Goal: Contribute content: Contribute content

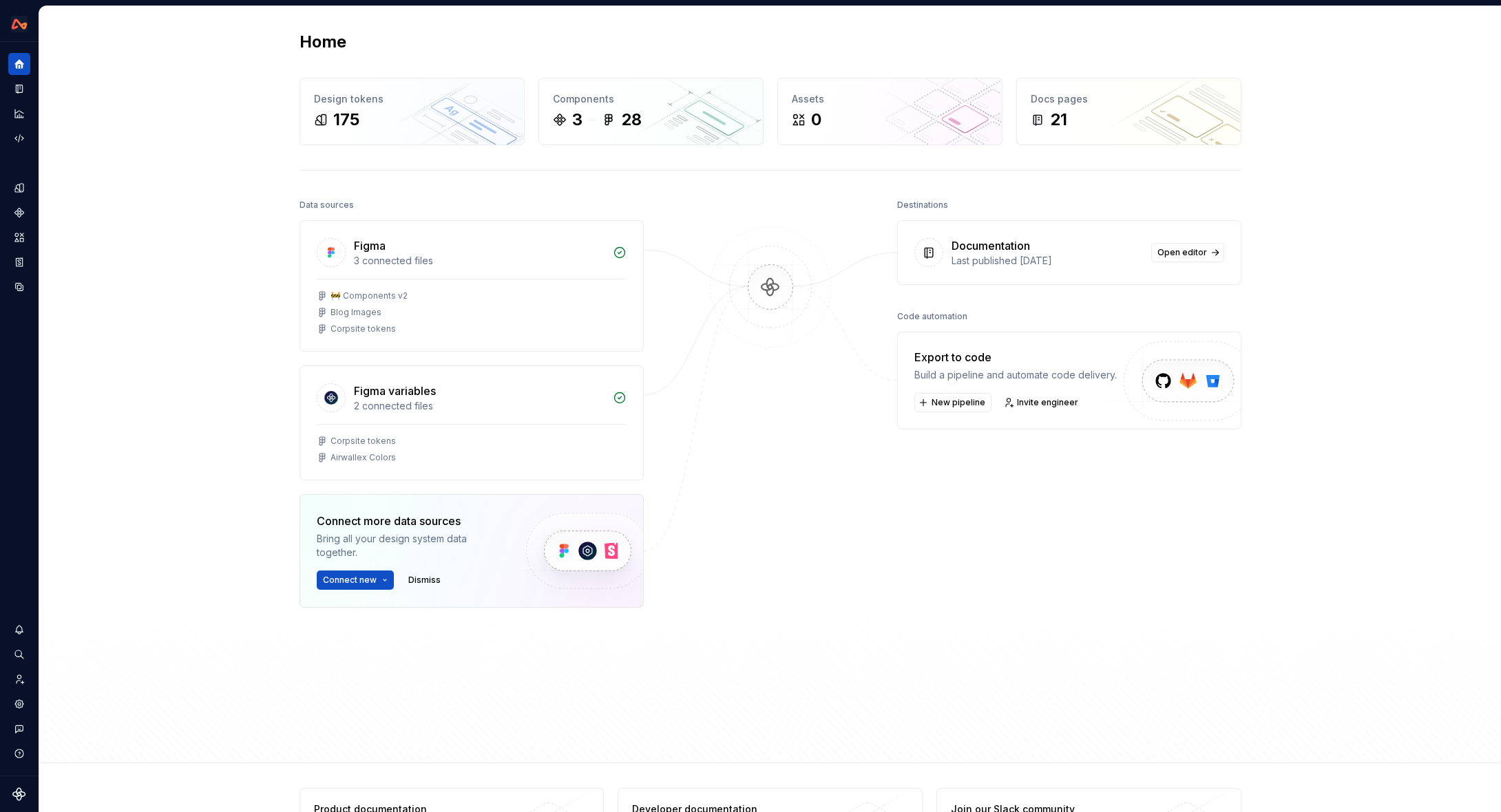
click at [1487, 25] on div "Home Design tokens 175 Components 3 28 Assets 0 Docs pages 21 Data sources Figm…" at bounding box center [770, 385] width 1462 height 757
click at [29, 39] on button "Expand sidebar" at bounding box center [29, 42] width 19 height 19
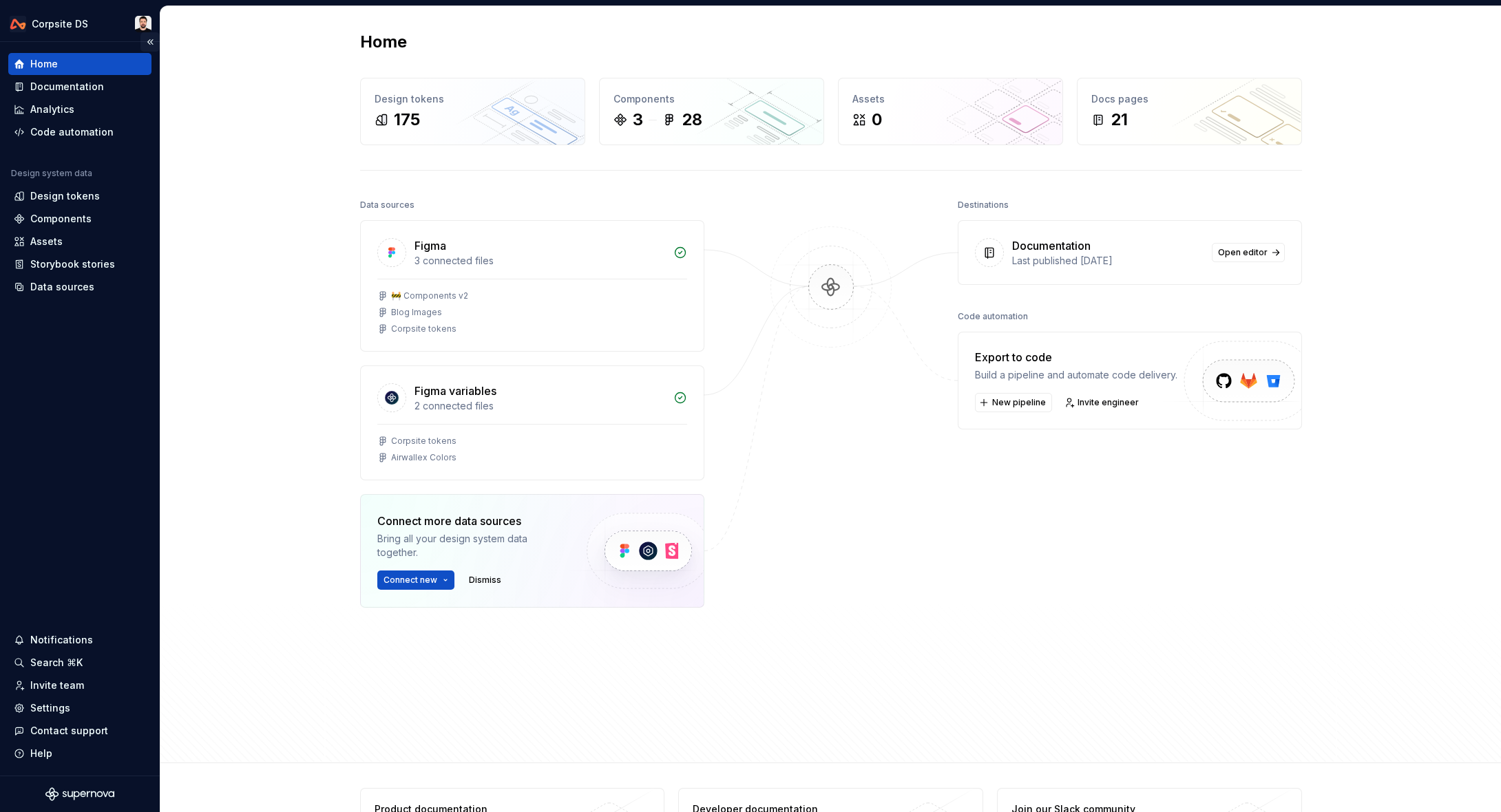
click at [149, 44] on button "Collapse sidebar" at bounding box center [150, 42] width 19 height 19
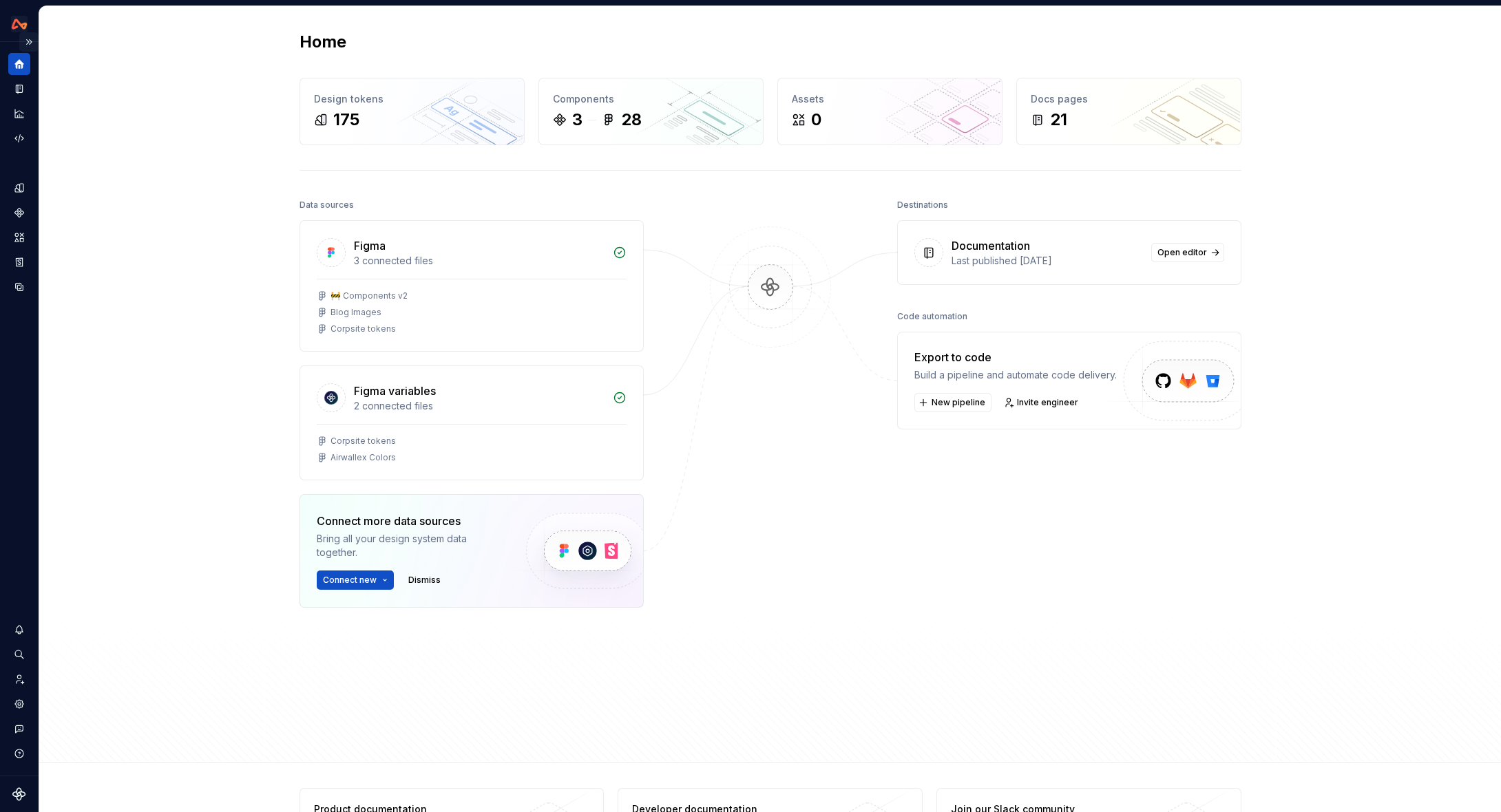
click at [29, 41] on button "Expand sidebar" at bounding box center [29, 42] width 19 height 19
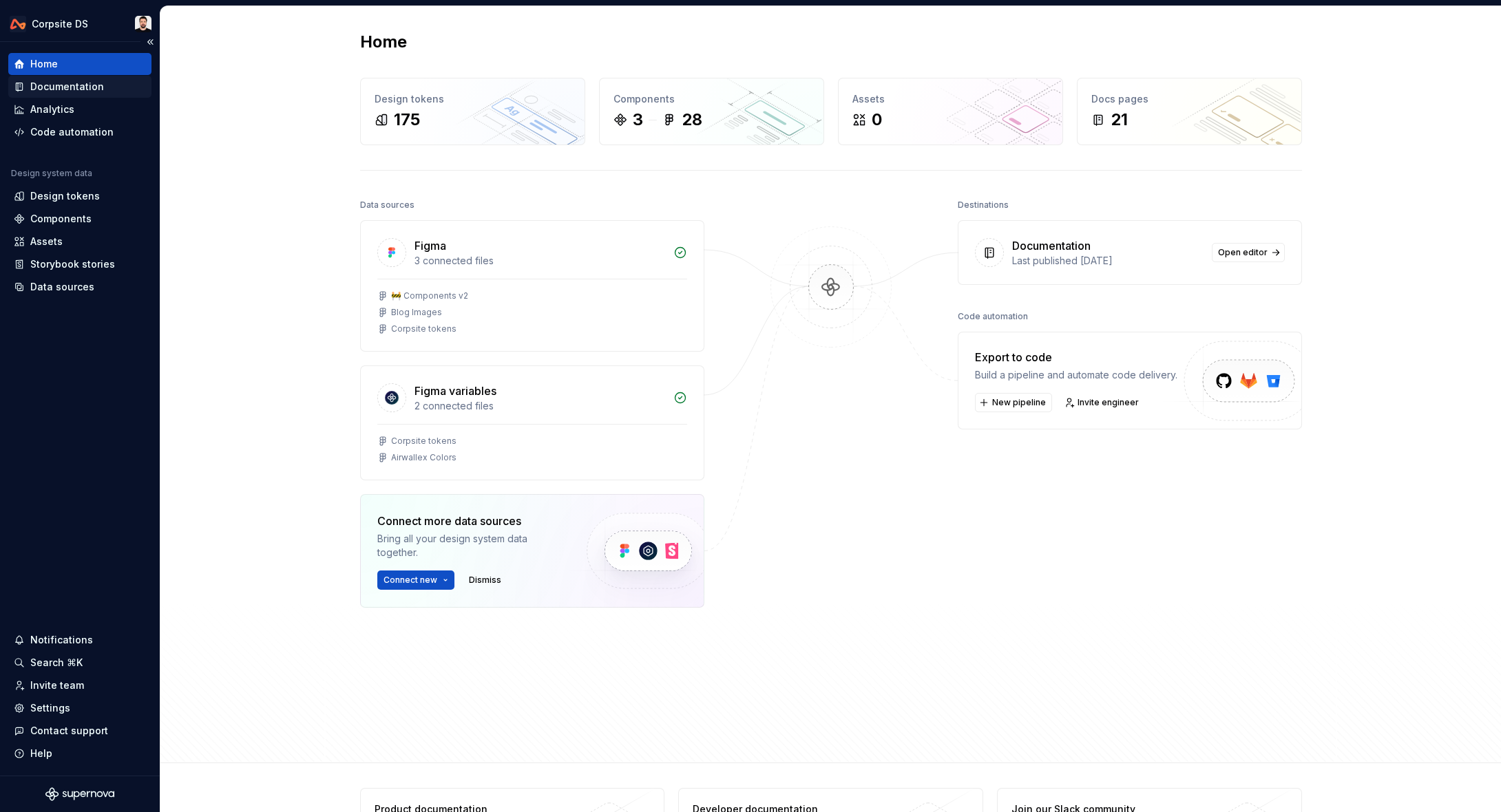
click at [48, 90] on div "Documentation" at bounding box center [67, 86] width 74 height 13
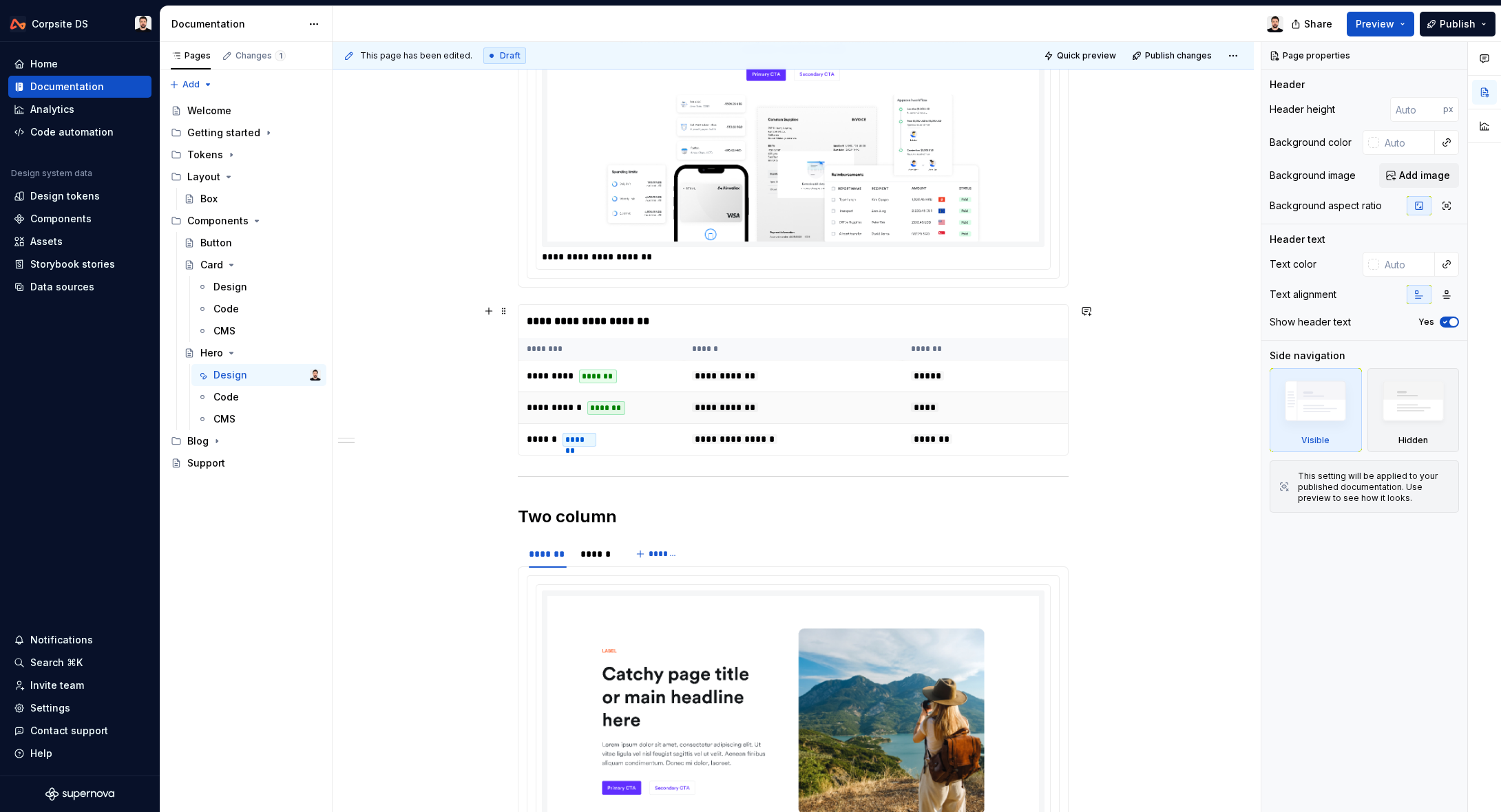
scroll to position [421, 0]
click at [674, 367] on td "********* *******" at bounding box center [601, 377] width 165 height 32
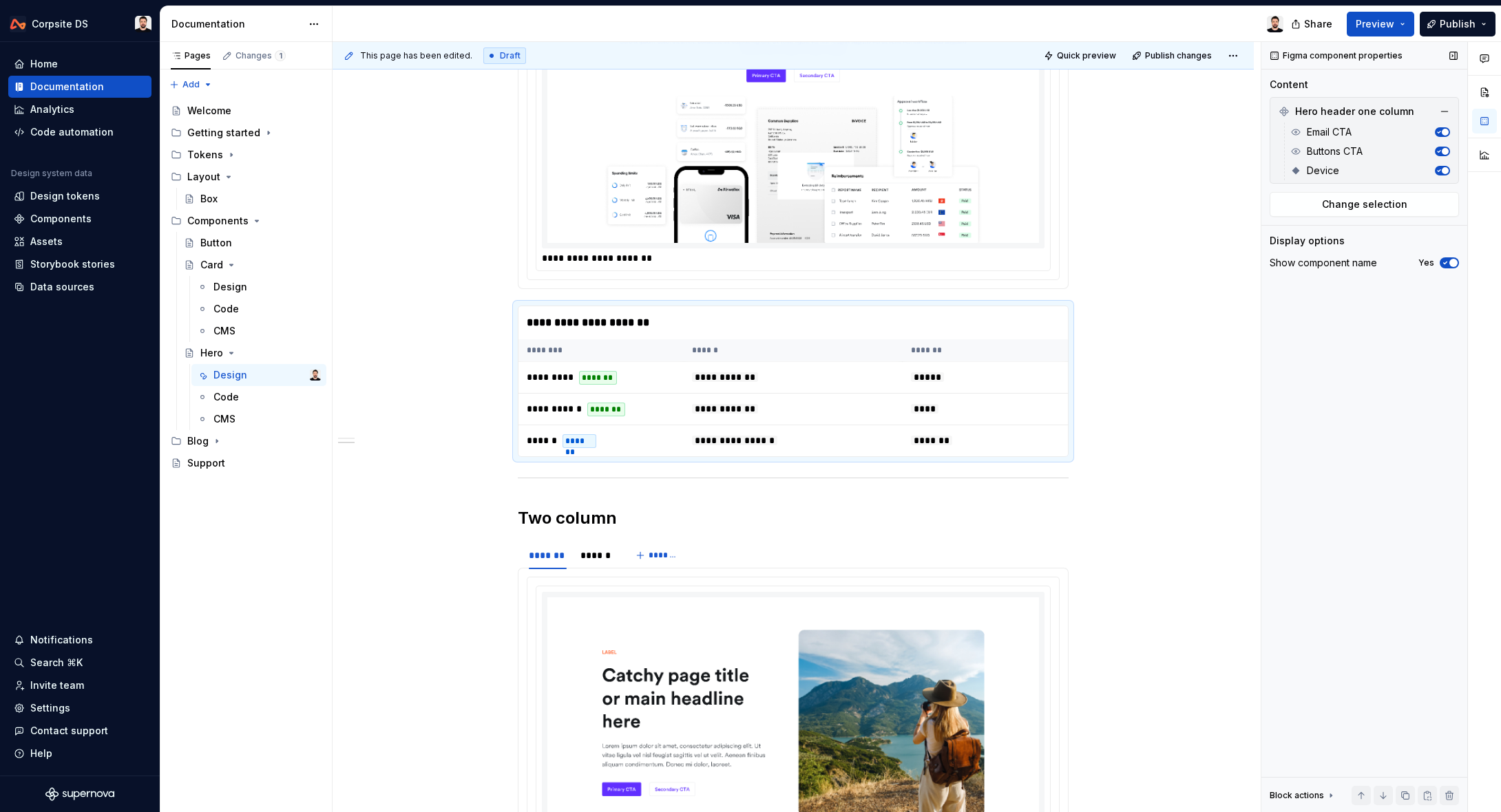
click at [1442, 170] on span "button" at bounding box center [1445, 170] width 7 height 7
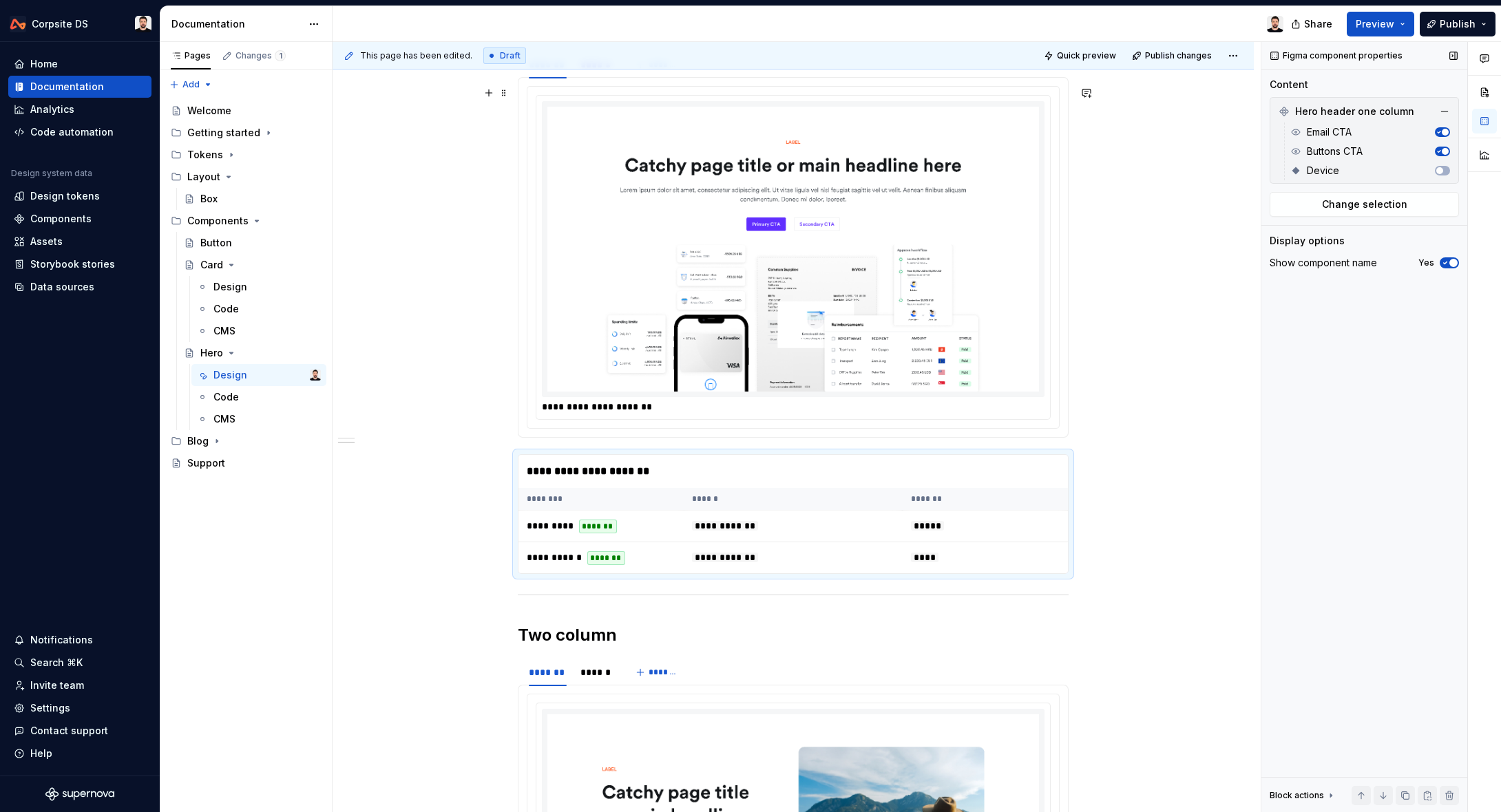
scroll to position [253, 0]
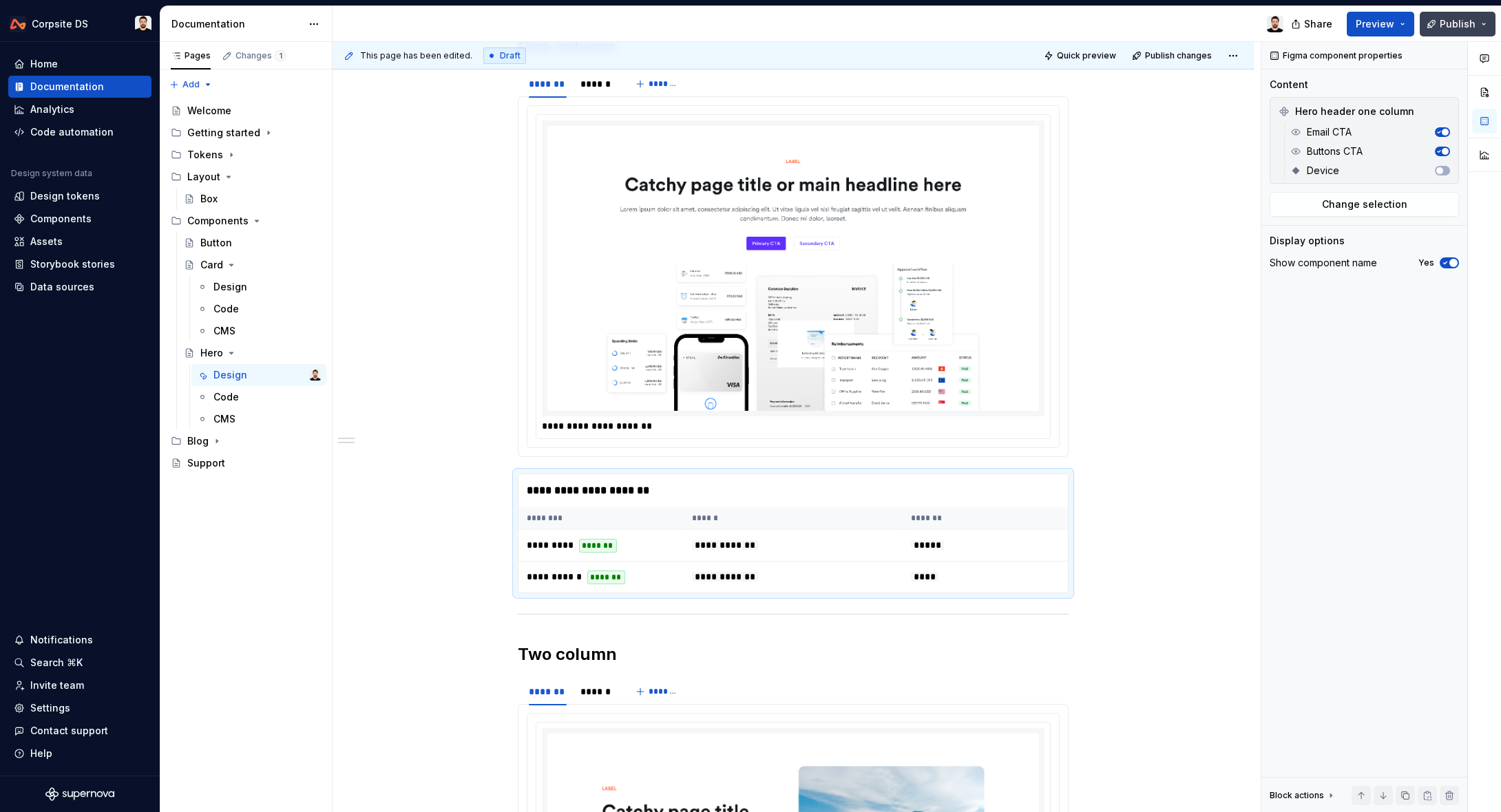
click at [1439, 17] on button "Publish" at bounding box center [1457, 24] width 76 height 25
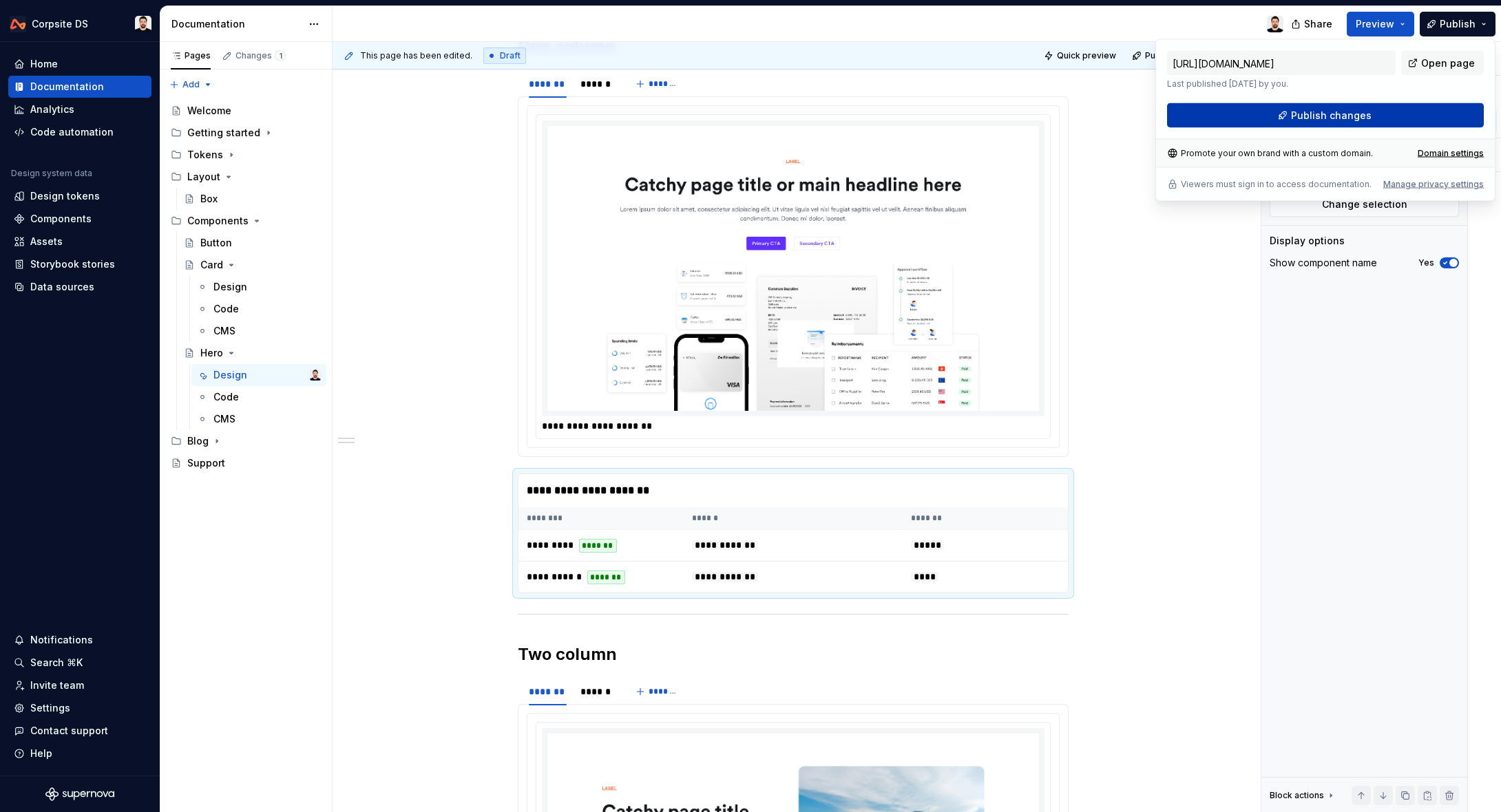
click at [1359, 110] on span "Publish changes" at bounding box center [1331, 115] width 81 height 13
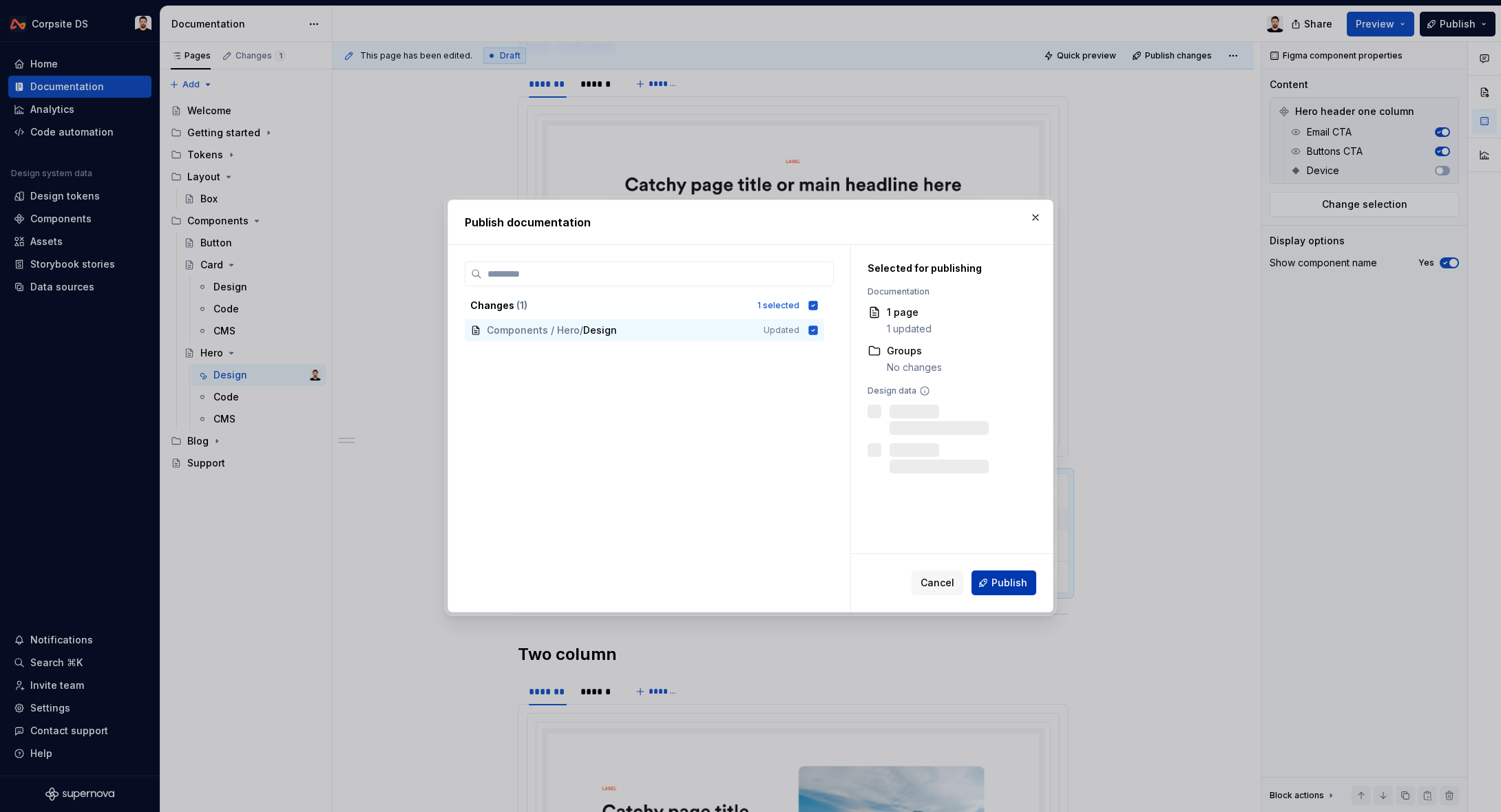
click at [1021, 574] on button "Publish" at bounding box center [1003, 583] width 65 height 25
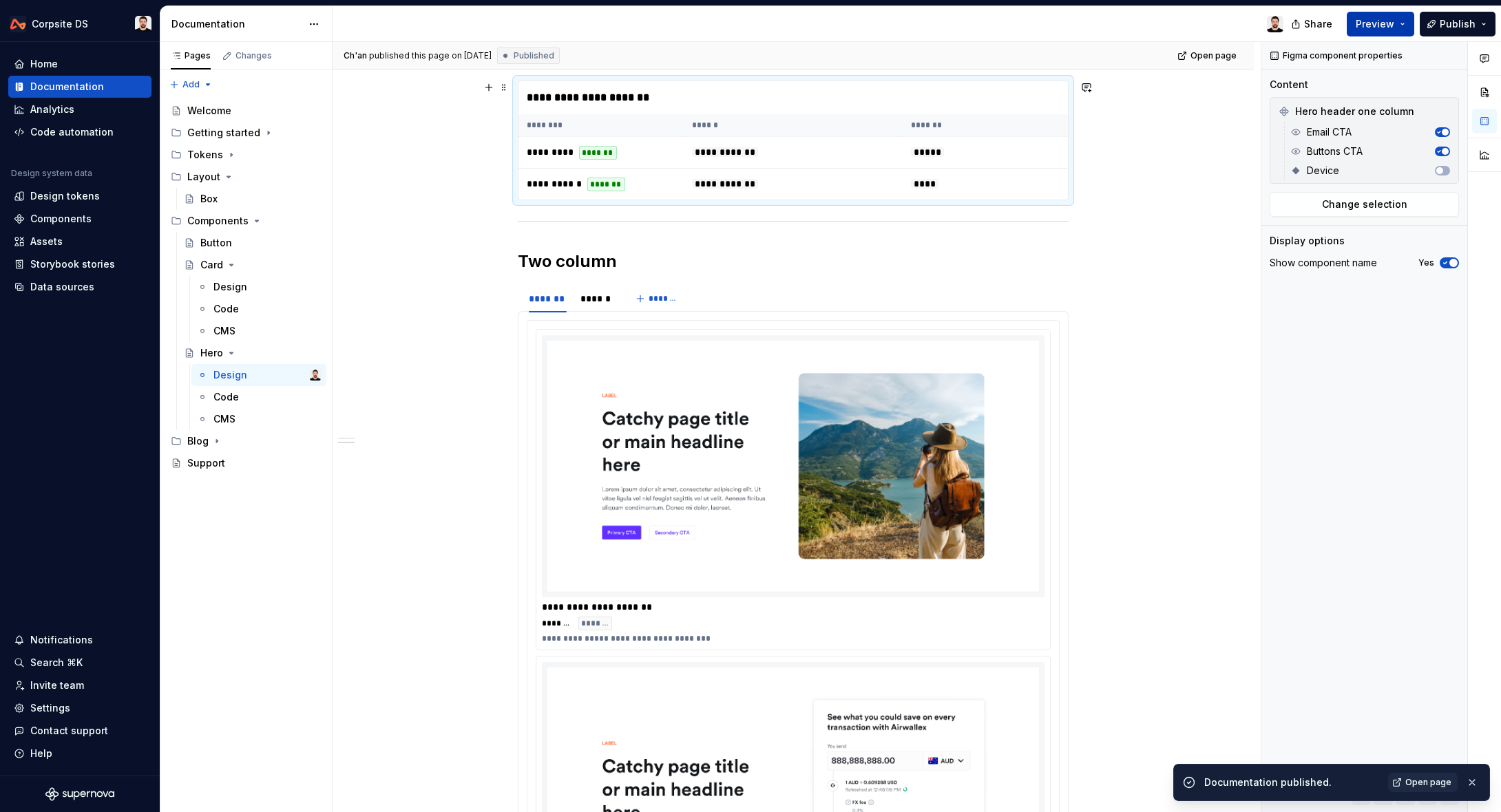
scroll to position [650, 0]
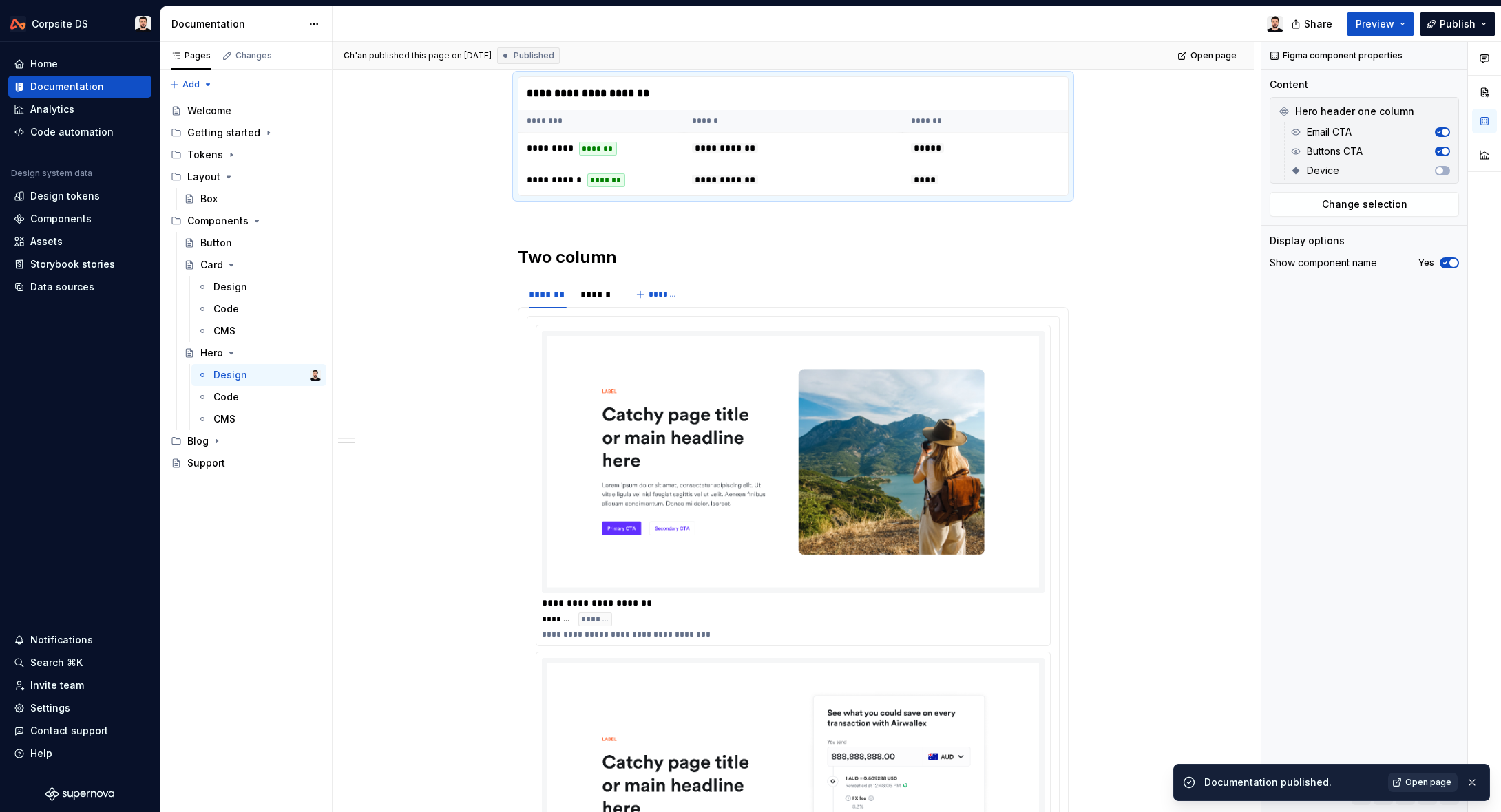
click at [1425, 780] on span "Open page" at bounding box center [1428, 782] width 46 height 11
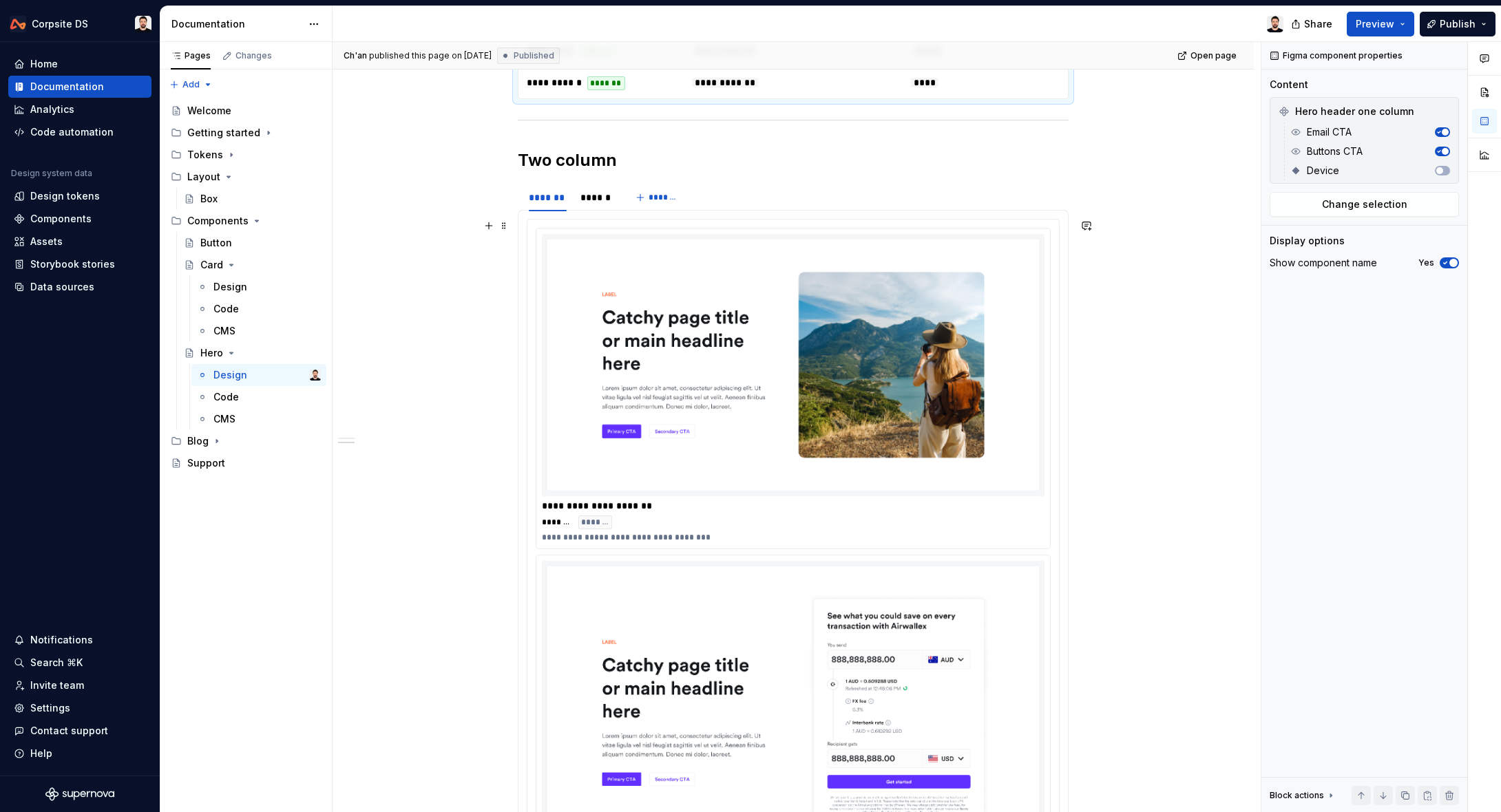
scroll to position [750, 0]
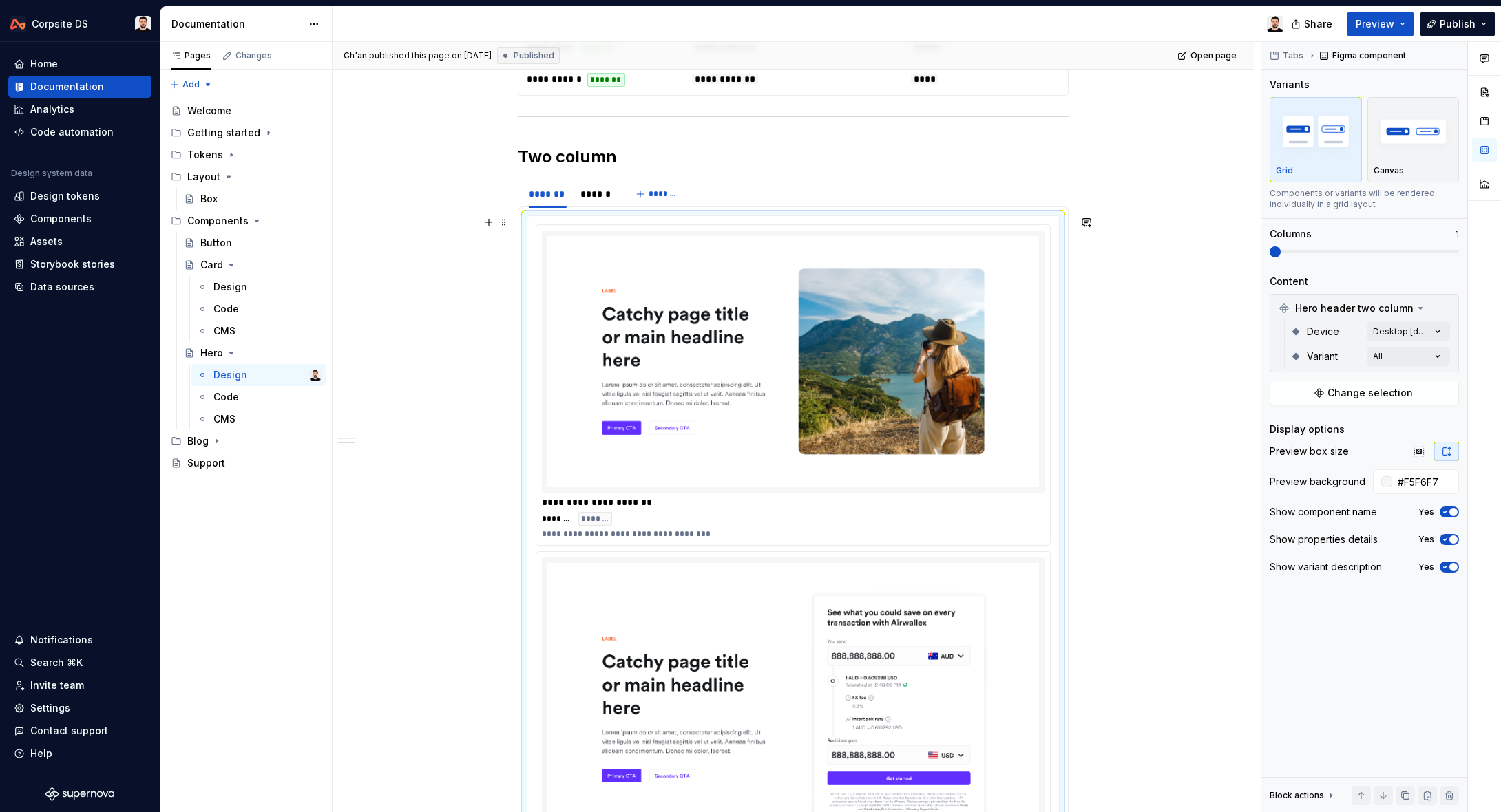
click at [662, 512] on div "******* *******" at bounding box center [793, 519] width 502 height 13
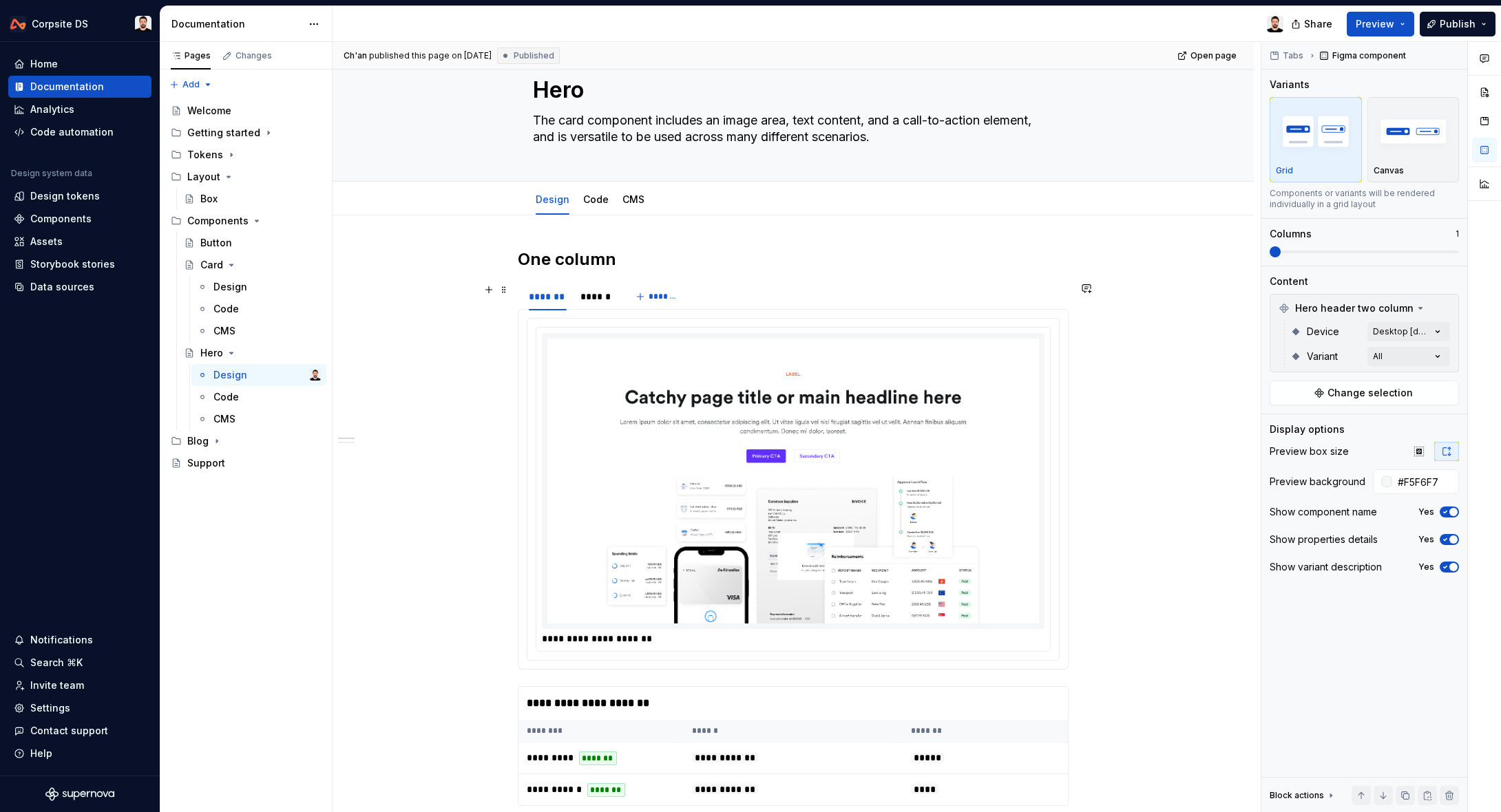
scroll to position [34, 0]
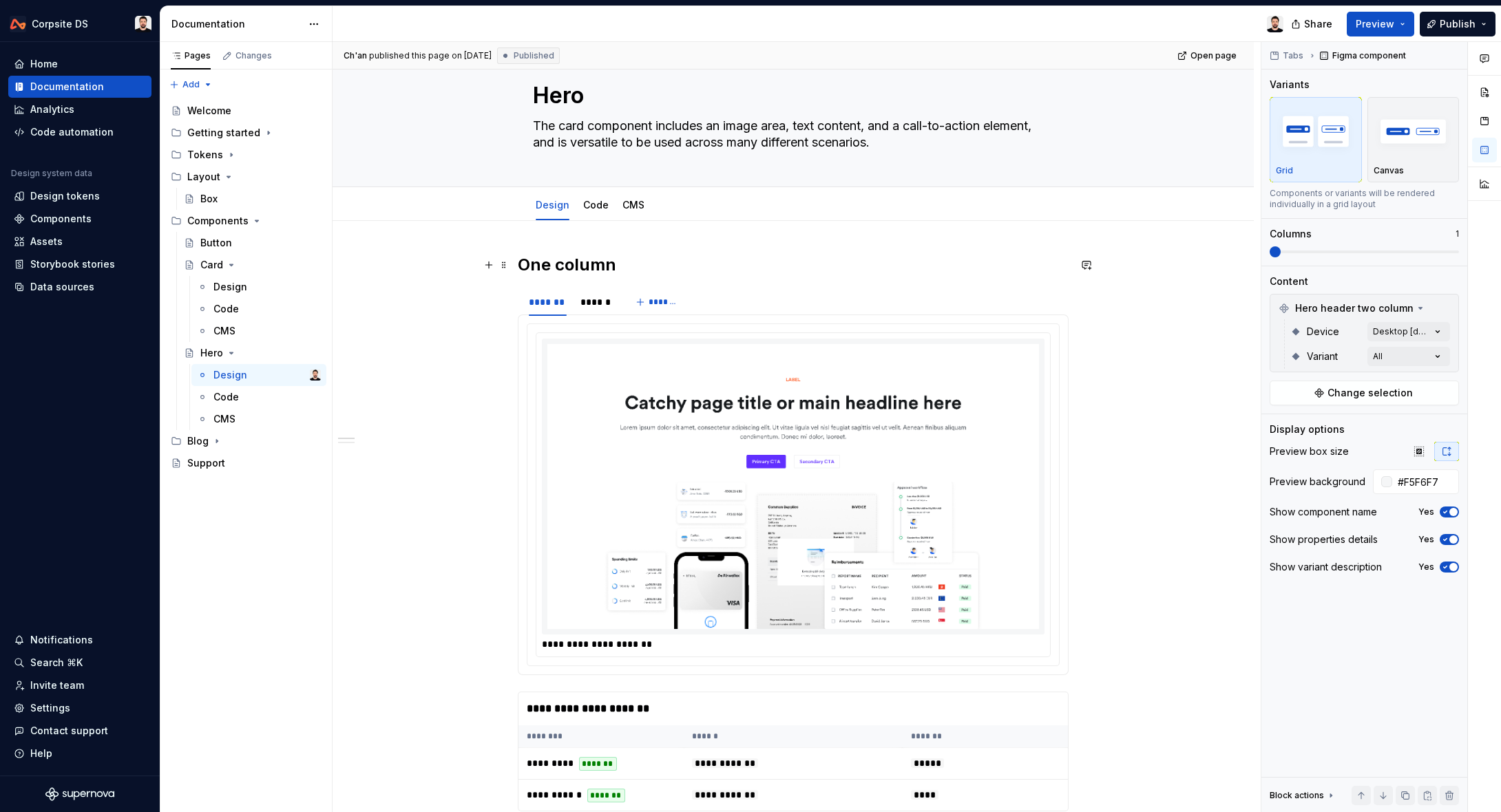
click at [528, 266] on h2 "One column" at bounding box center [793, 265] width 551 height 22
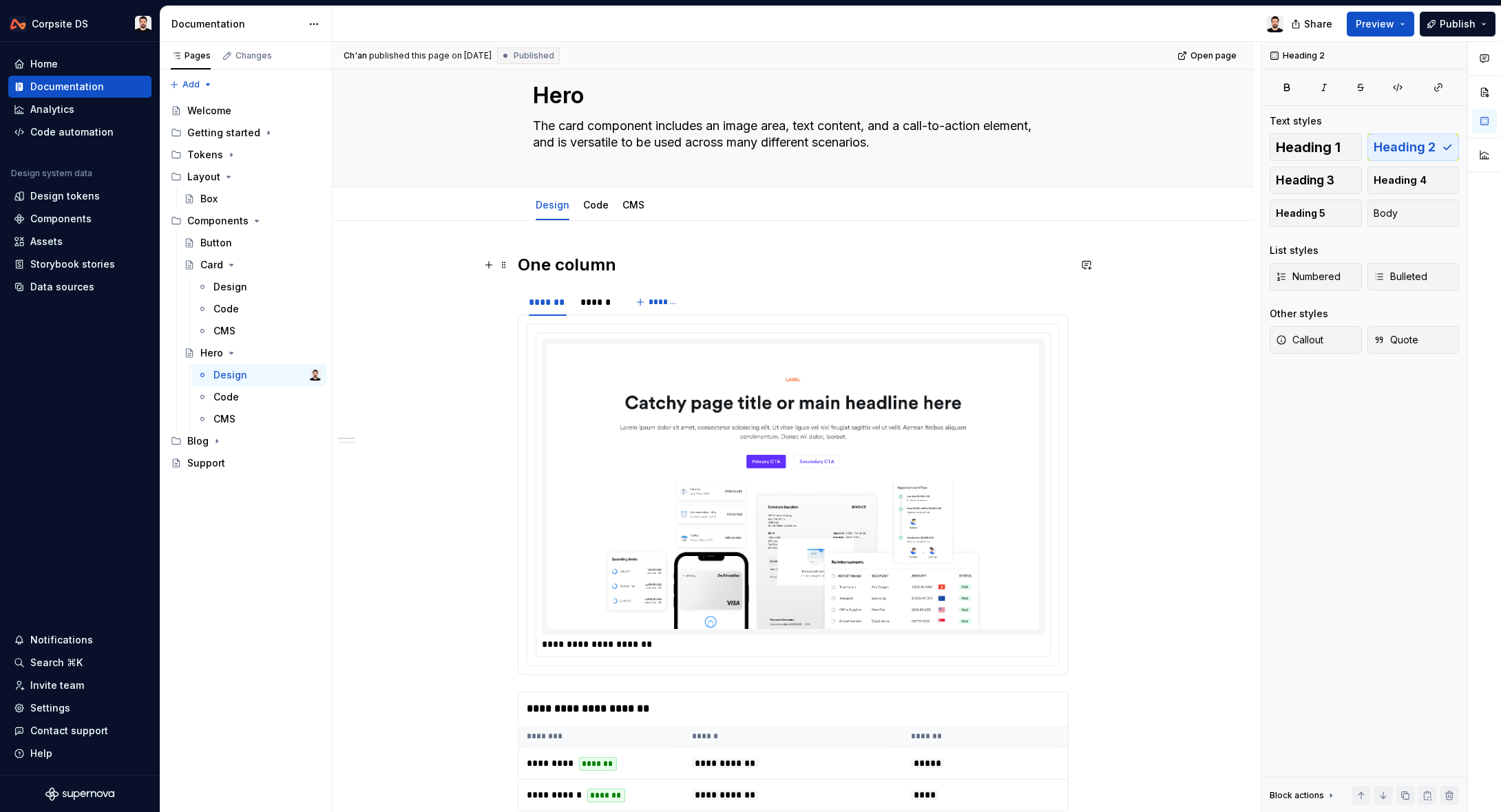
click at [671, 265] on h2 "One column" at bounding box center [793, 265] width 551 height 22
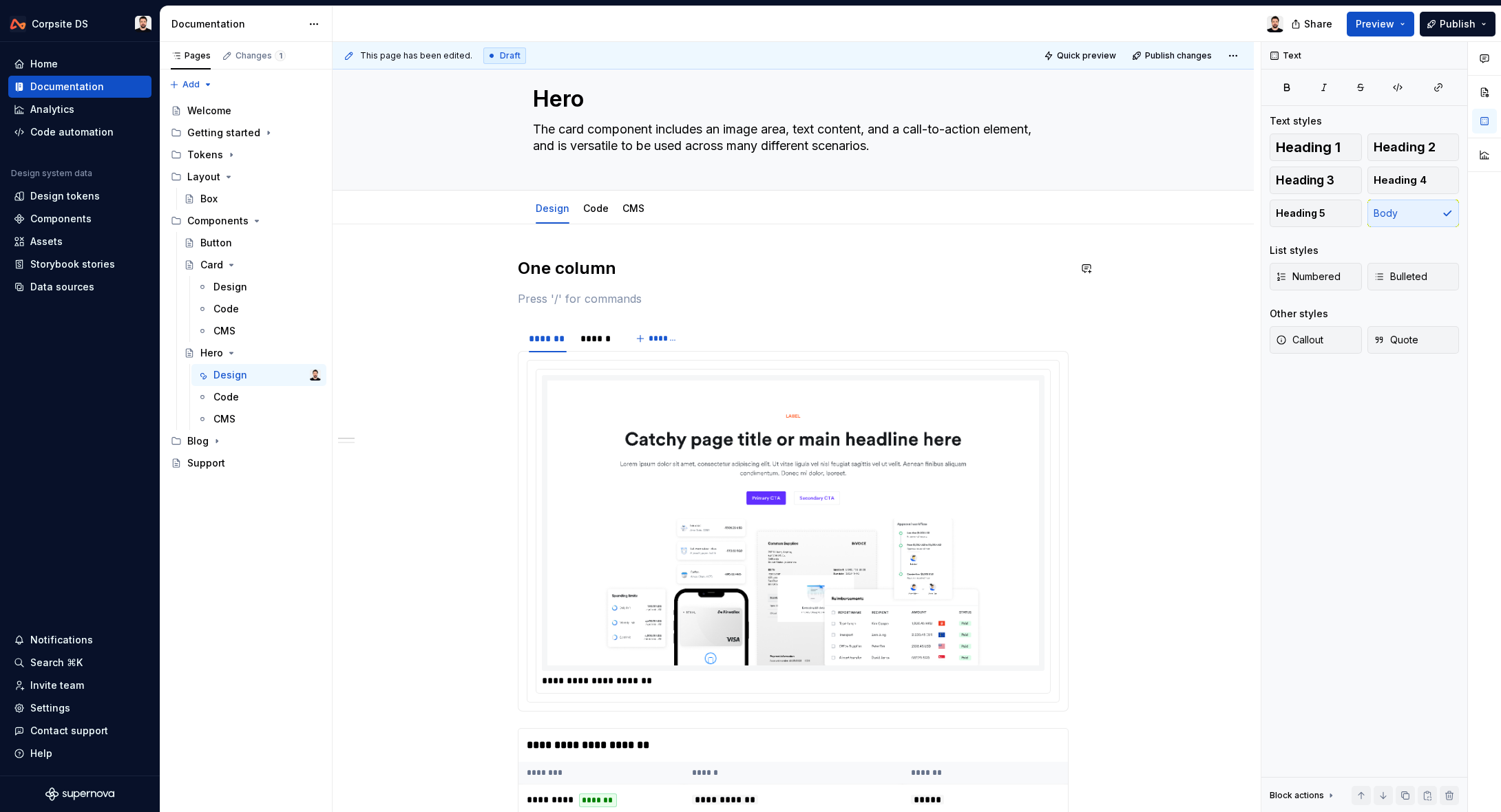
type textarea "*"
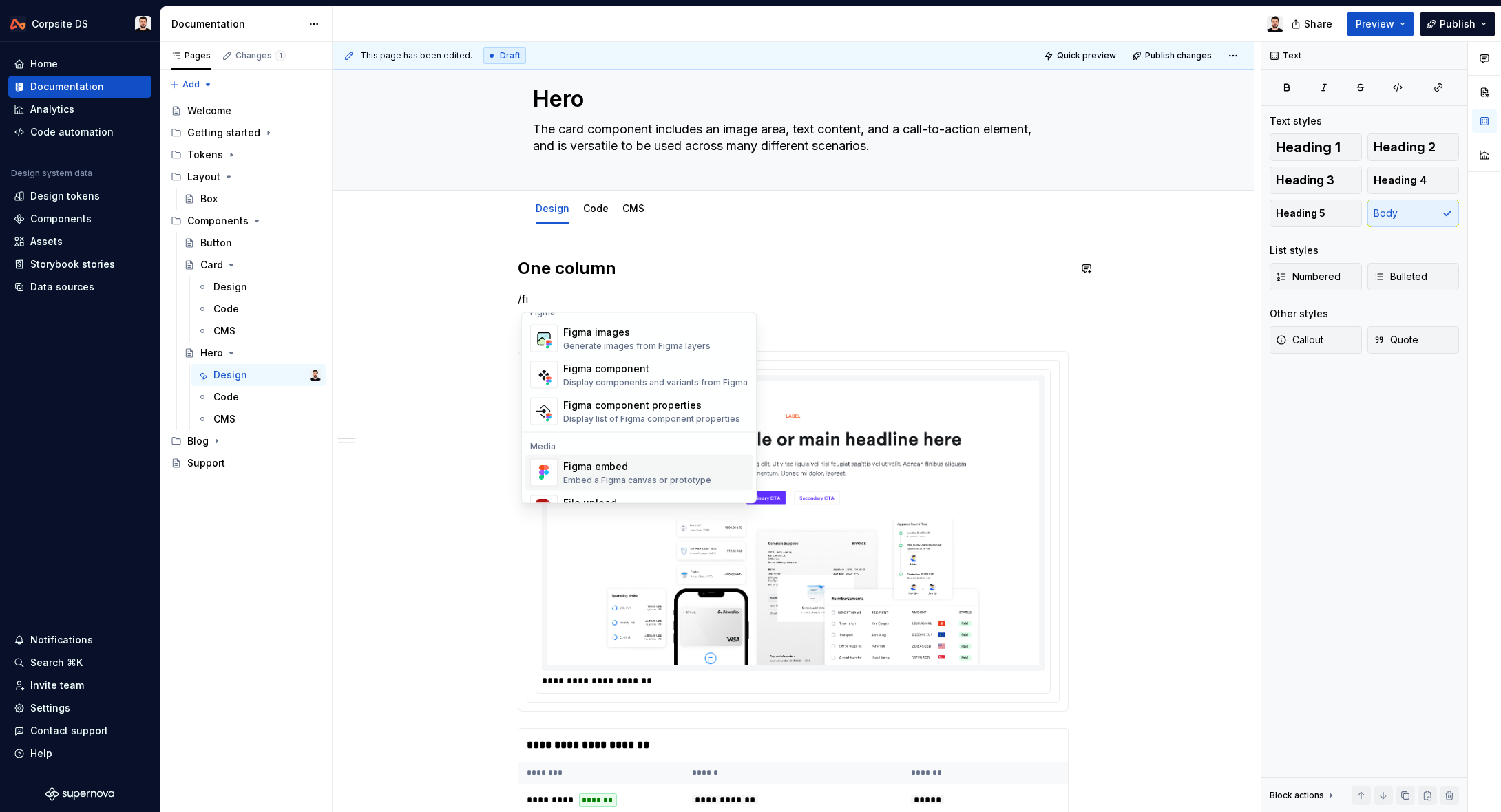
scroll to position [78, 0]
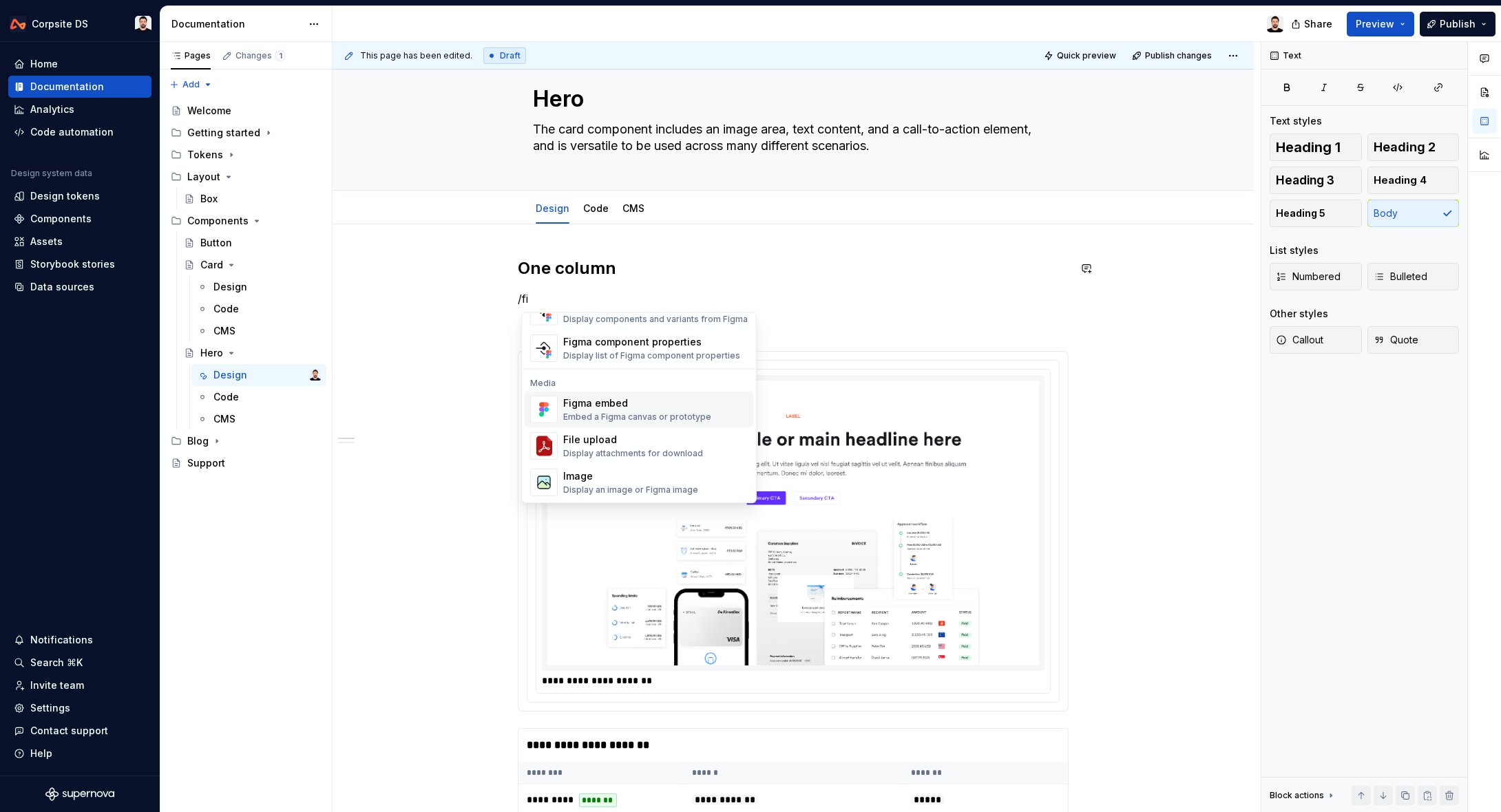
click at [577, 406] on div "Figma embed" at bounding box center [637, 403] width 148 height 13
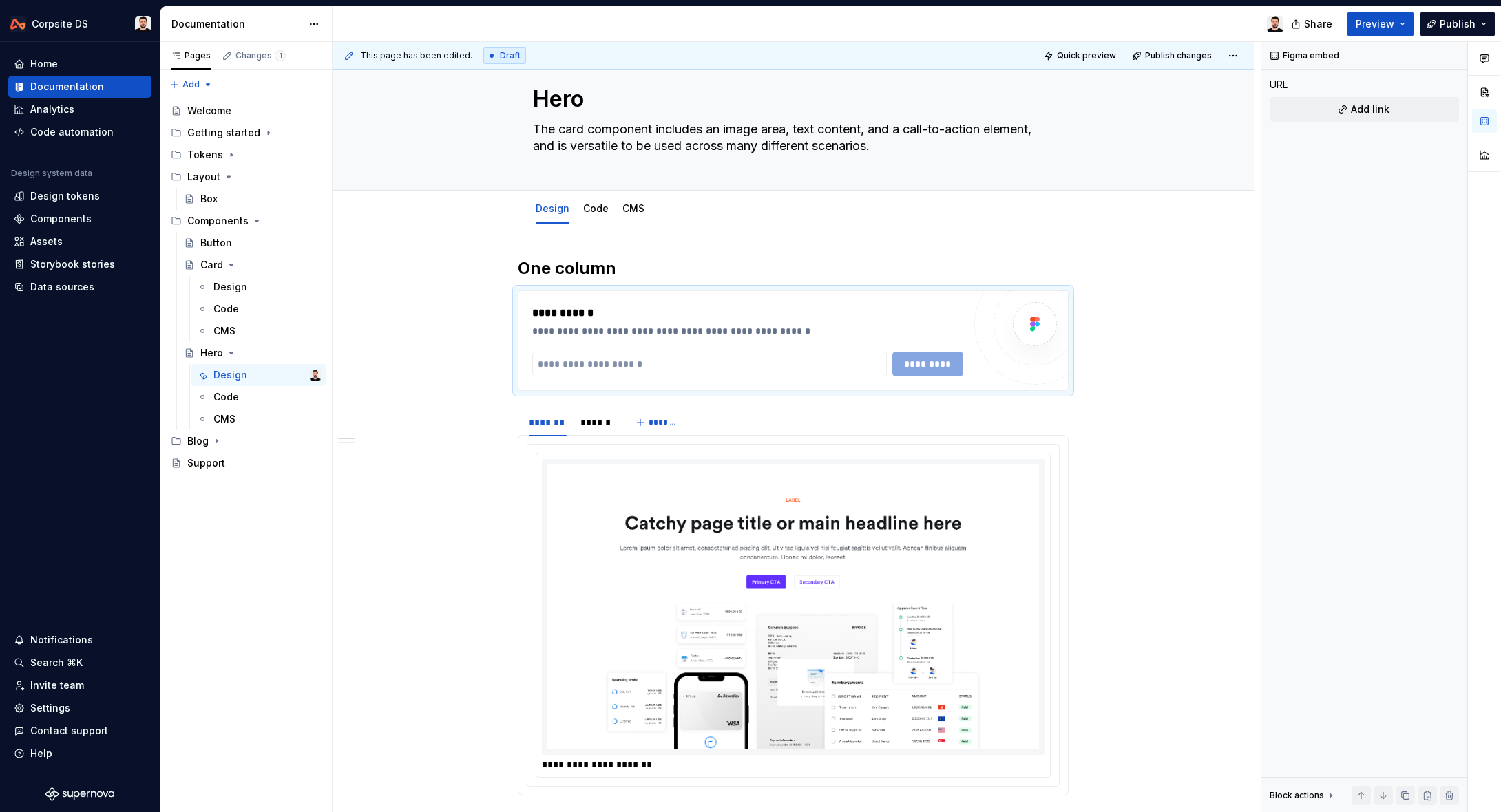
type textarea "*"
click at [654, 364] on input "text" at bounding box center [710, 364] width 354 height 25
click at [662, 364] on input "text" at bounding box center [710, 364] width 354 height 25
paste input "**********"
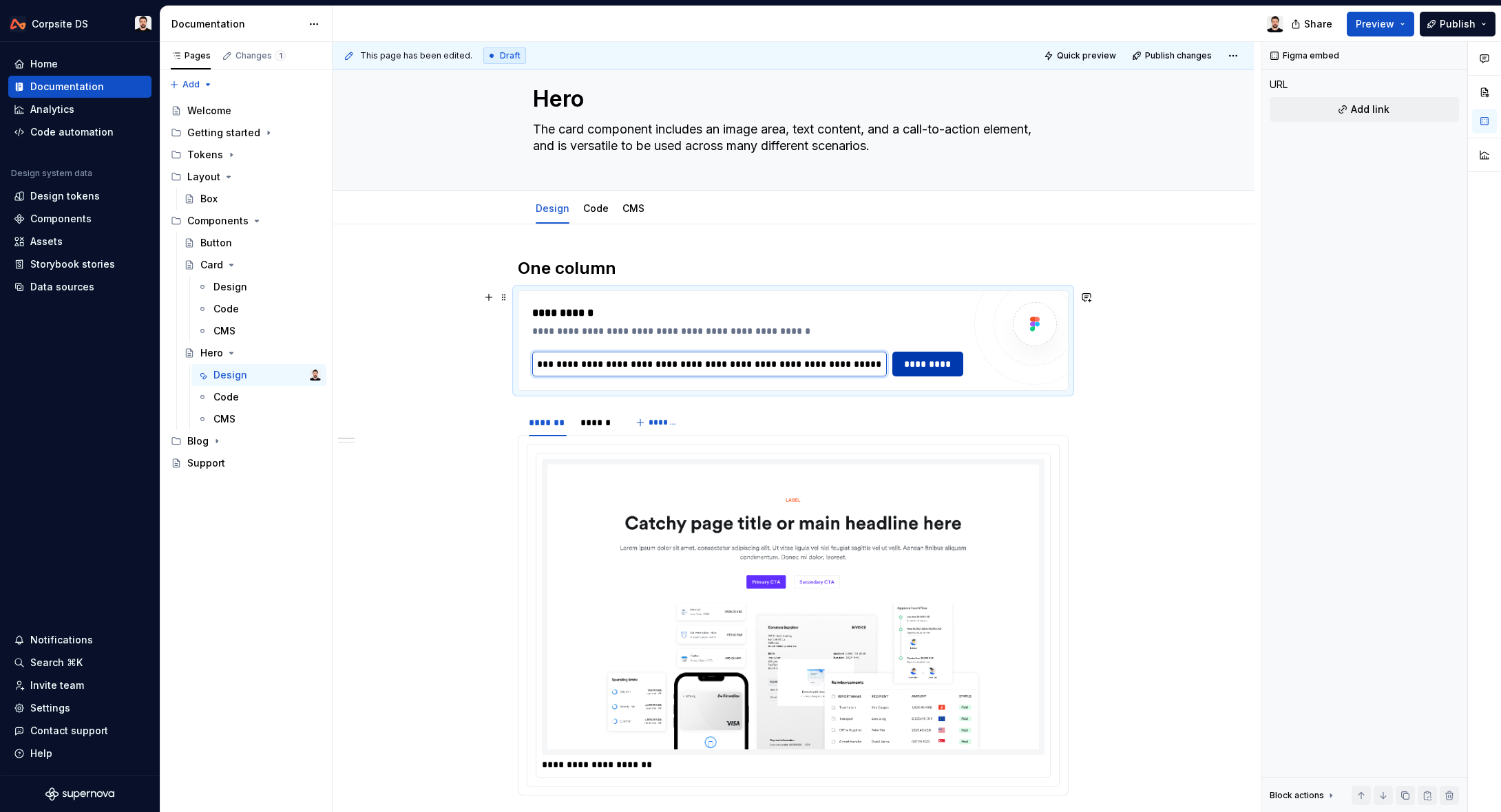
type input "**********"
click at [916, 365] on span "*********" at bounding box center [927, 364] width 53 height 13
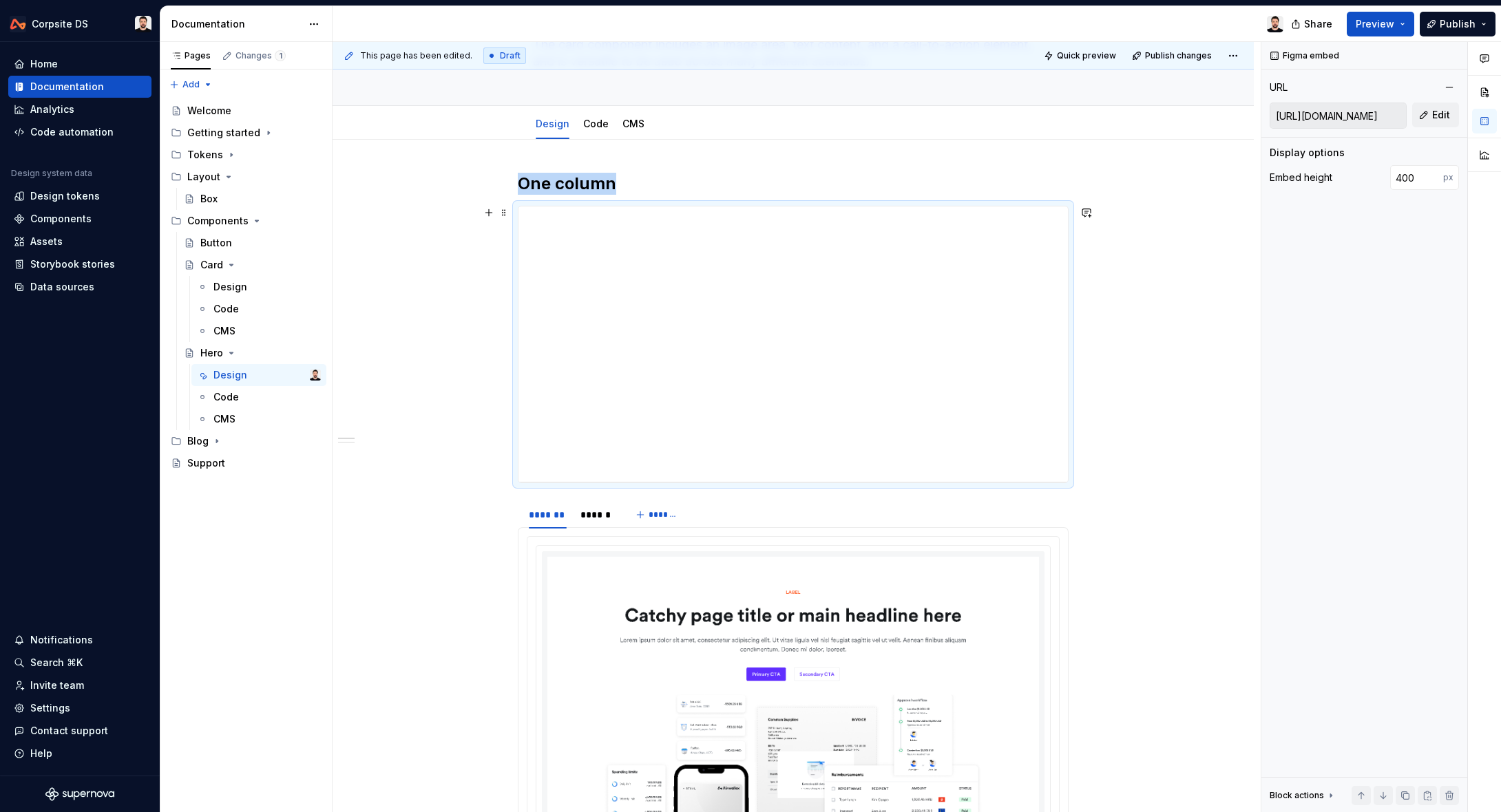
scroll to position [75, 0]
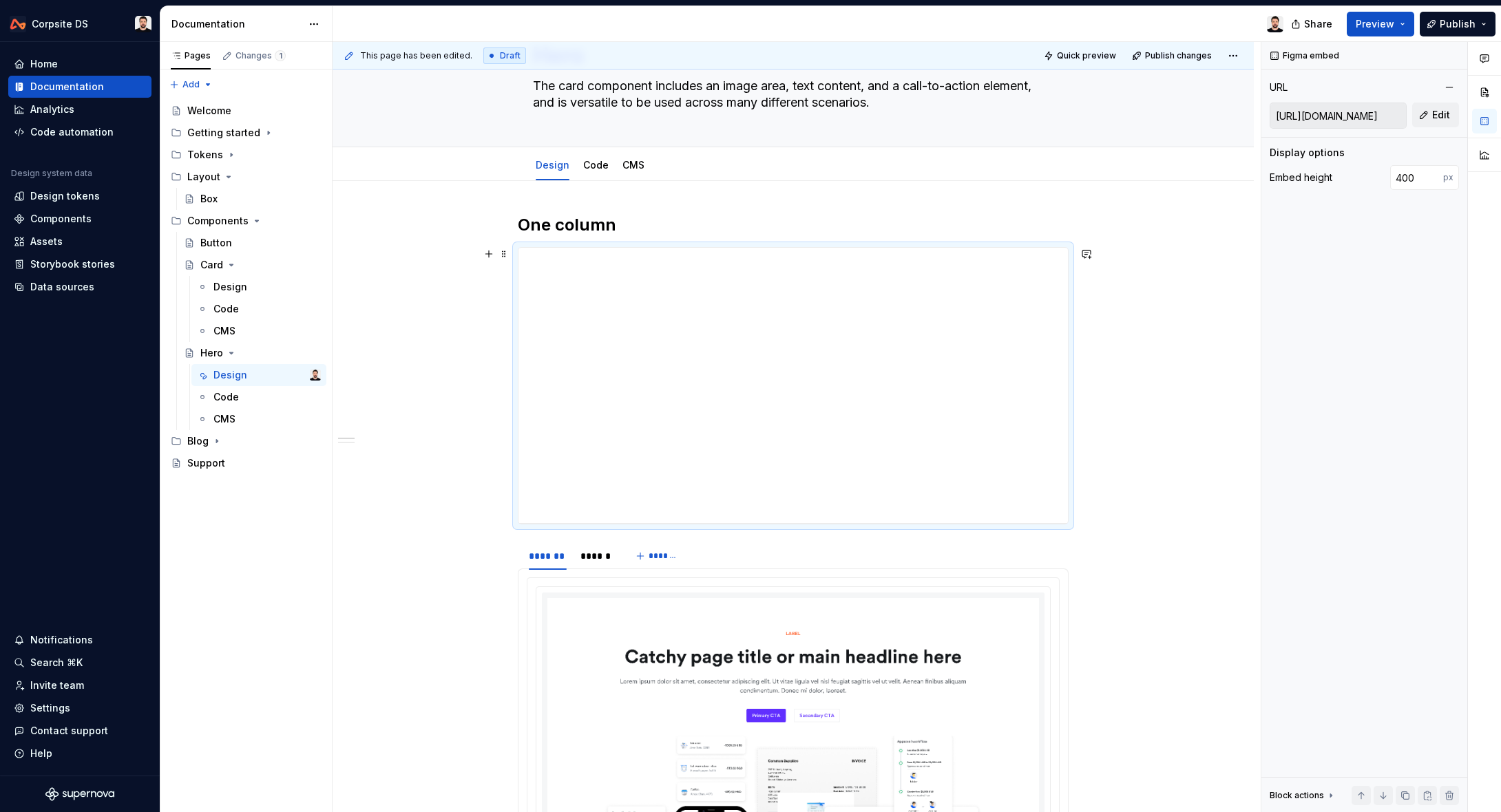
click at [647, 247] on div "**********" at bounding box center [793, 385] width 551 height 277
click at [722, 338] on div "**********" at bounding box center [793, 385] width 549 height 275
click at [1443, 27] on span "Publish" at bounding box center [1457, 24] width 36 height 13
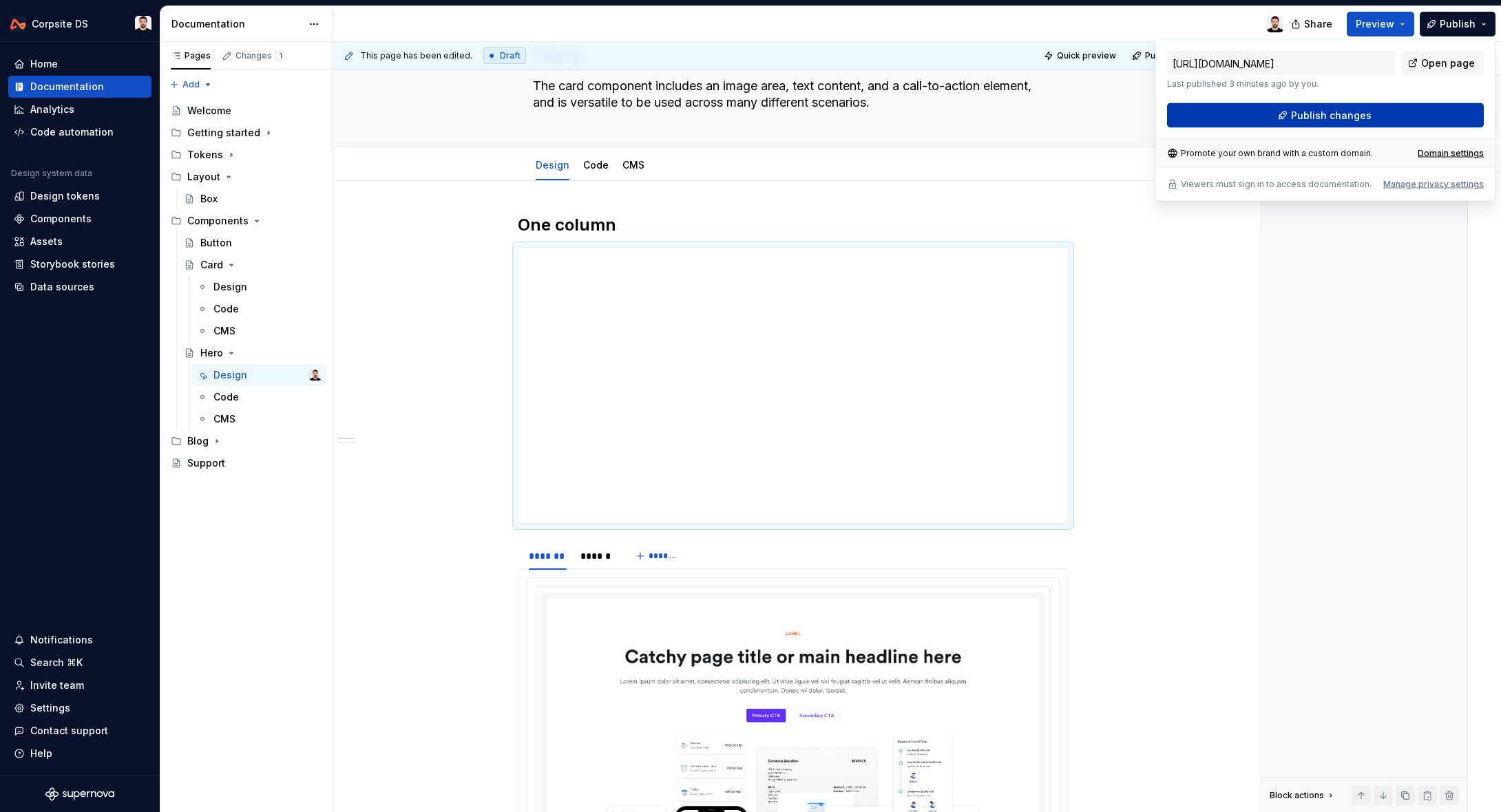
click at [1380, 113] on button "Publish changes" at bounding box center [1325, 116] width 317 height 25
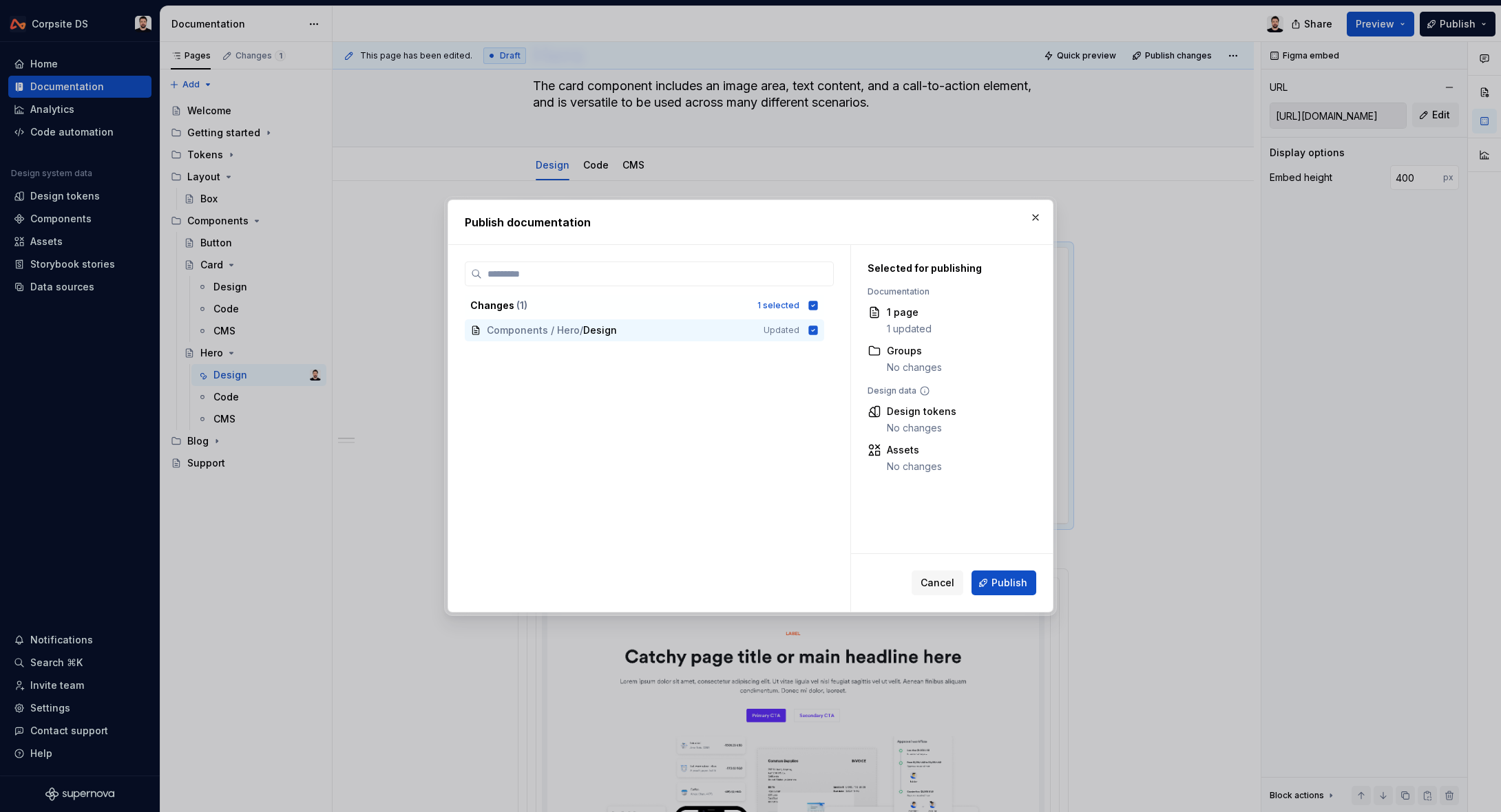
drag, startPoint x: 1017, startPoint y: 576, endPoint x: 643, endPoint y: 226, distance: 512.2
click at [1017, 575] on button "Publish" at bounding box center [1003, 583] width 65 height 25
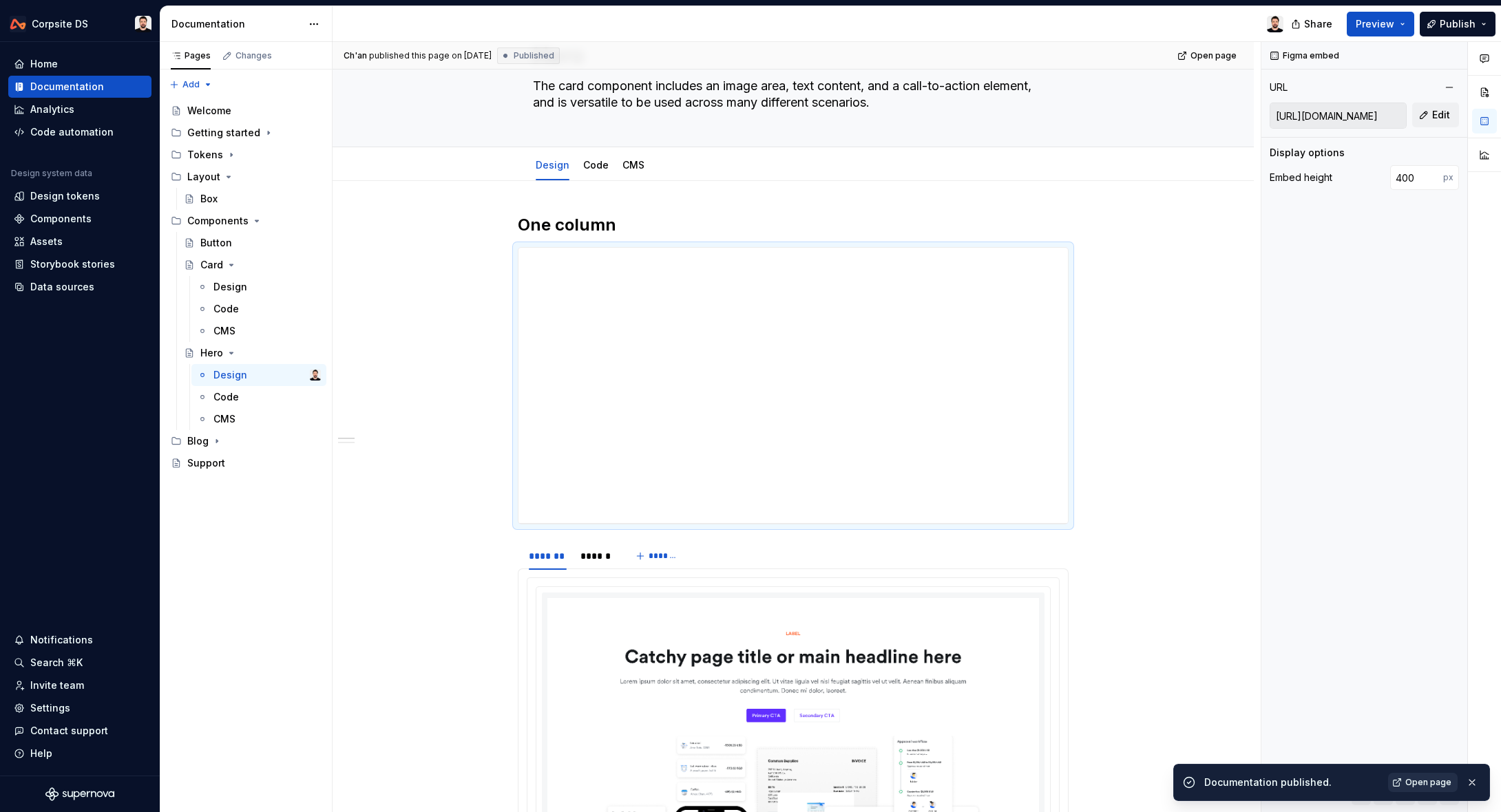
click at [1405, 784] on link "Open page" at bounding box center [1422, 782] width 70 height 19
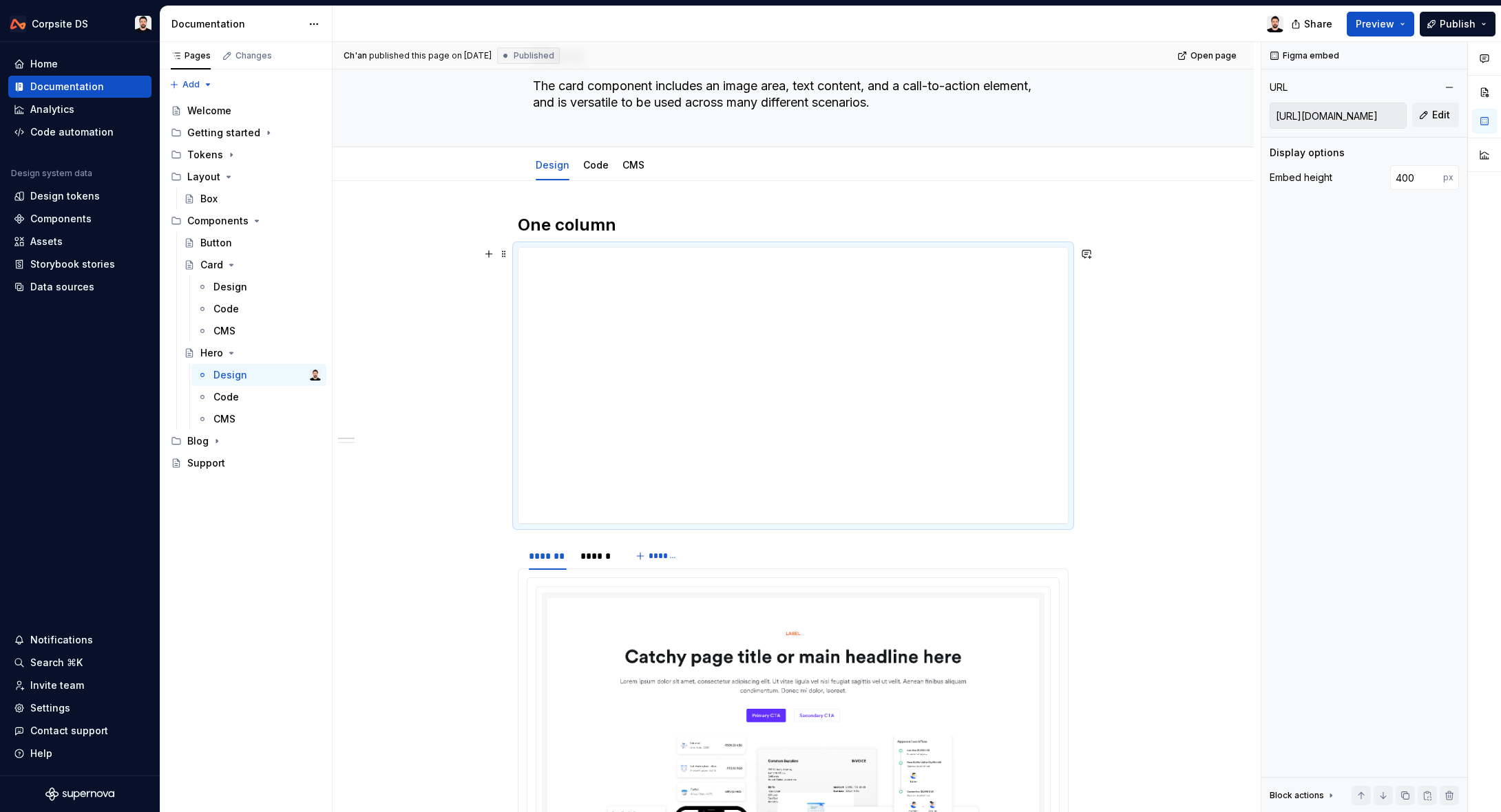
click at [543, 349] on div "**********" at bounding box center [793, 385] width 549 height 275
type textarea "*"
click at [1345, 116] on input "[URL][DOMAIN_NAME]" at bounding box center [1337, 116] width 135 height 25
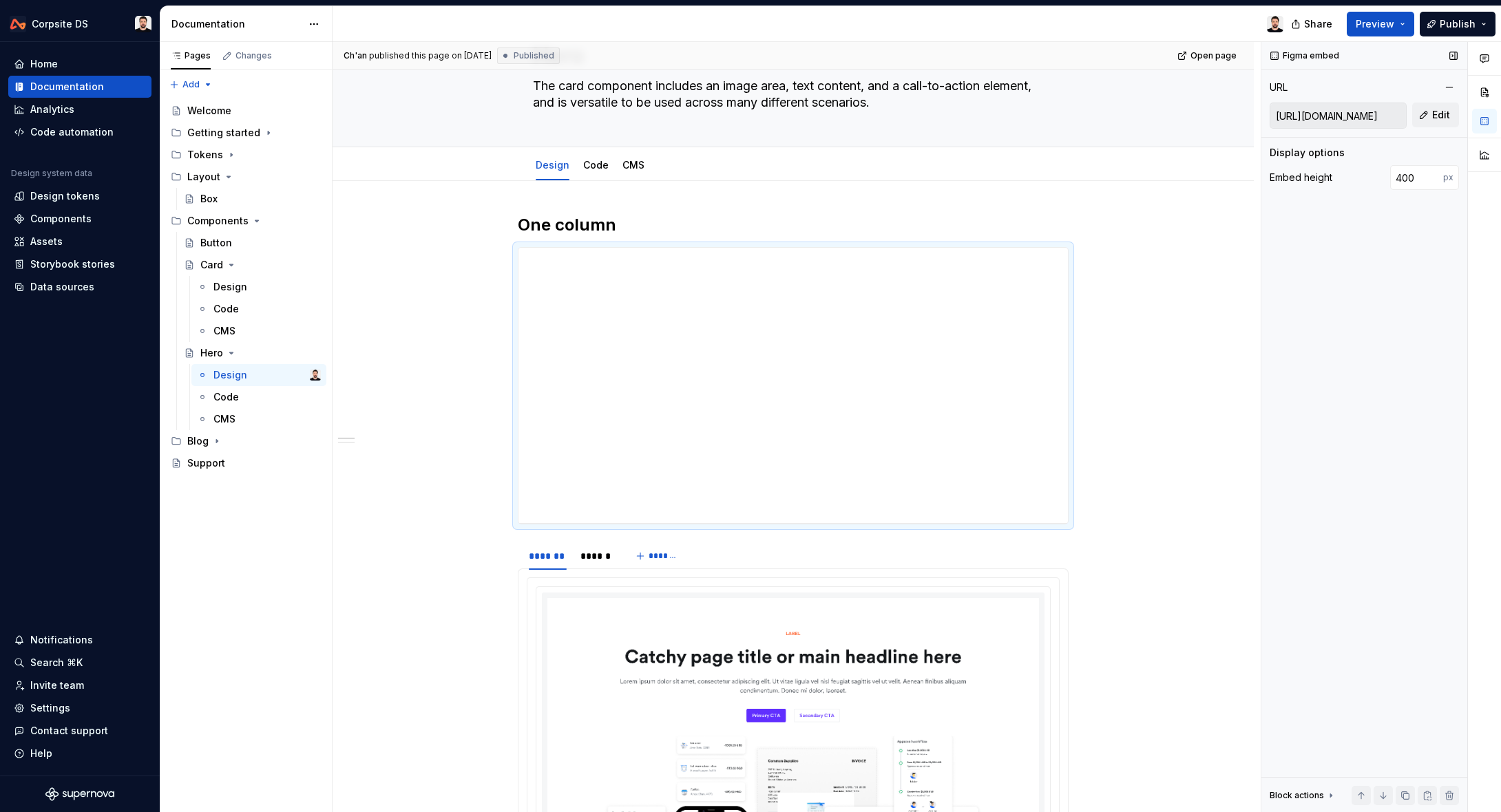
click at [1345, 116] on input "[URL][DOMAIN_NAME]" at bounding box center [1337, 116] width 135 height 25
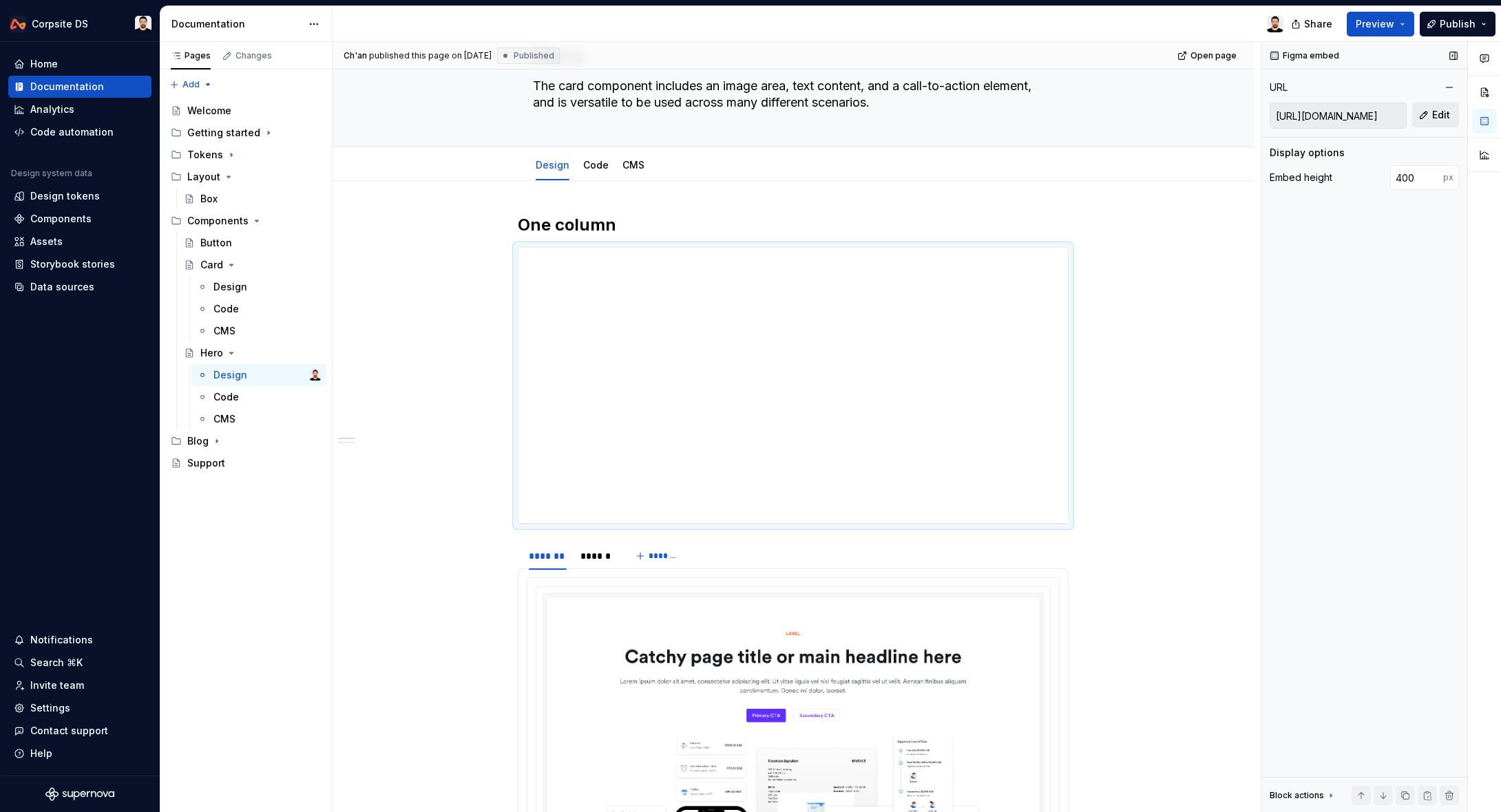
click at [1426, 113] on button "Edit" at bounding box center [1435, 115] width 47 height 25
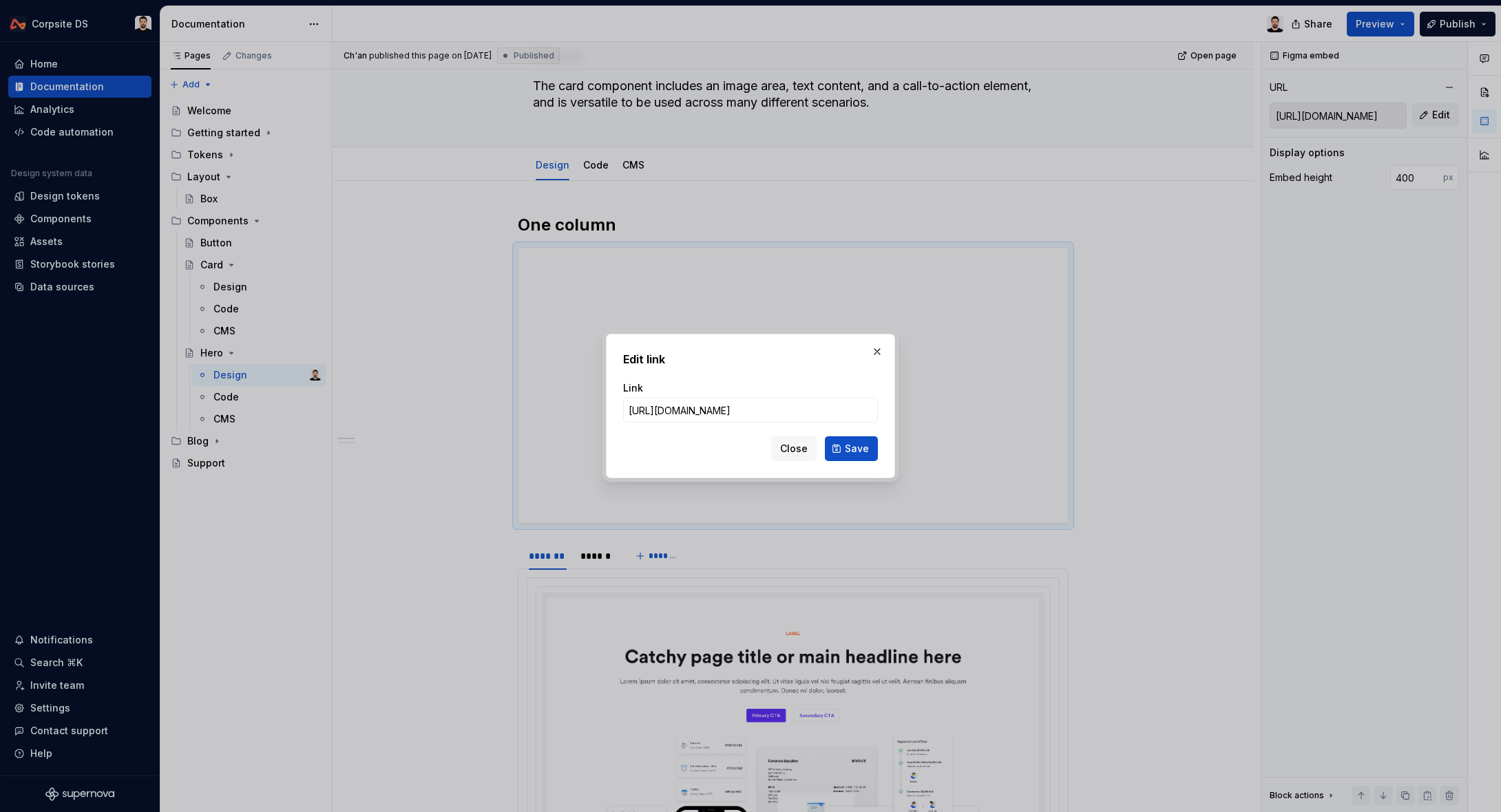
scroll to position [0, 401]
type input "[URL][DOMAIN_NAME]"
click at [846, 448] on span "Save" at bounding box center [857, 448] width 24 height 13
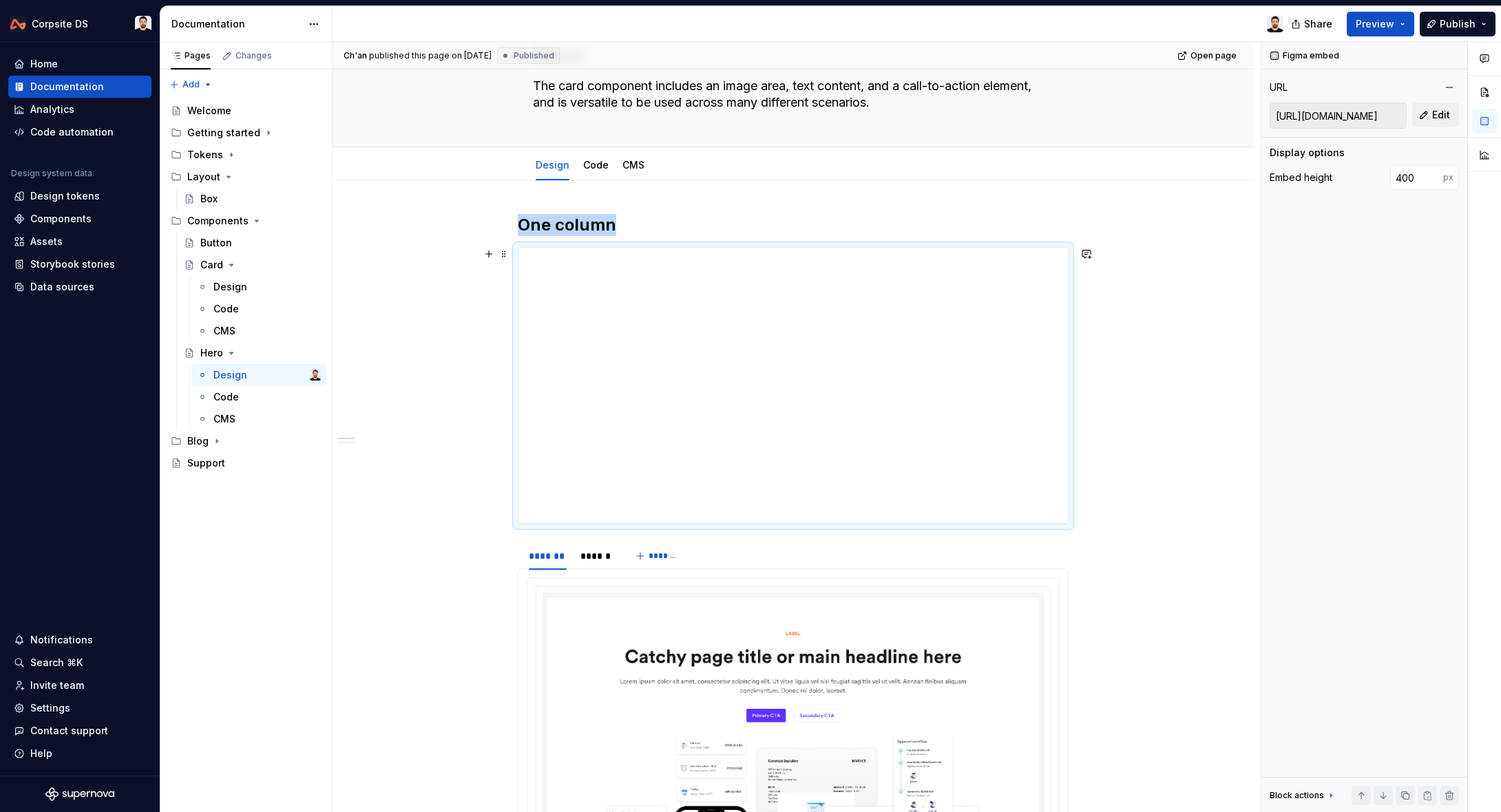
type textarea "*"
click at [1465, 113] on div "Comments Open comments No comments yet Select ‘Comment’ from the block context …" at bounding box center [1380, 427] width 239 height 771
click at [1428, 116] on button "Edit" at bounding box center [1435, 115] width 47 height 25
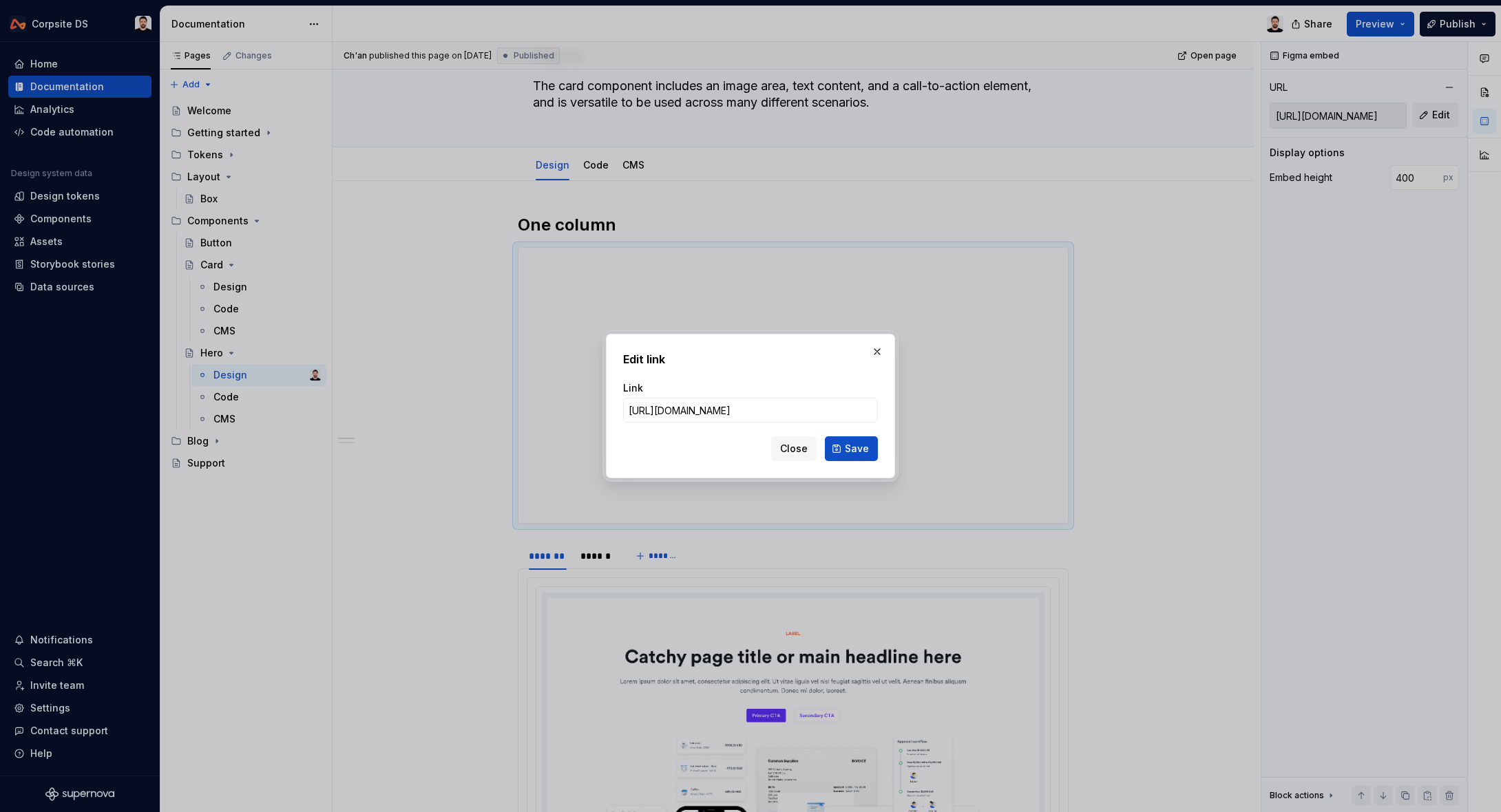
scroll to position [0, 407]
type input "[URL][DOMAIN_NAME]"
click at [850, 449] on span "Save" at bounding box center [857, 448] width 24 height 13
type input "[URL][DOMAIN_NAME]"
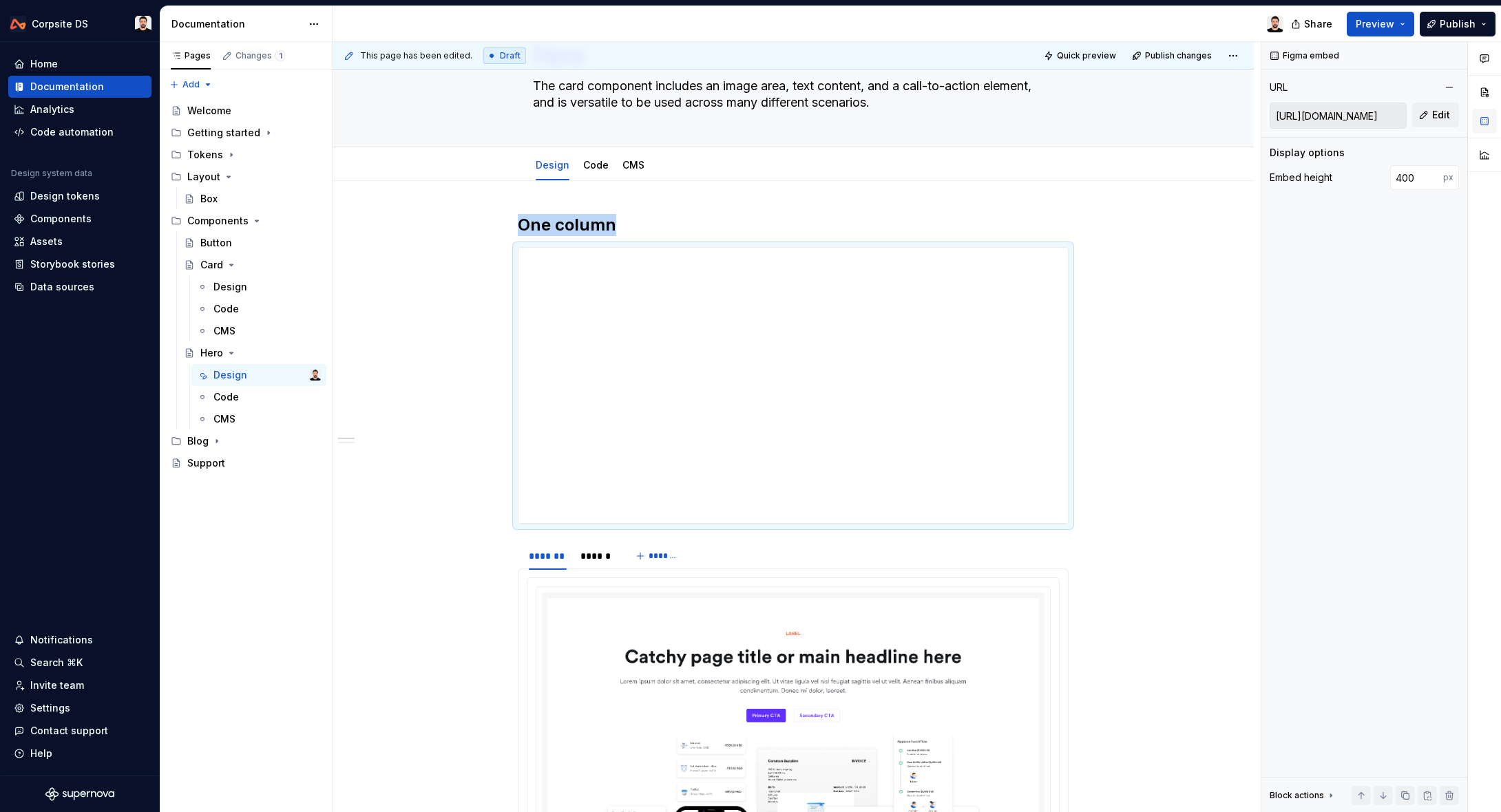
click at [1486, 123] on button "button" at bounding box center [1484, 121] width 25 height 25
click at [1052, 369] on div "**********" at bounding box center [793, 385] width 549 height 275
click at [1490, 92] on button "button" at bounding box center [1484, 92] width 25 height 25
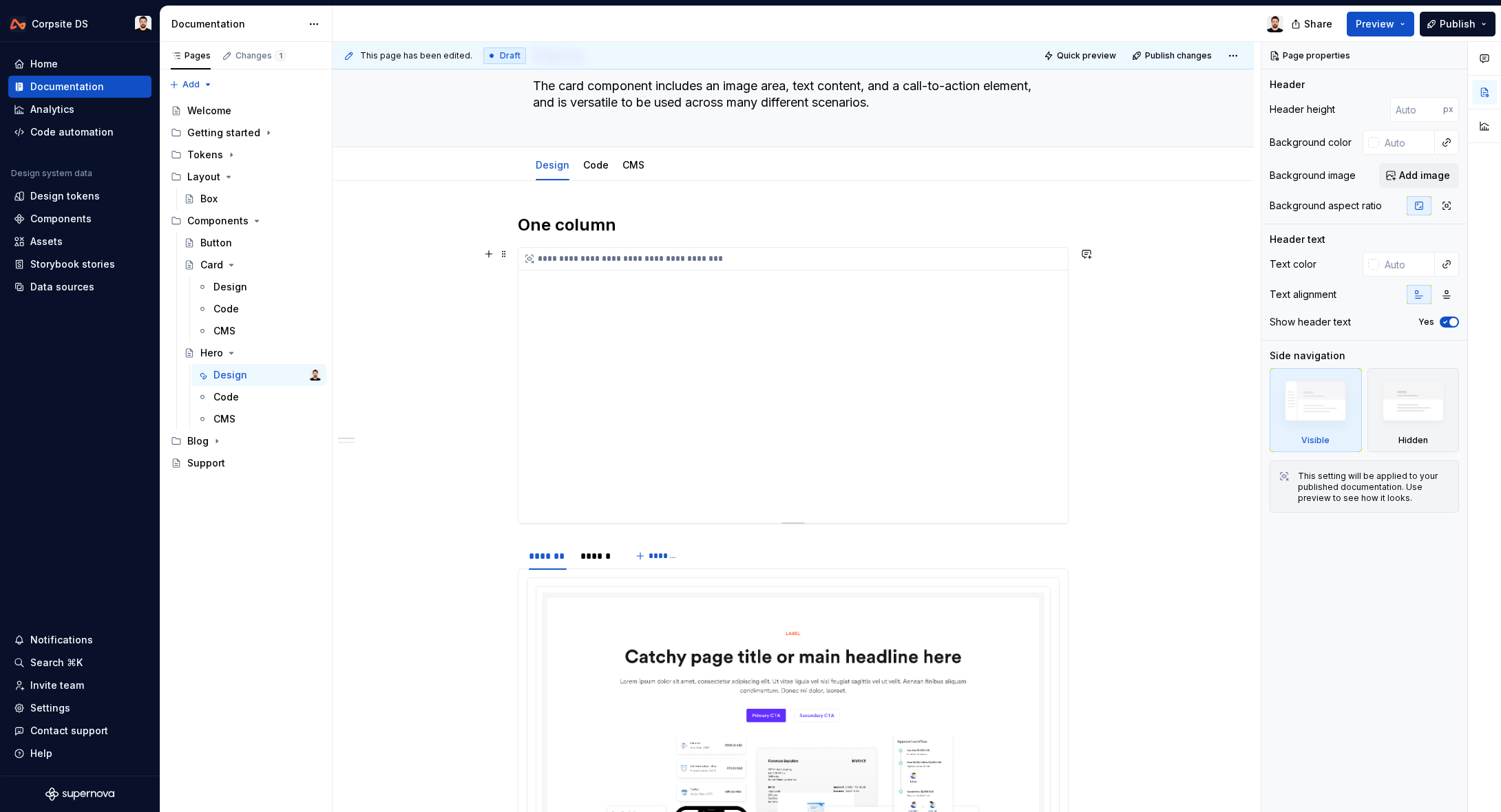
drag, startPoint x: 1050, startPoint y: 262, endPoint x: 1045, endPoint y: 273, distance: 12.1
click at [1046, 269] on div "**********" at bounding box center [793, 259] width 549 height 23
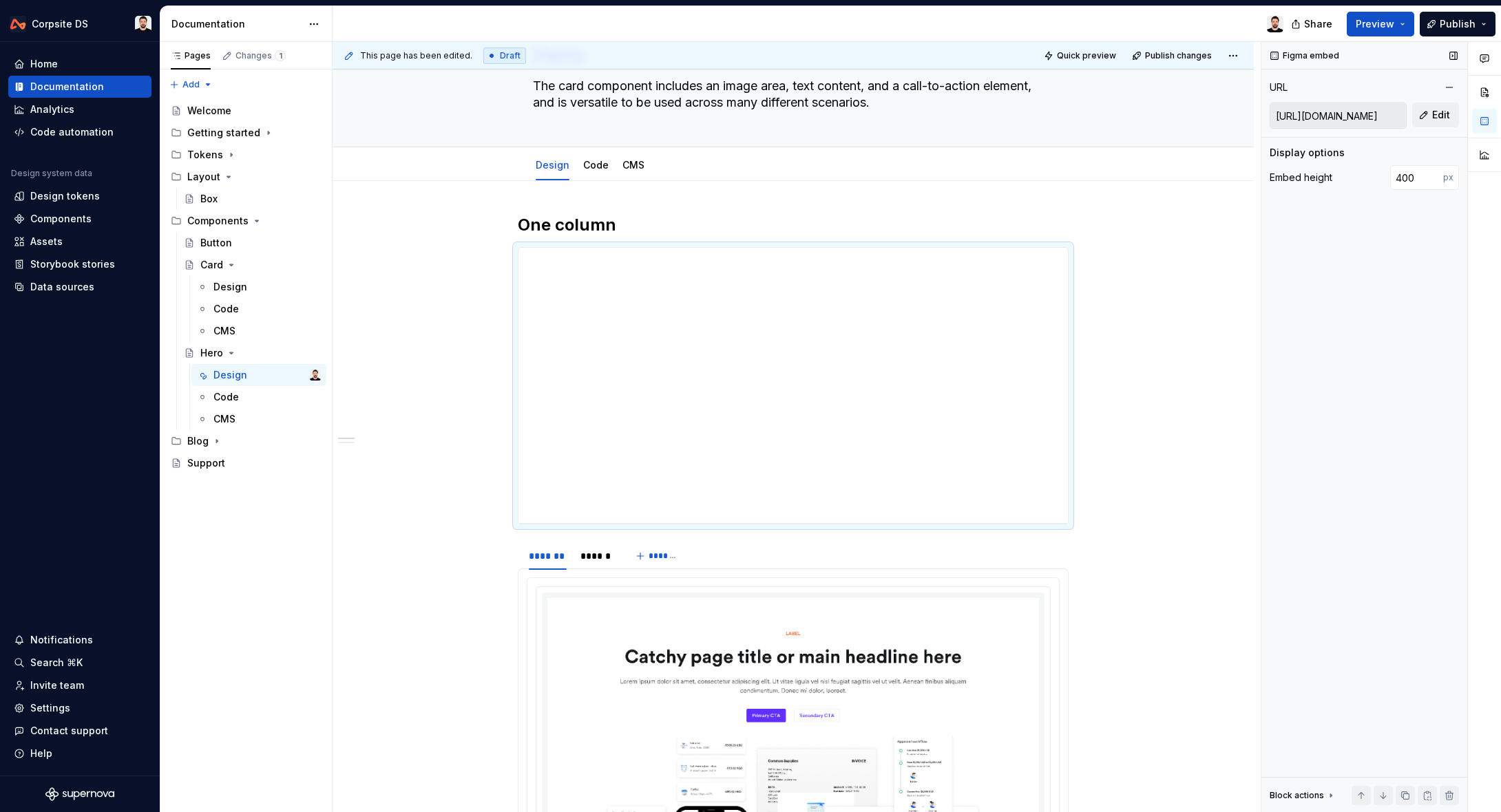
click at [1329, 155] on div "Display options" at bounding box center [1306, 153] width 75 height 13
drag, startPoint x: 1297, startPoint y: 175, endPoint x: 1350, endPoint y: 170, distance: 53.2
click at [1345, 173] on div "Embed height 400 px" at bounding box center [1363, 178] width 189 height 25
click at [1366, 152] on div "Display options" at bounding box center [1363, 153] width 189 height 13
click at [1442, 149] on div "Display options" at bounding box center [1363, 153] width 189 height 13
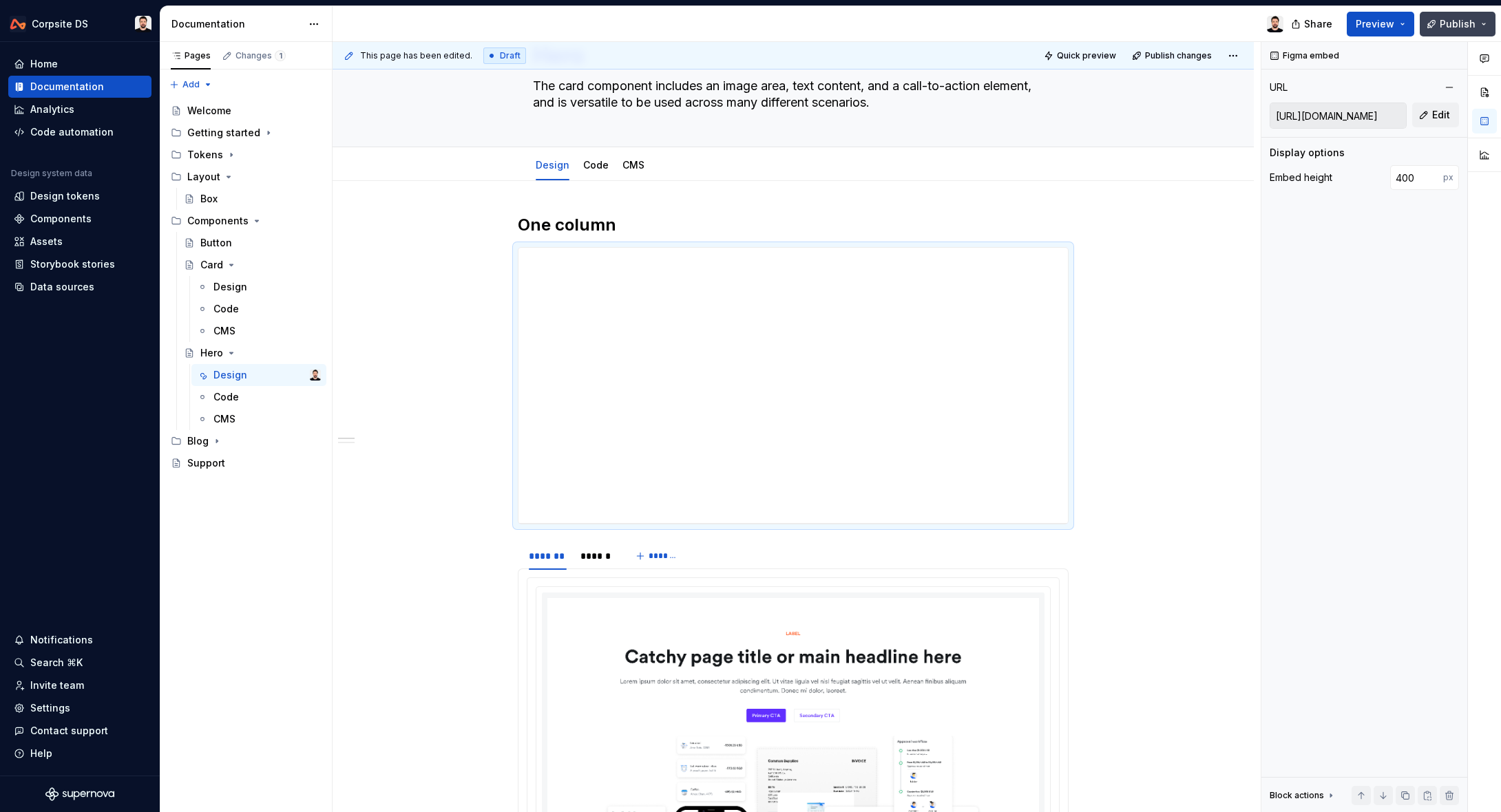
click at [1448, 20] on span "Publish" at bounding box center [1457, 24] width 36 height 13
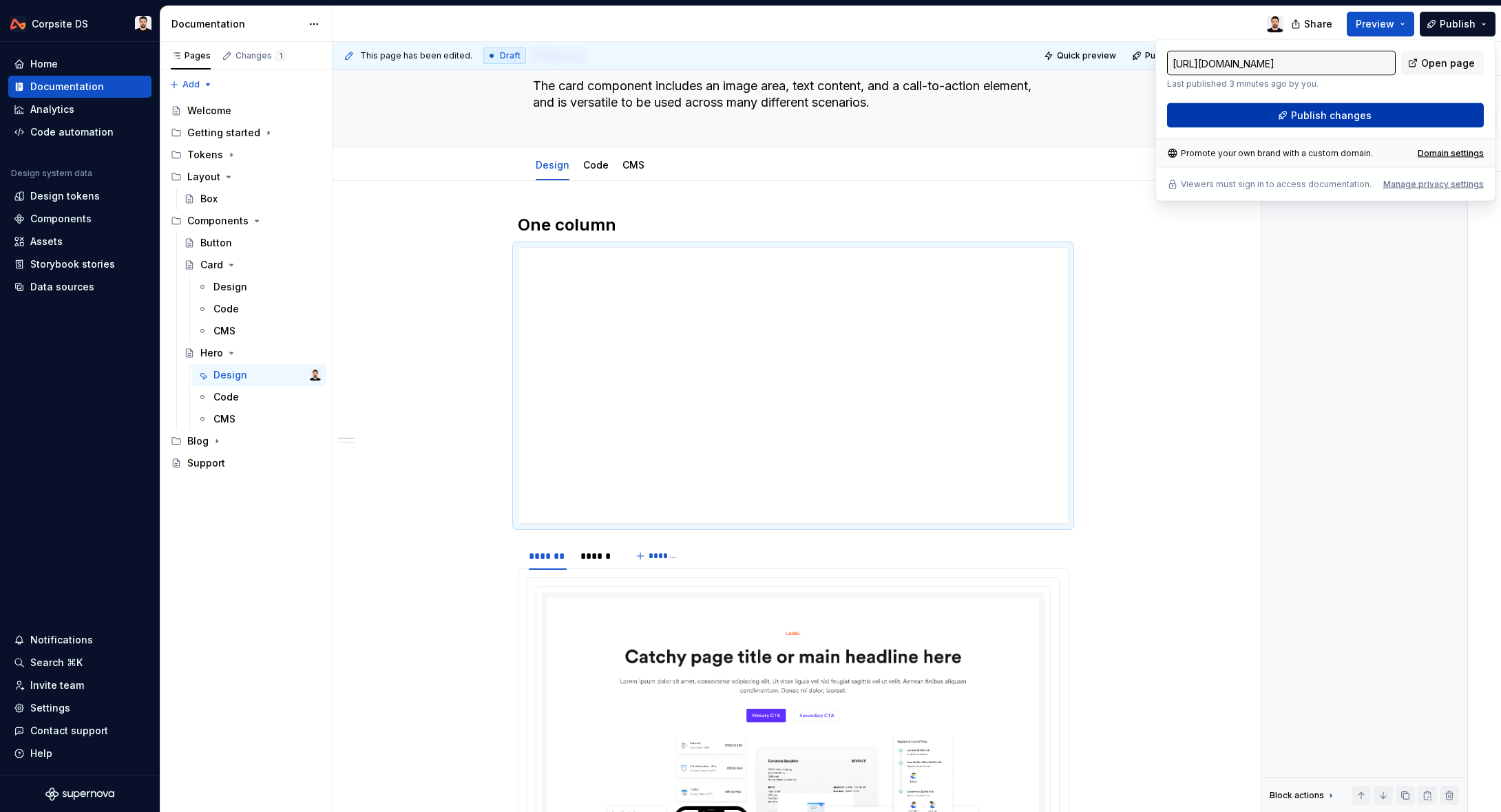
click at [1374, 118] on button "Publish changes" at bounding box center [1325, 116] width 317 height 25
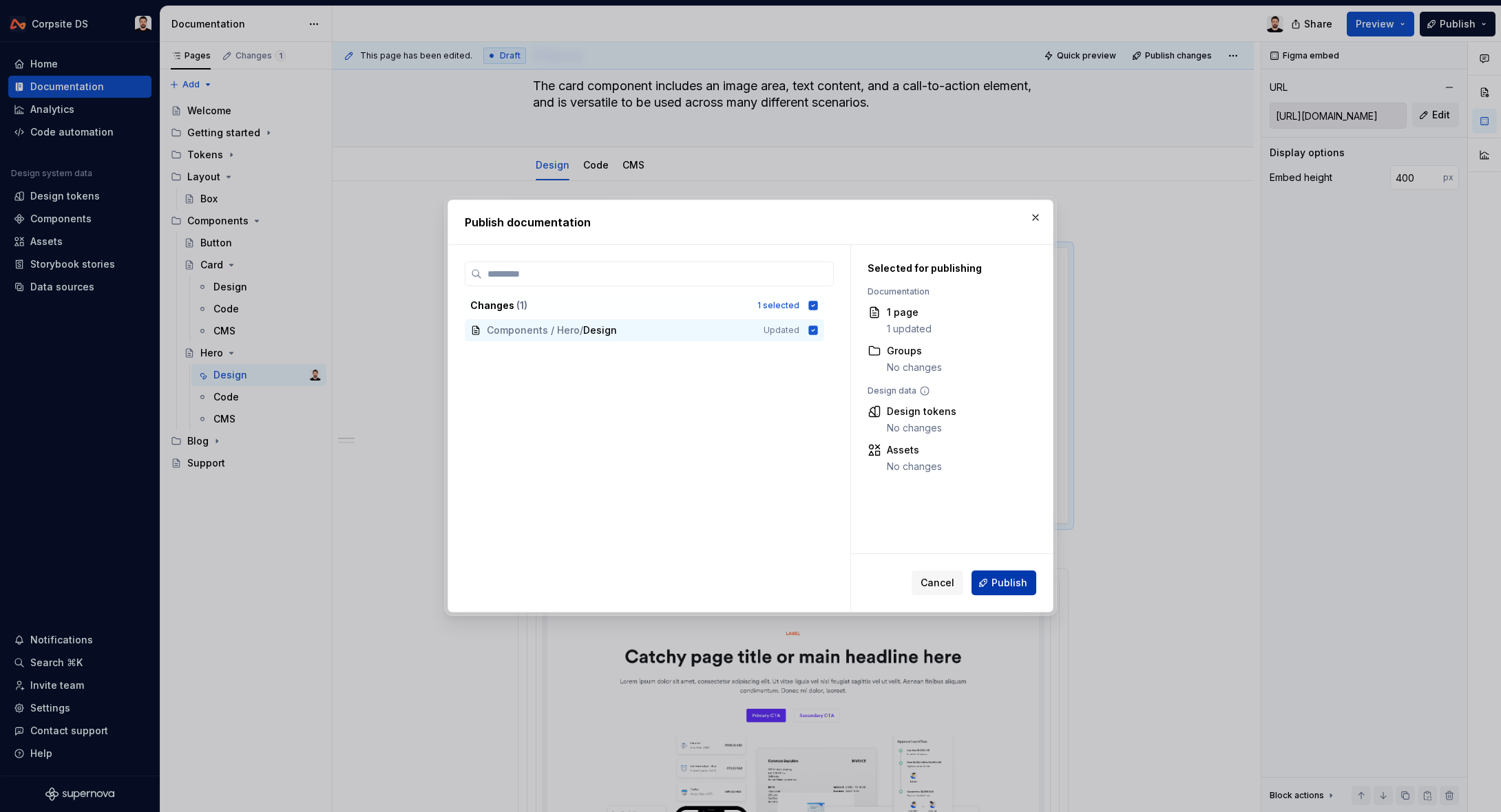
click at [1004, 592] on button "Publish" at bounding box center [1003, 583] width 65 height 25
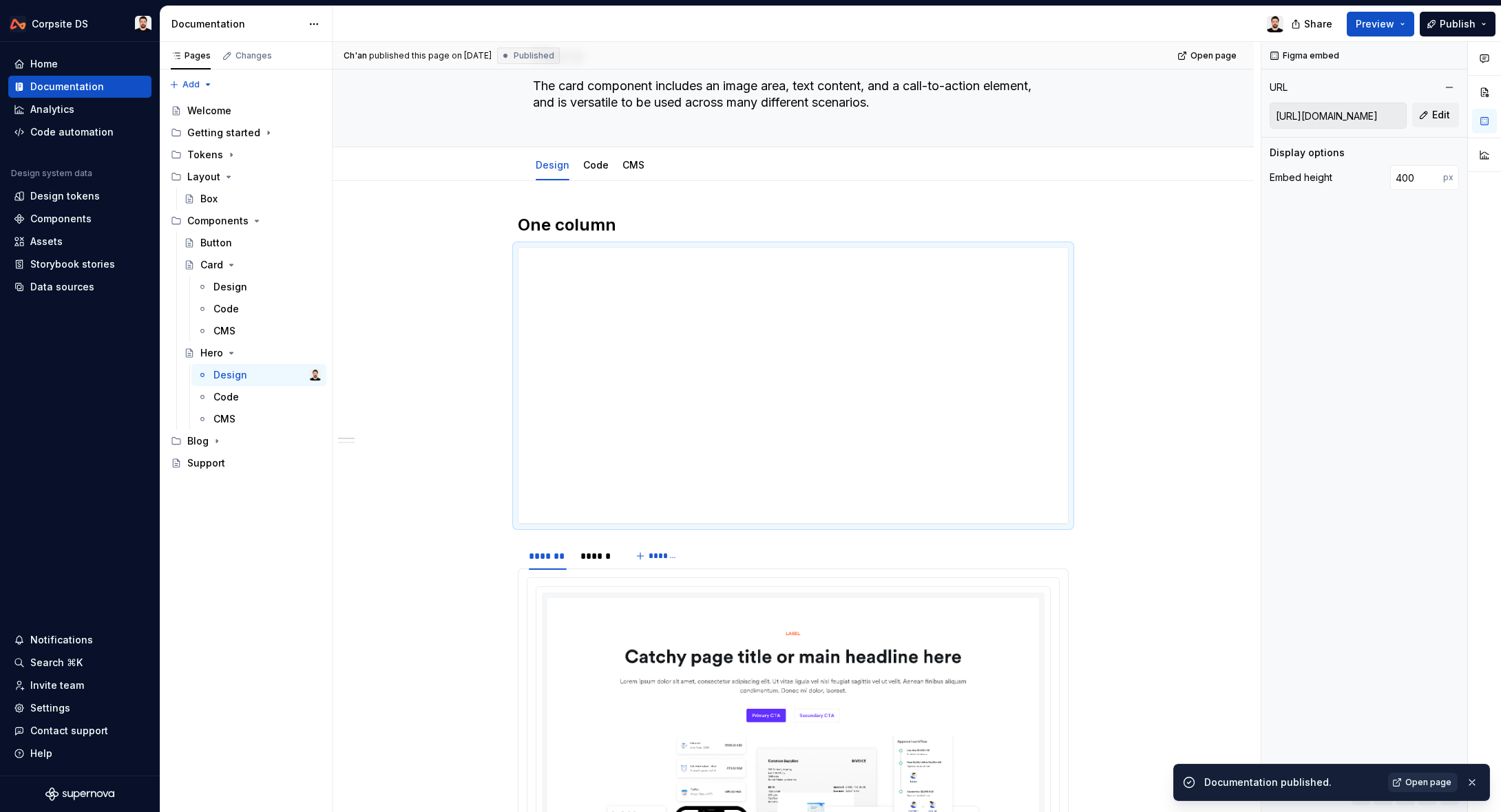
click at [1422, 778] on span "Open page" at bounding box center [1428, 782] width 46 height 11
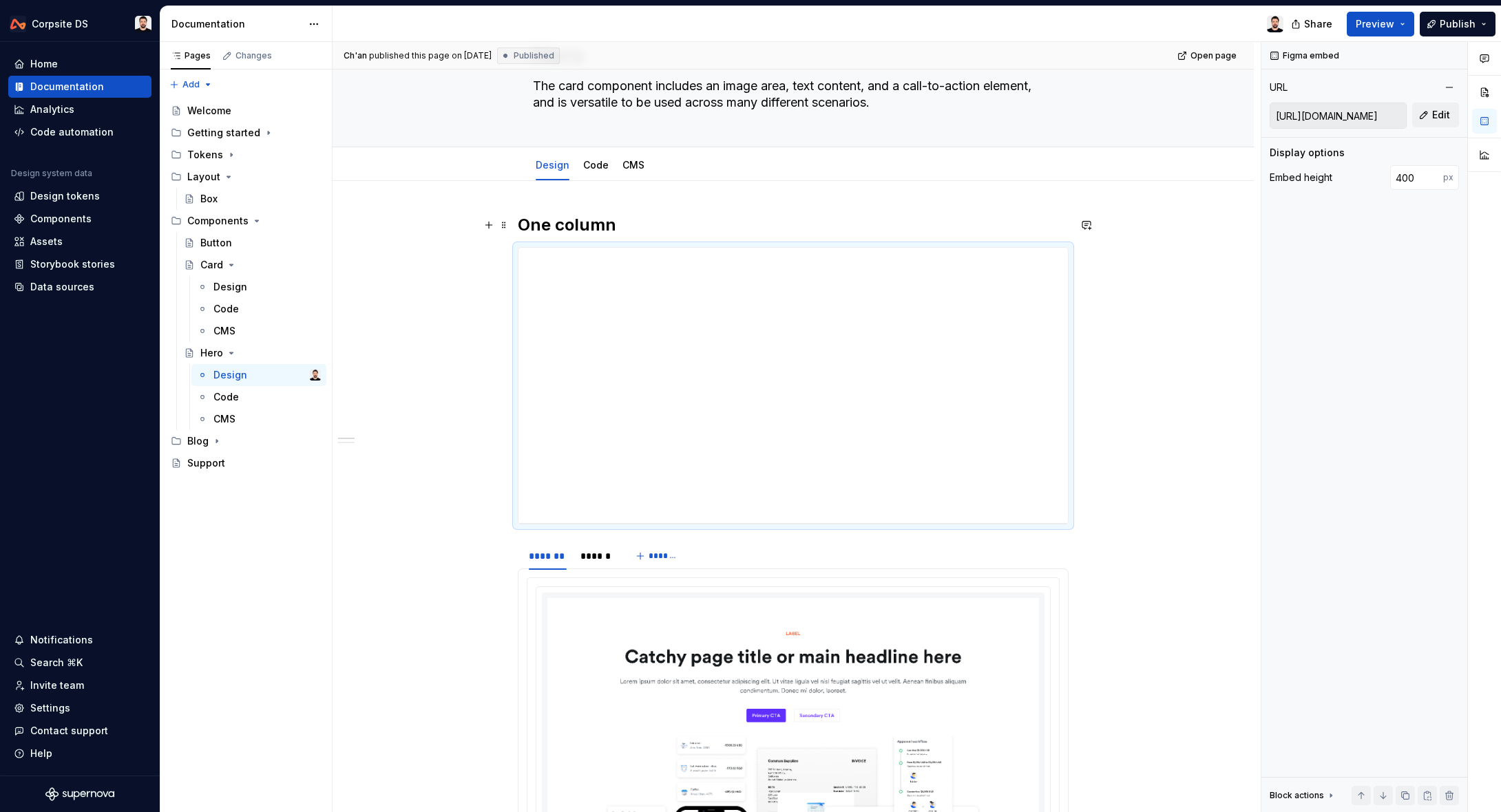
click at [718, 221] on h2 "One column" at bounding box center [793, 225] width 551 height 22
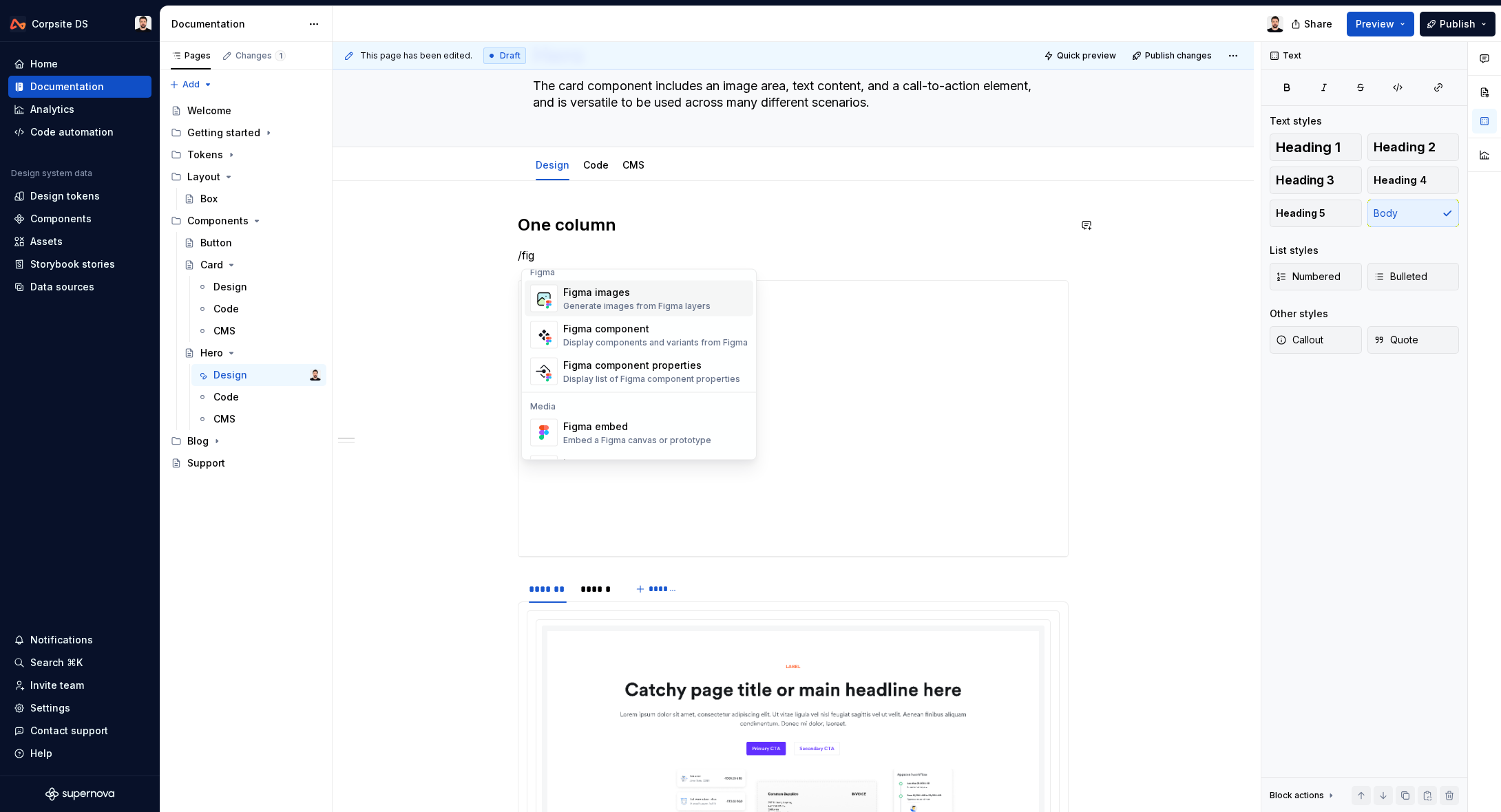
scroll to position [0, 0]
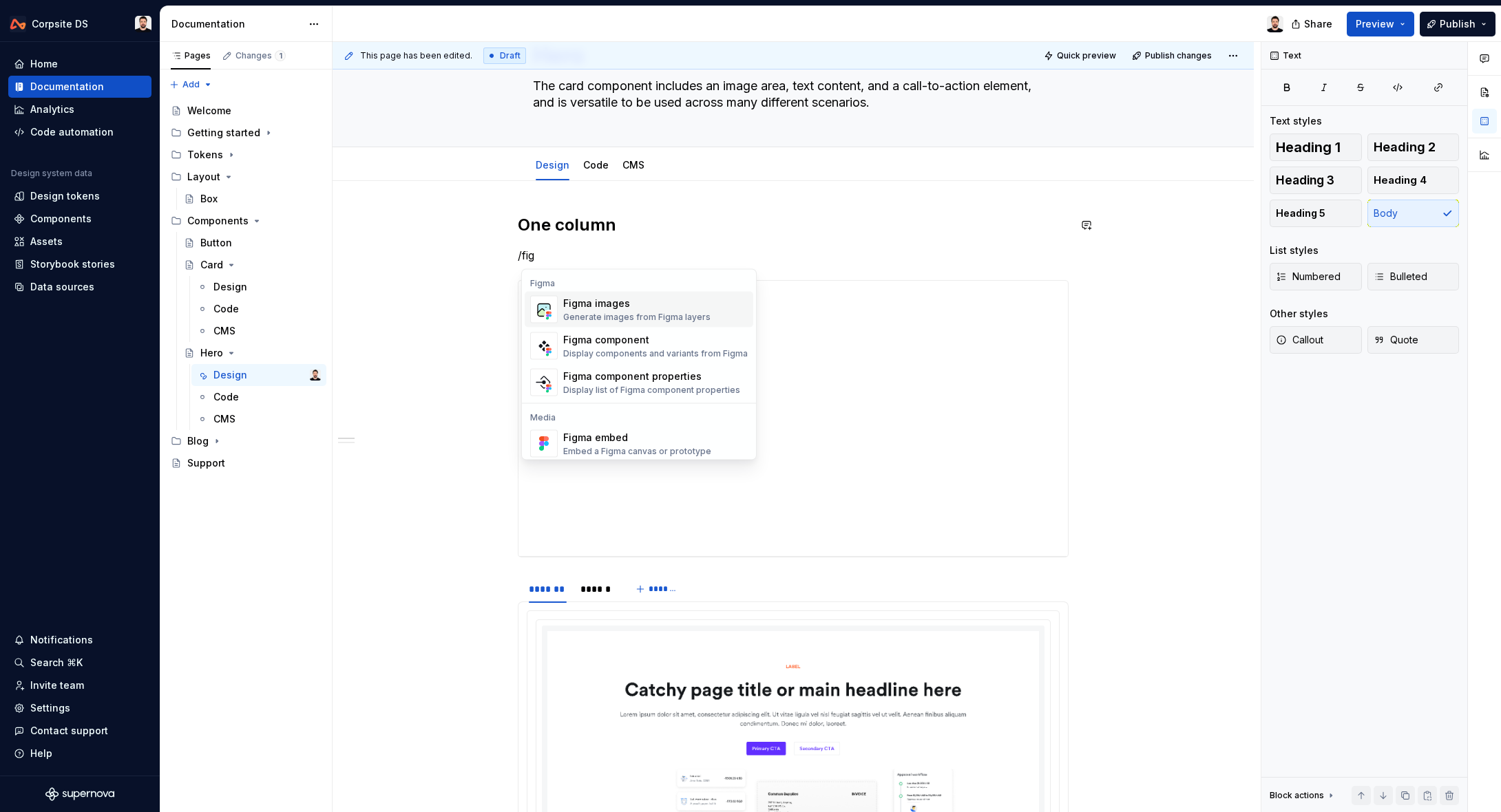
click at [585, 314] on div "Generate images from Figma layers" at bounding box center [636, 317] width 147 height 11
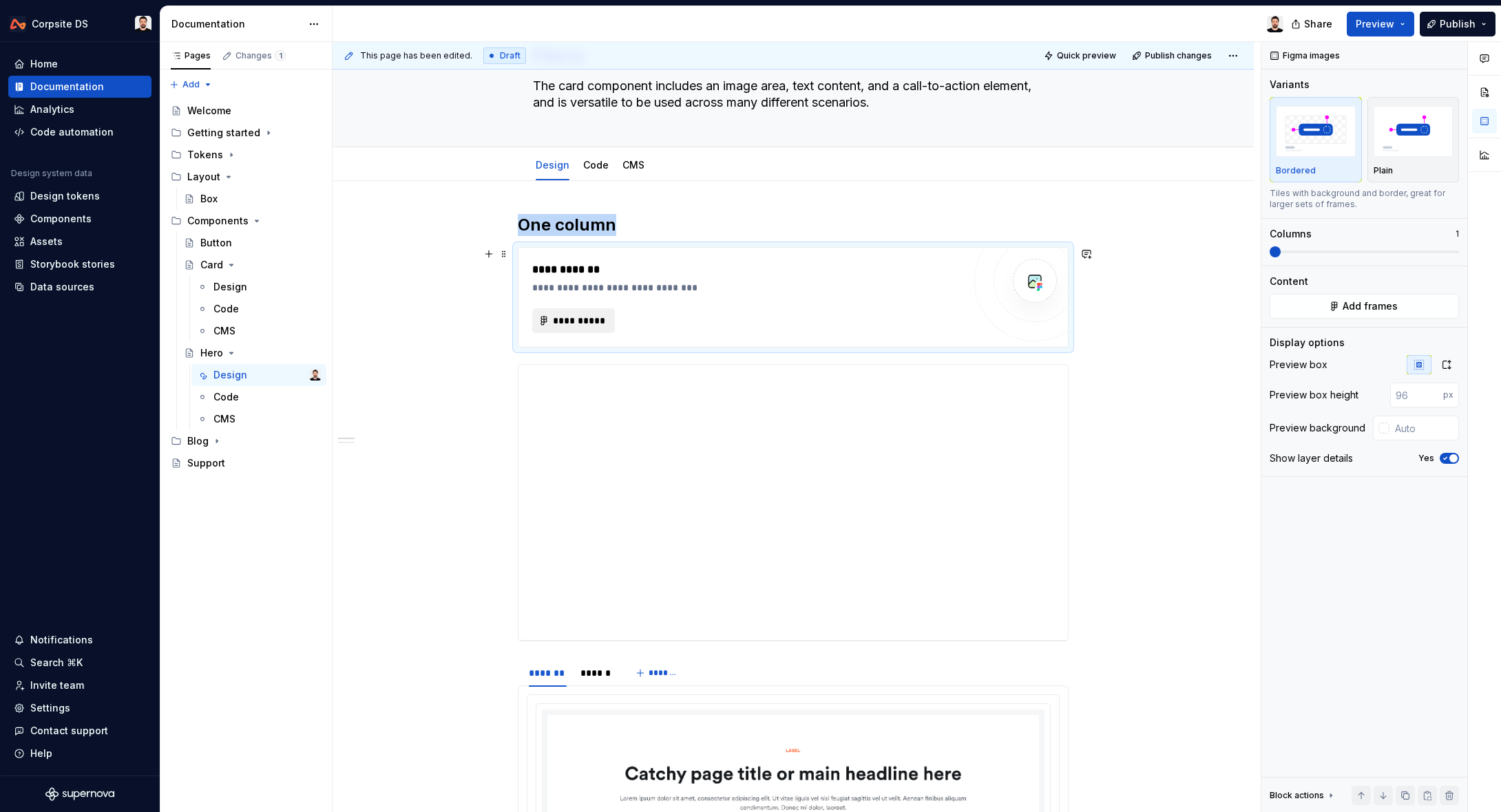
click at [596, 324] on span "**********" at bounding box center [579, 321] width 54 height 13
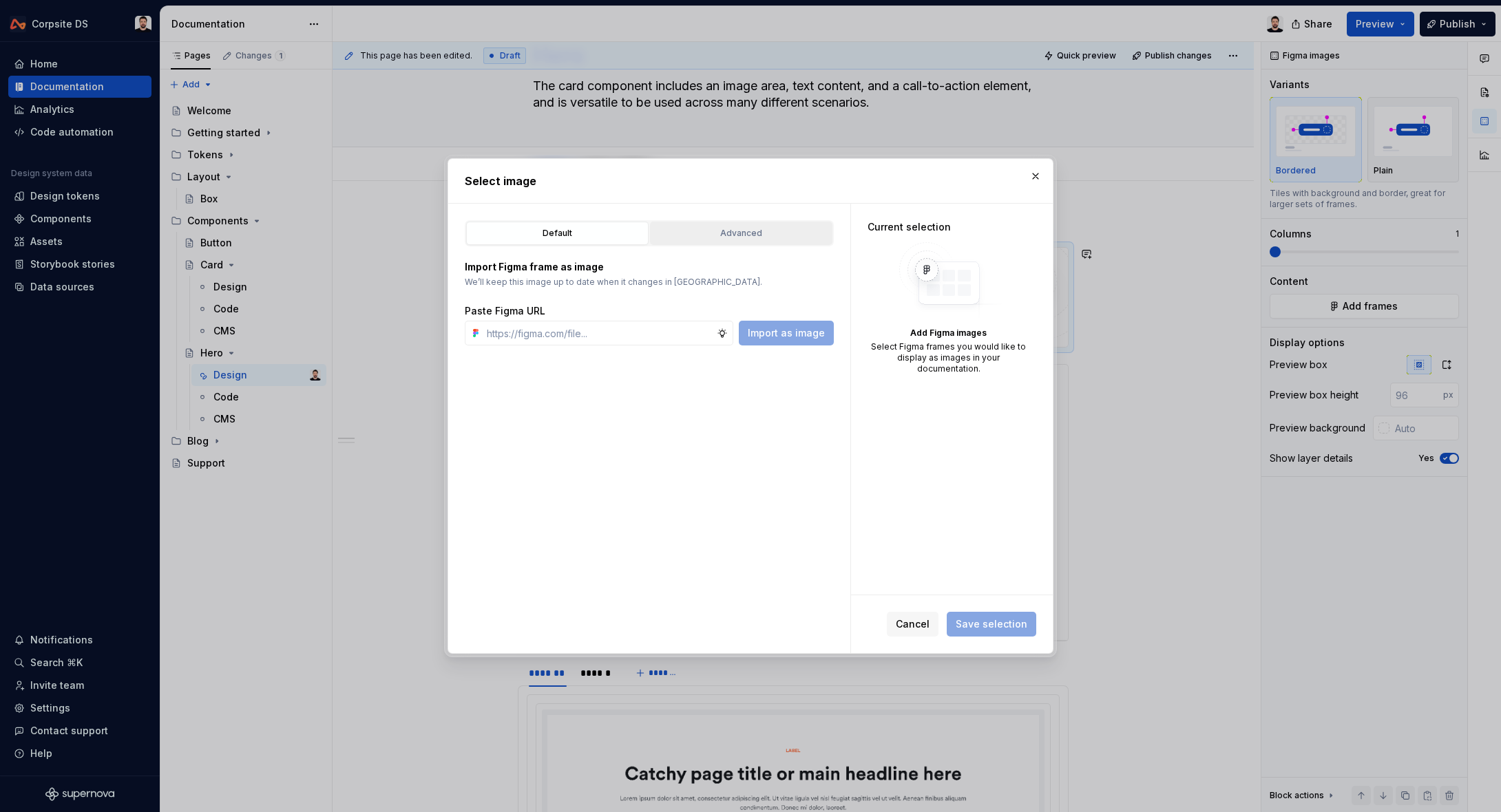
click at [734, 229] on div "Advanced" at bounding box center [741, 233] width 173 height 13
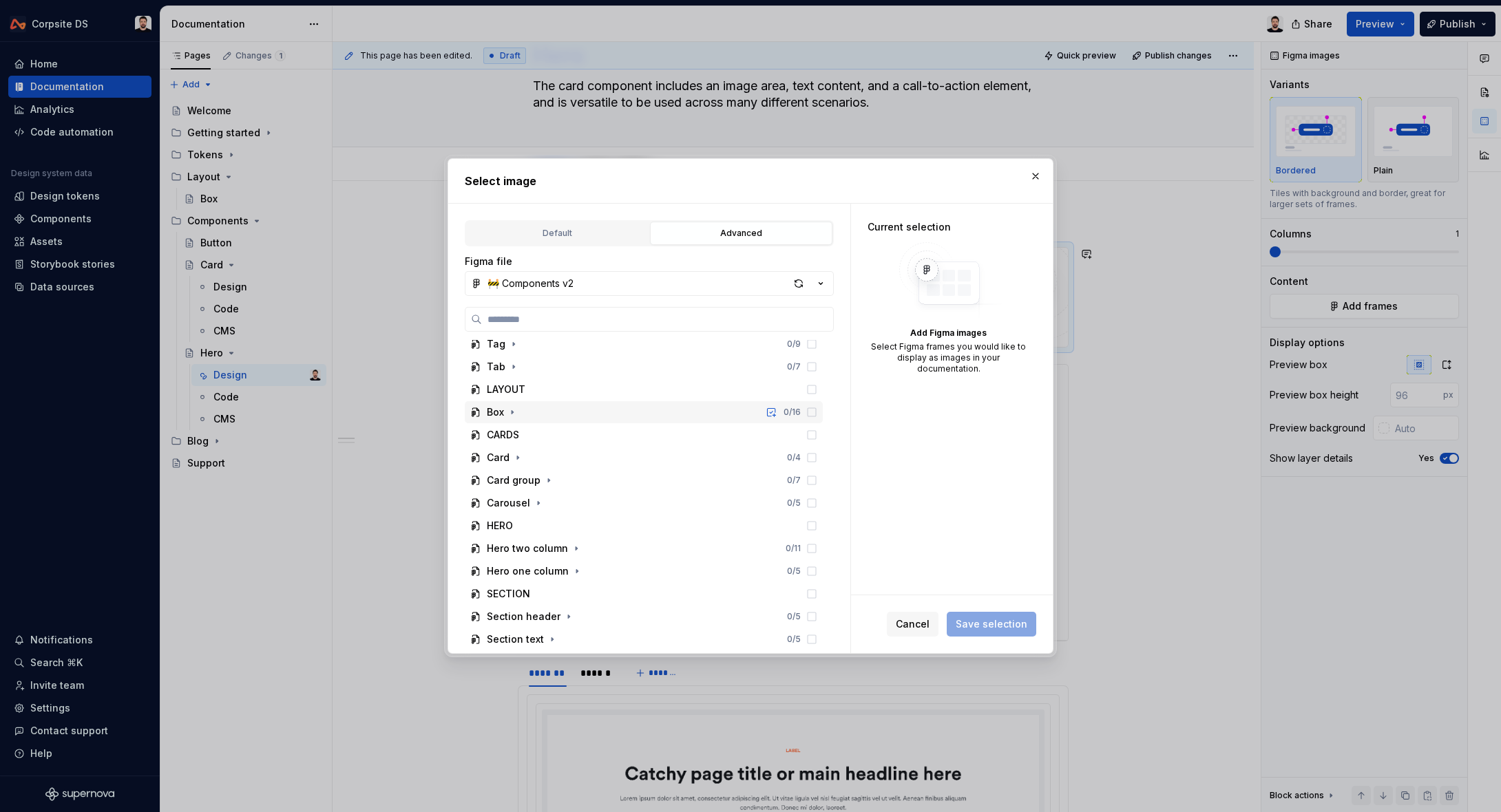
scroll to position [147, 0]
click at [574, 547] on icon "button" at bounding box center [575, 545] width 11 height 11
click at [573, 542] on icon "button" at bounding box center [575, 545] width 11 height 11
click at [575, 566] on icon "button" at bounding box center [576, 568] width 11 height 11
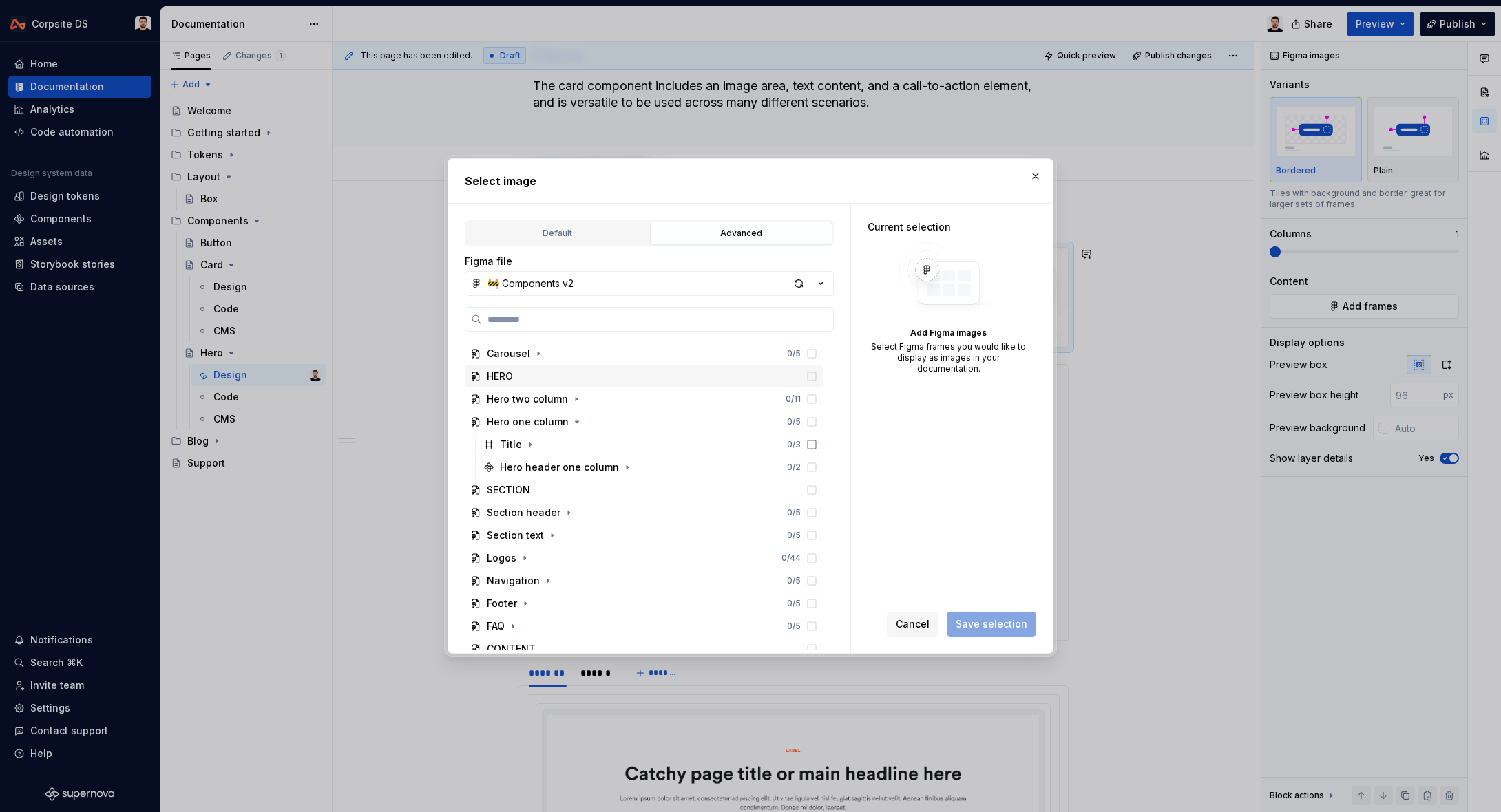
scroll to position [293, 0]
type textarea "*"
click at [596, 242] on button "Default" at bounding box center [557, 233] width 182 height 24
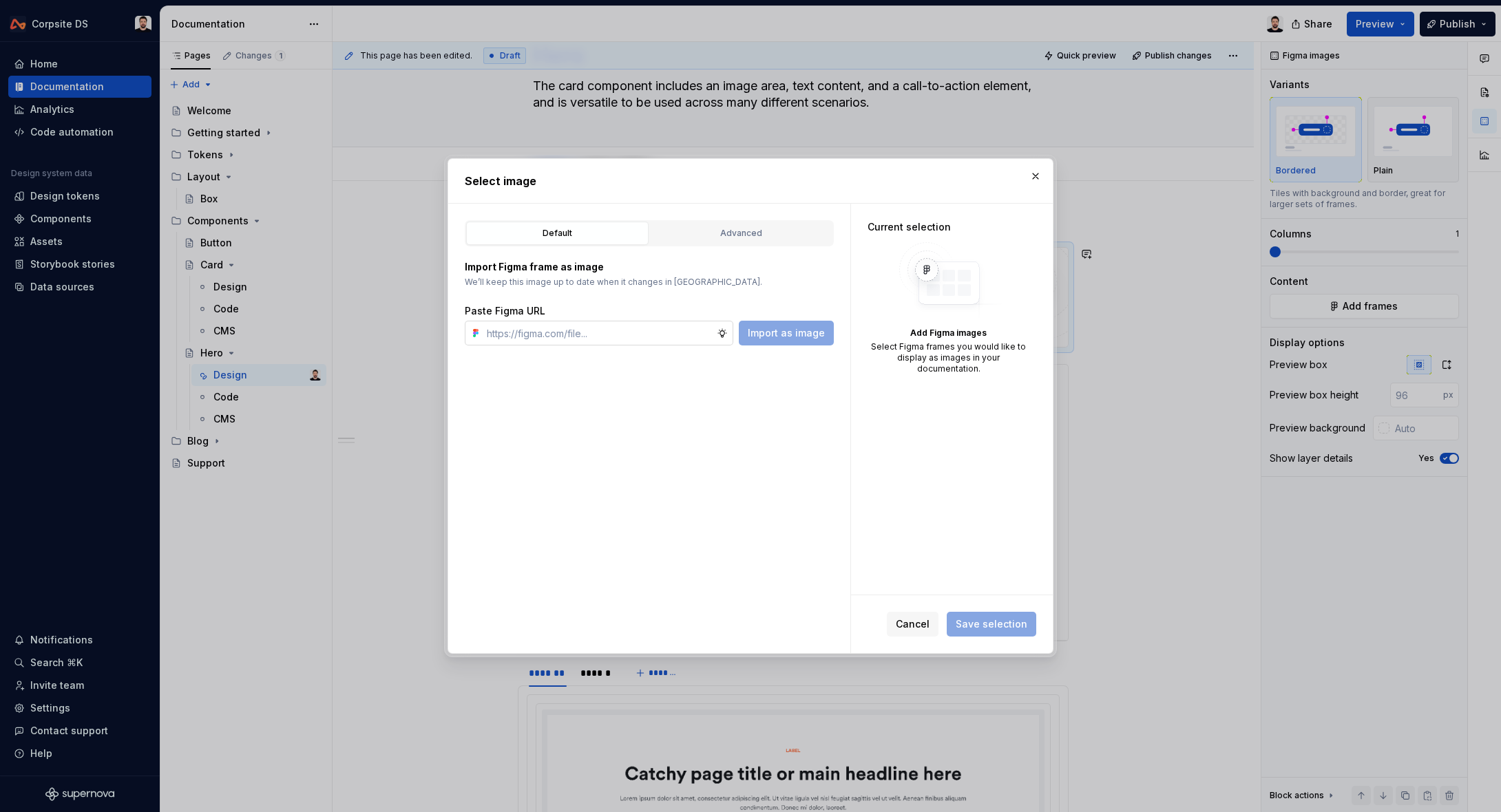
click at [601, 333] on input "text" at bounding box center [599, 333] width 235 height 25
paste input "[URL][DOMAIN_NAME]"
type input "[URL][DOMAIN_NAME]"
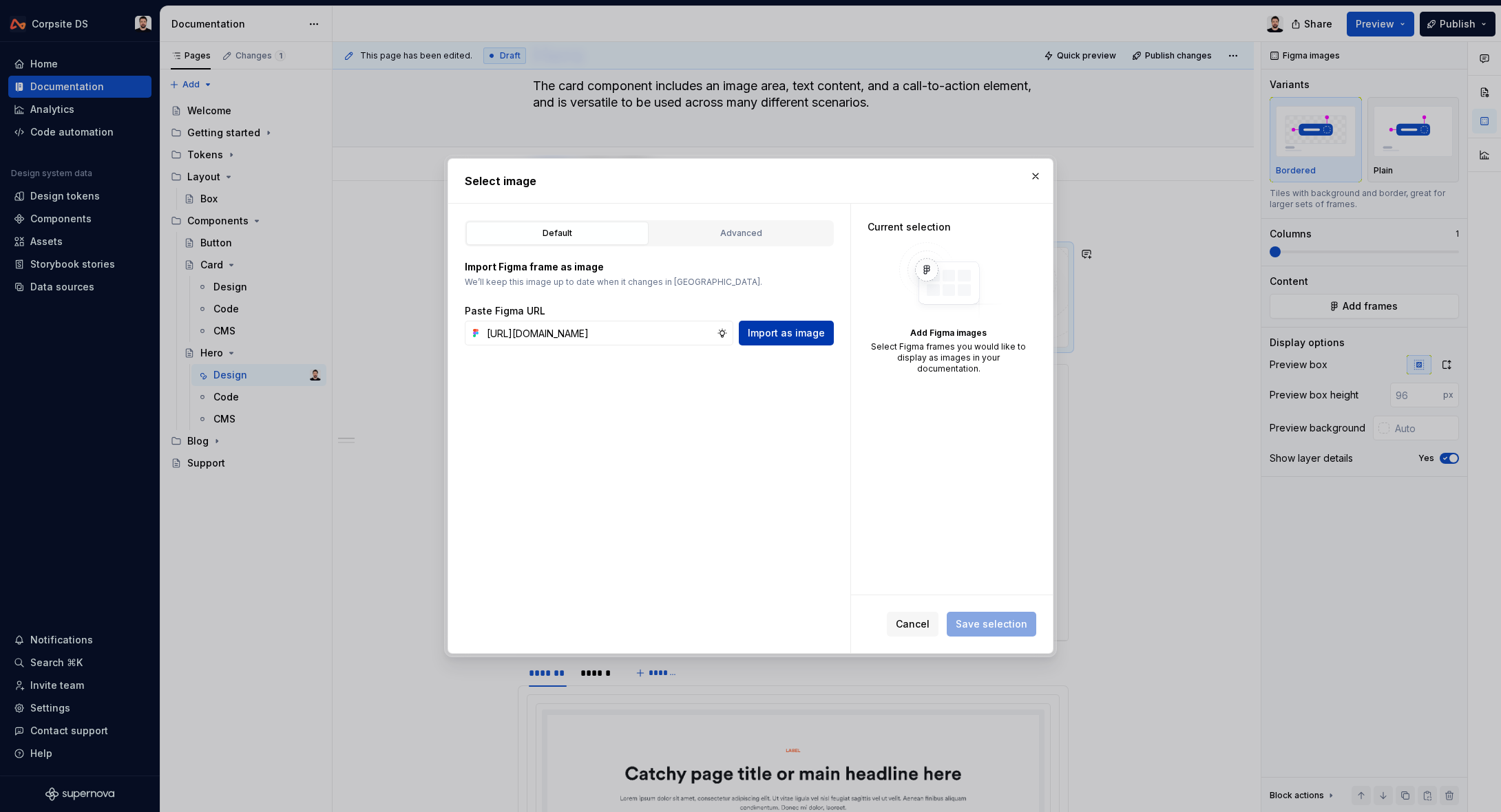
click at [788, 337] on span "Import as image" at bounding box center [786, 333] width 77 height 13
click at [1042, 175] on button "button" at bounding box center [1035, 175] width 19 height 19
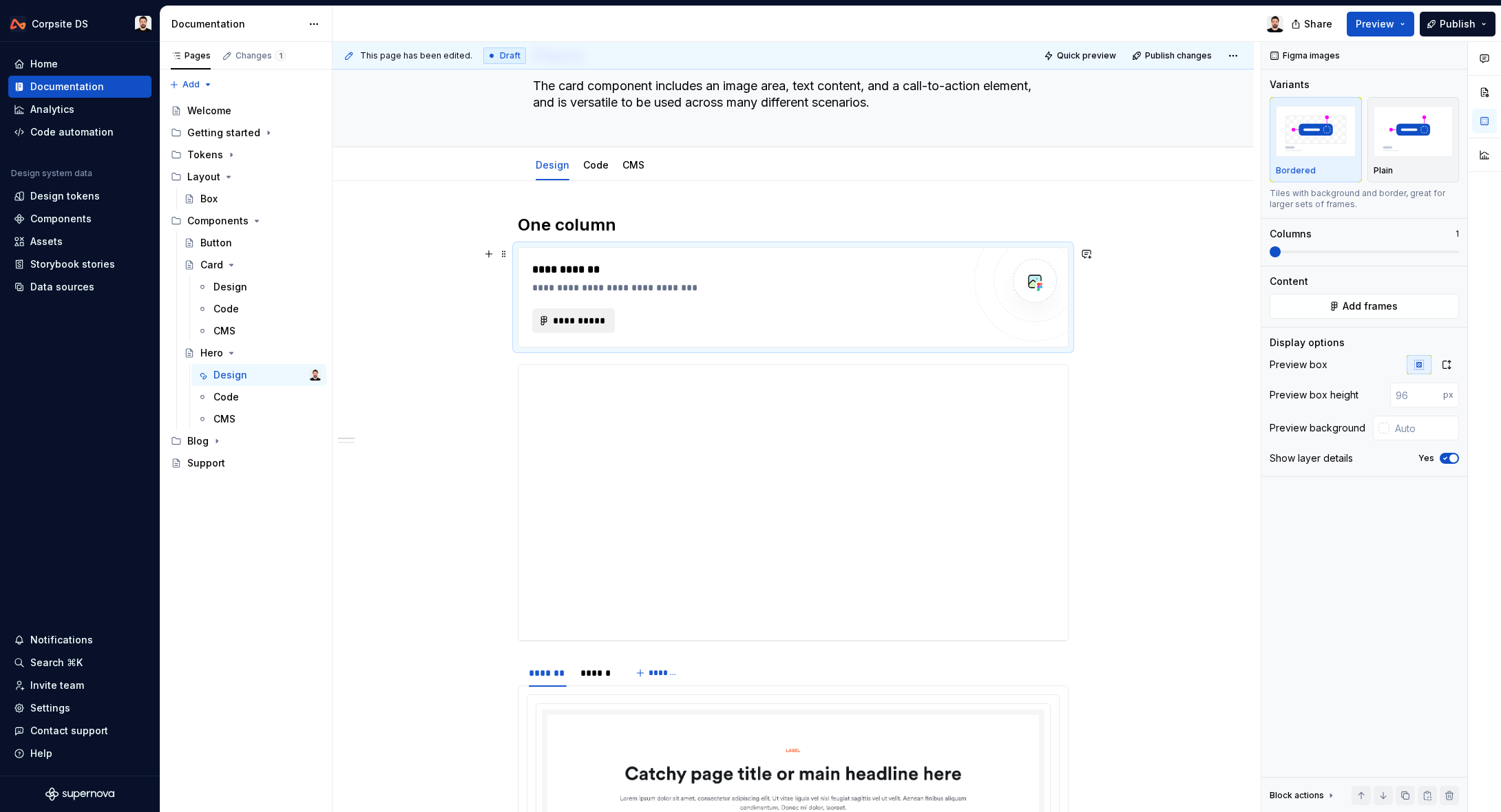
click at [599, 325] on span "**********" at bounding box center [579, 321] width 54 height 13
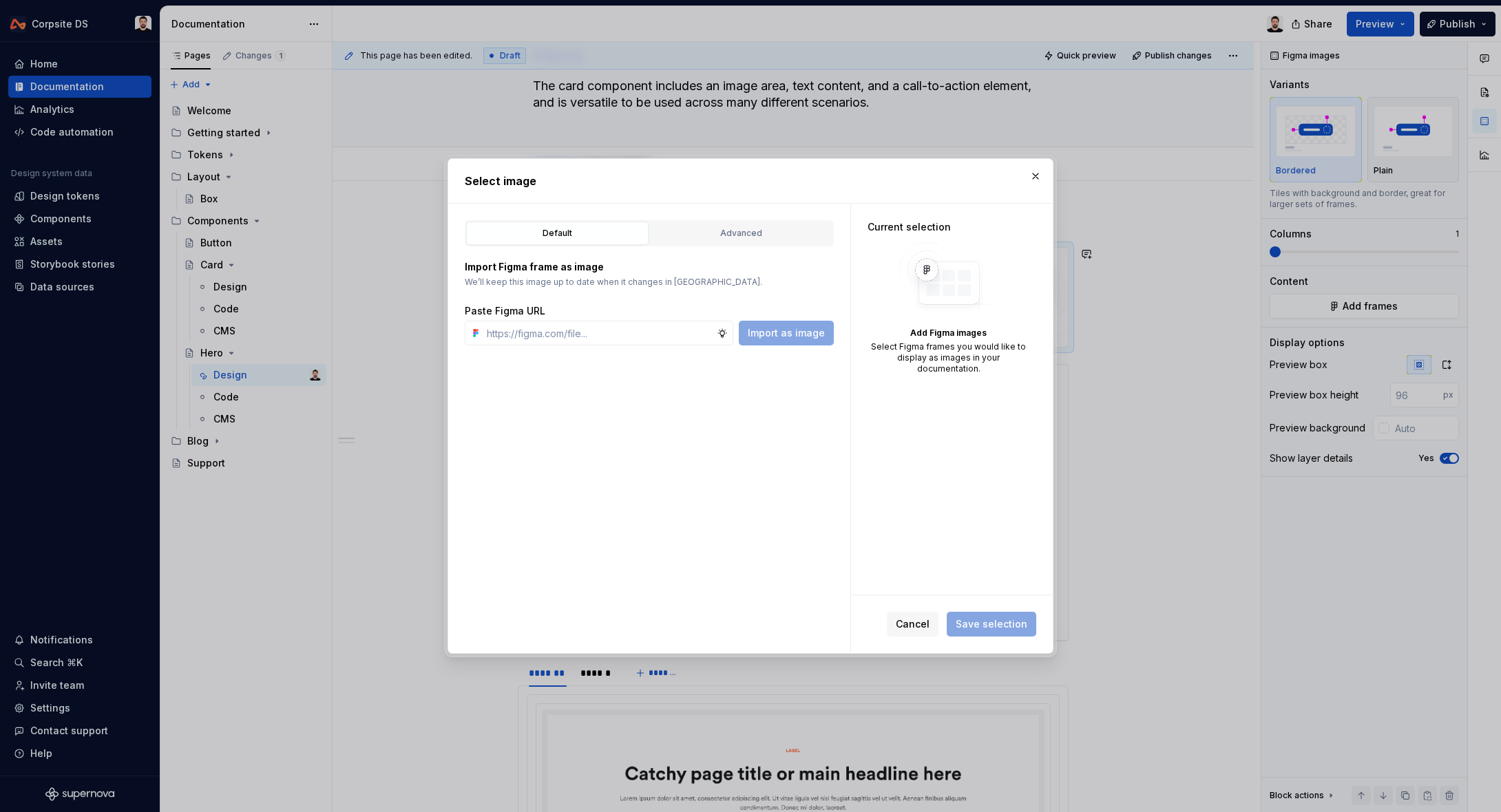
type textarea "*"
type input "[URL][DOMAIN_NAME]"
click at [785, 330] on span "Import as image" at bounding box center [786, 333] width 77 height 13
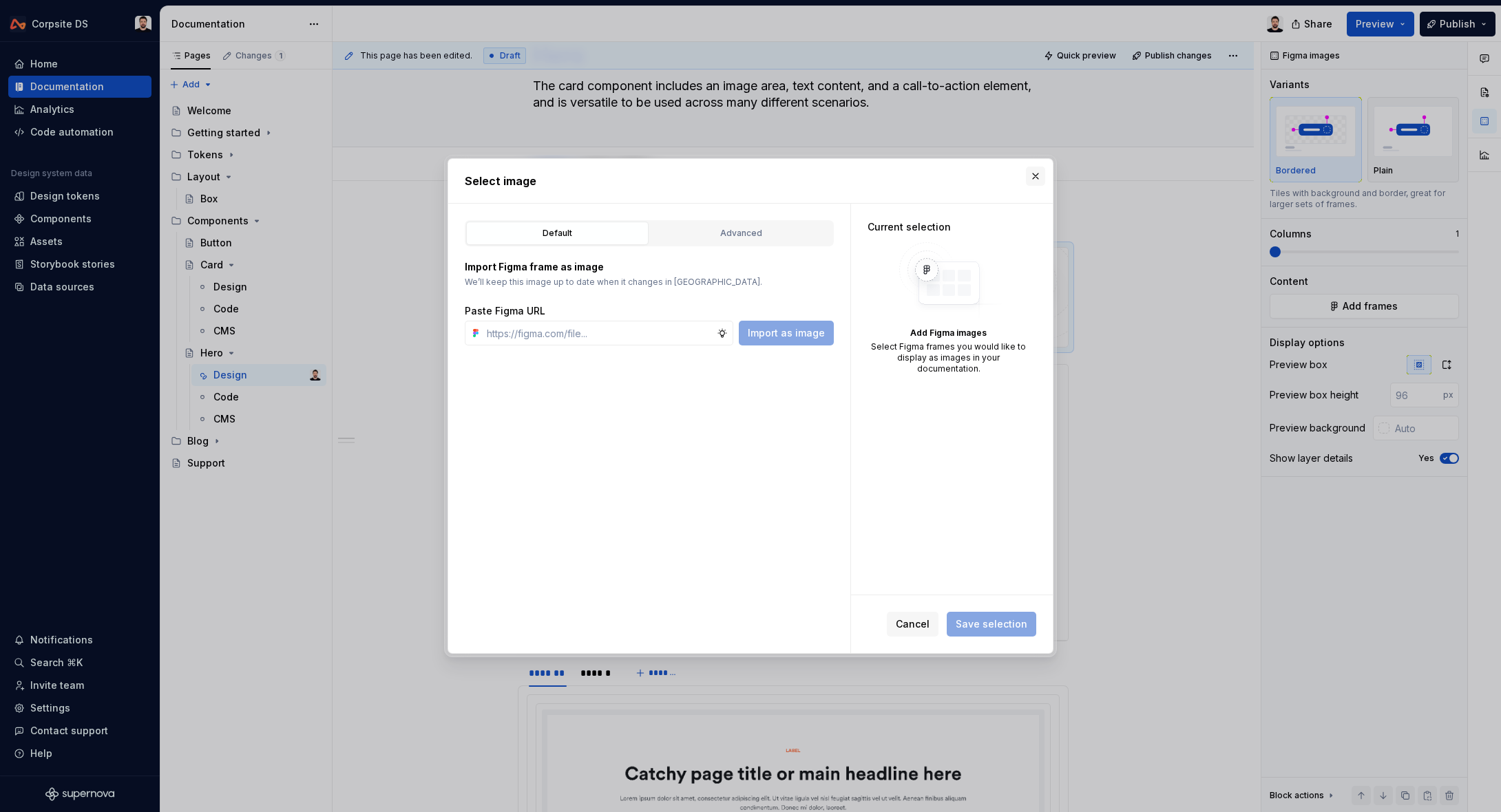
click at [1036, 174] on button "button" at bounding box center [1035, 175] width 19 height 19
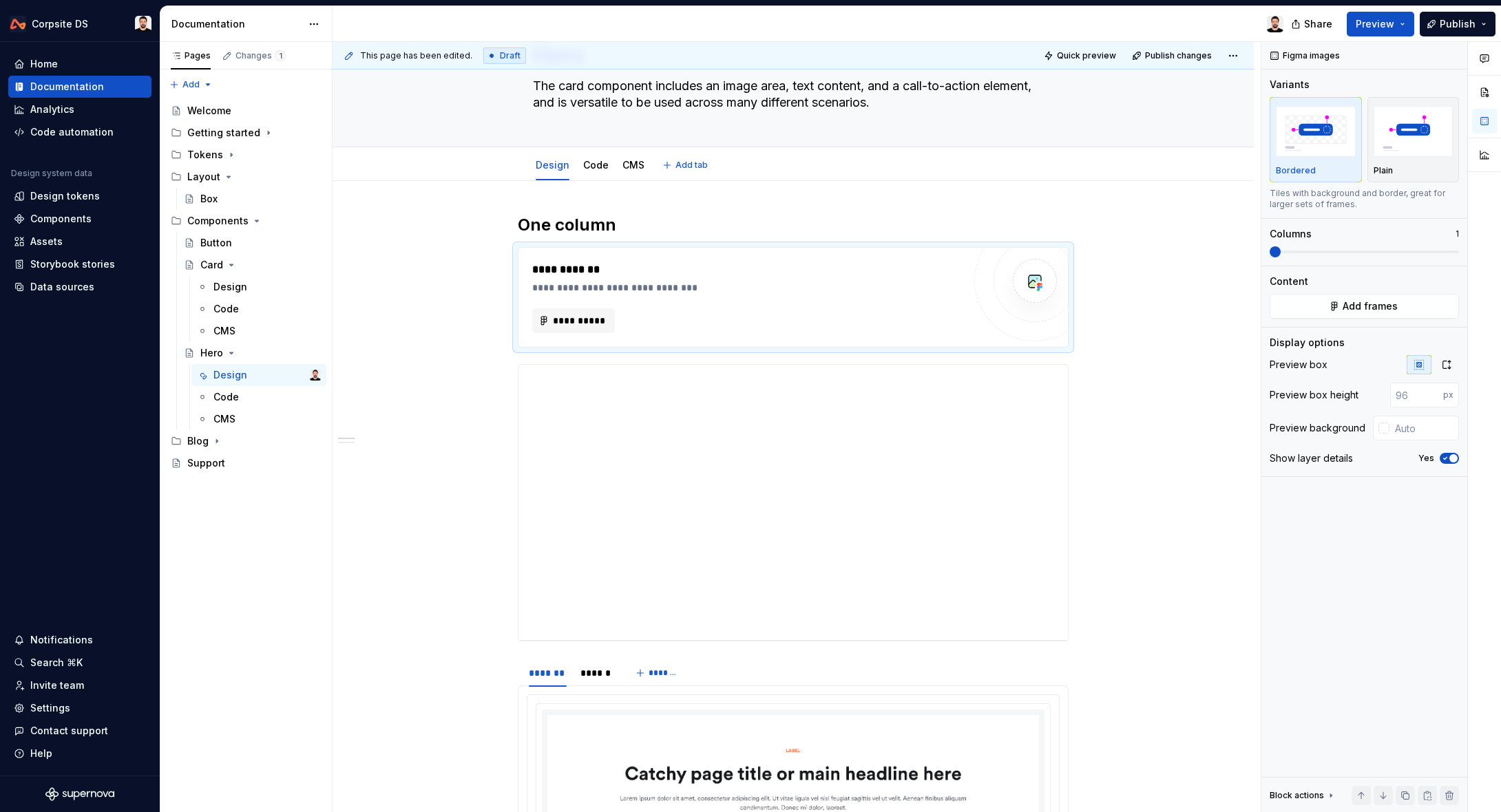
type textarea "*"
click at [940, 275] on div "**********" at bounding box center [748, 270] width 431 height 17
click at [1394, 167] on div "Plain" at bounding box center [1413, 170] width 80 height 11
click at [1446, 368] on icon "button" at bounding box center [1446, 364] width 11 height 11
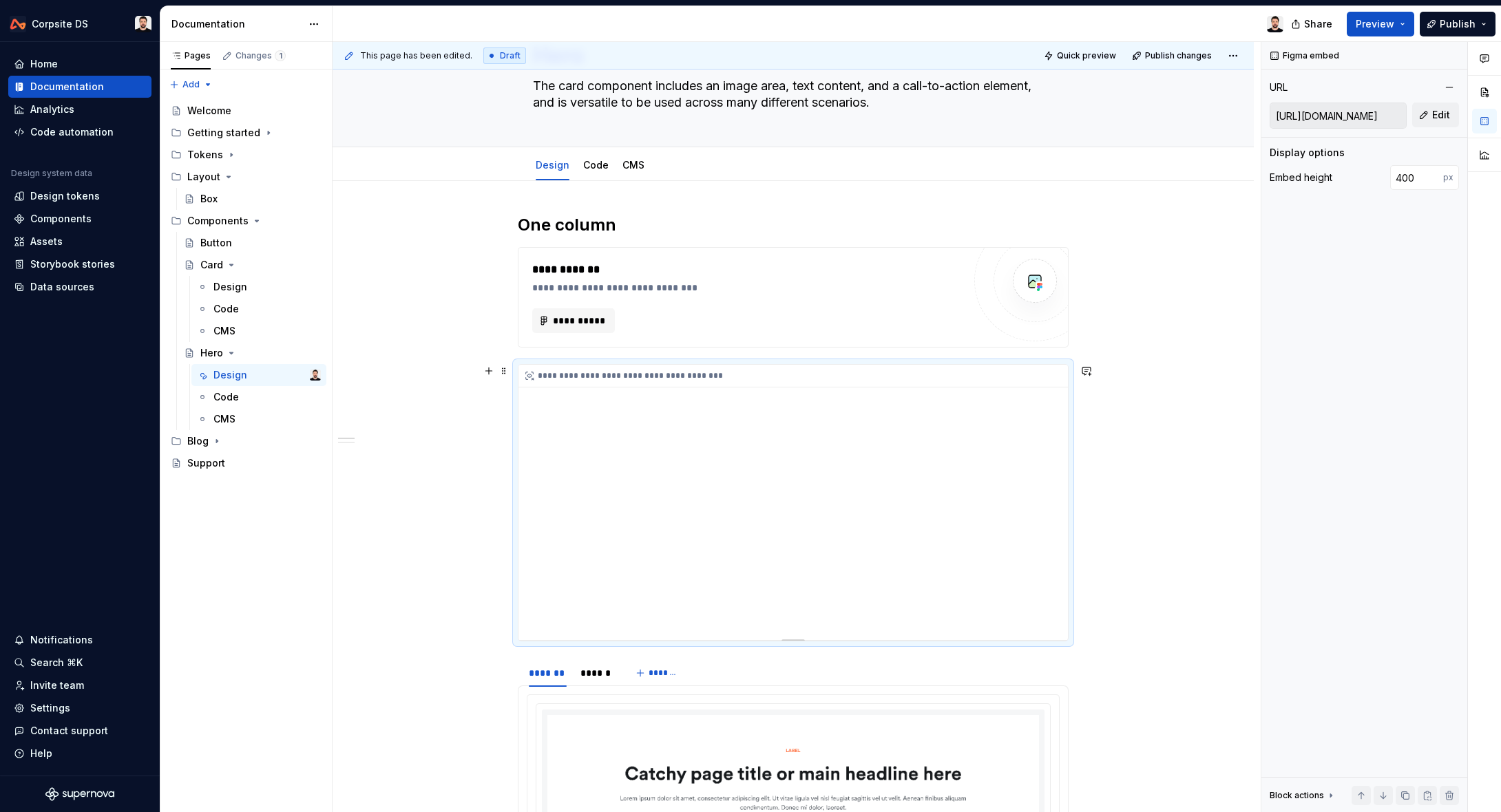
click at [1052, 399] on div "**********" at bounding box center [793, 502] width 549 height 275
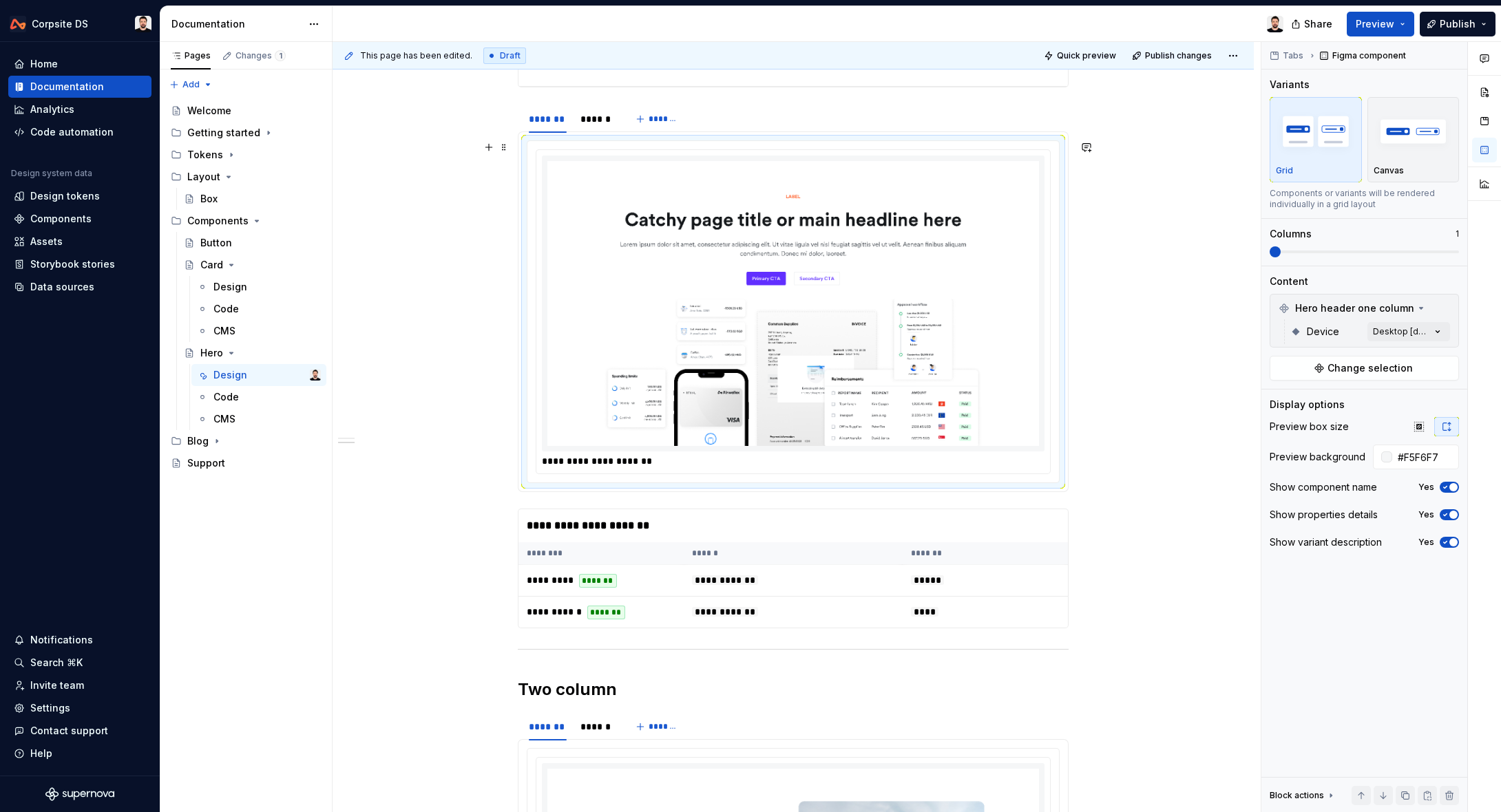
click at [986, 357] on img at bounding box center [793, 303] width 491 height 285
drag, startPoint x: 1418, startPoint y: 456, endPoint x: 1445, endPoint y: 456, distance: 27.0
click at [1445, 456] on input "#F5F6F7" at bounding box center [1425, 457] width 66 height 25
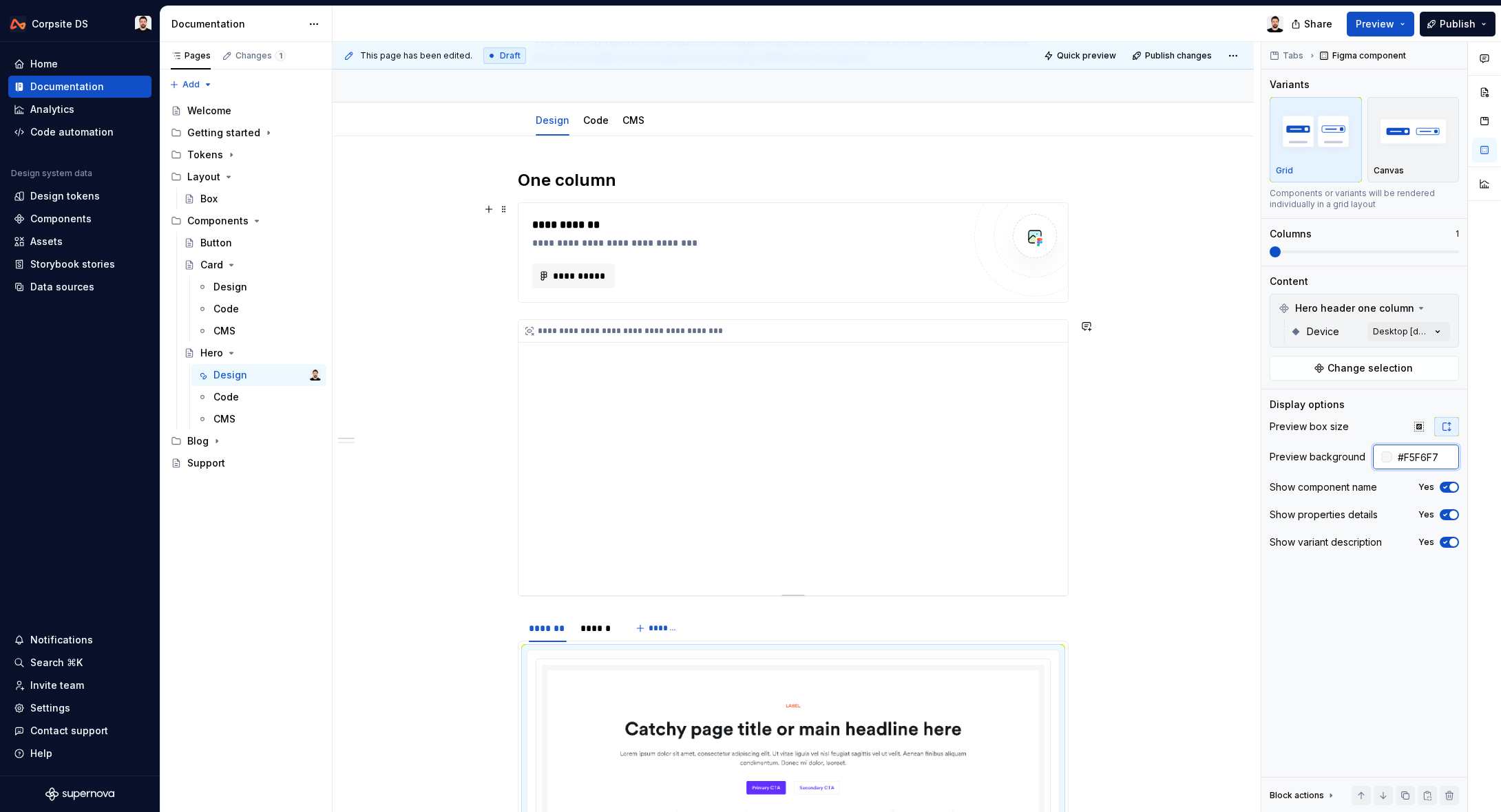
scroll to position [0, 0]
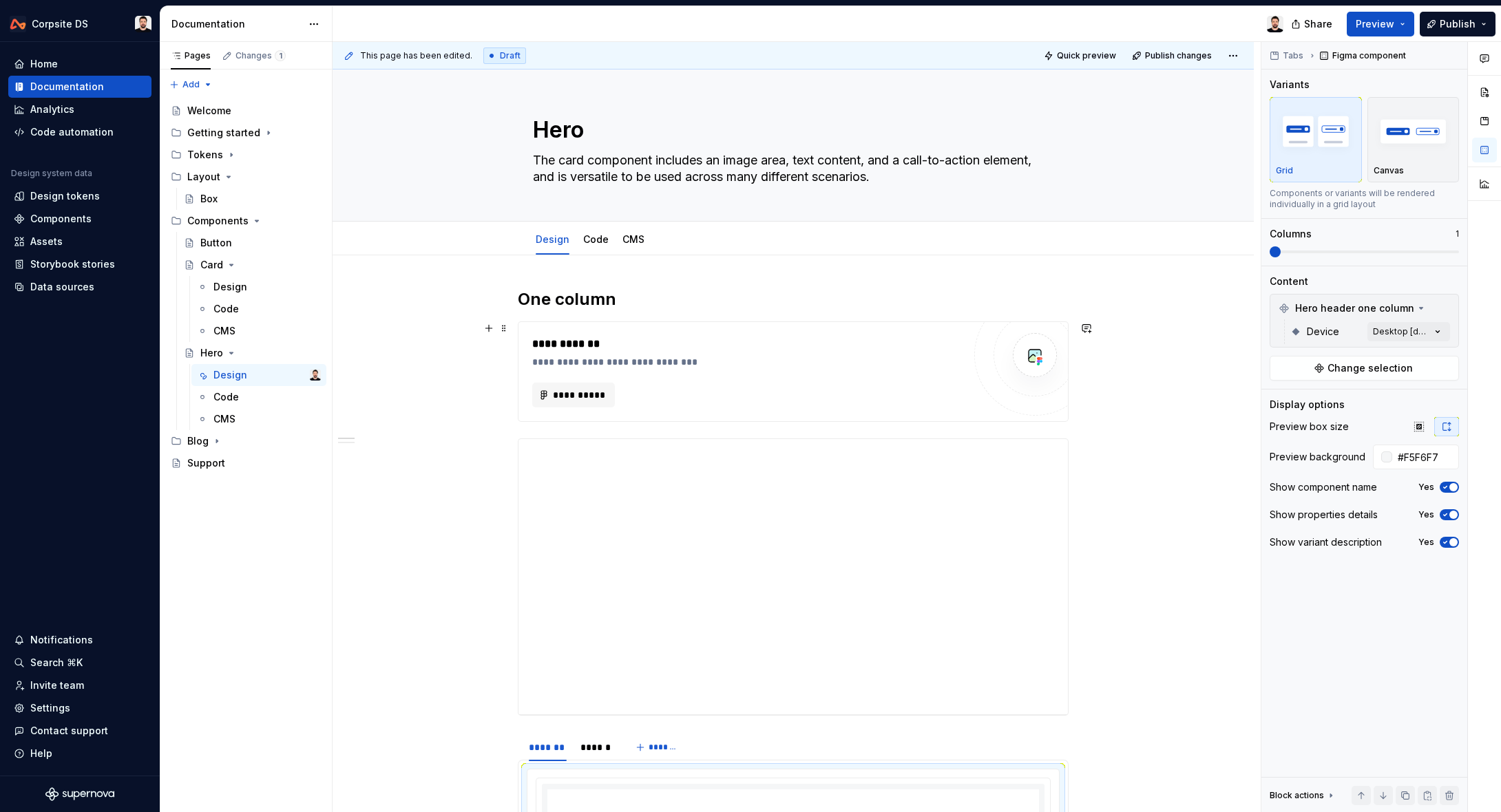
click at [910, 354] on div "**********" at bounding box center [748, 352] width 431 height 33
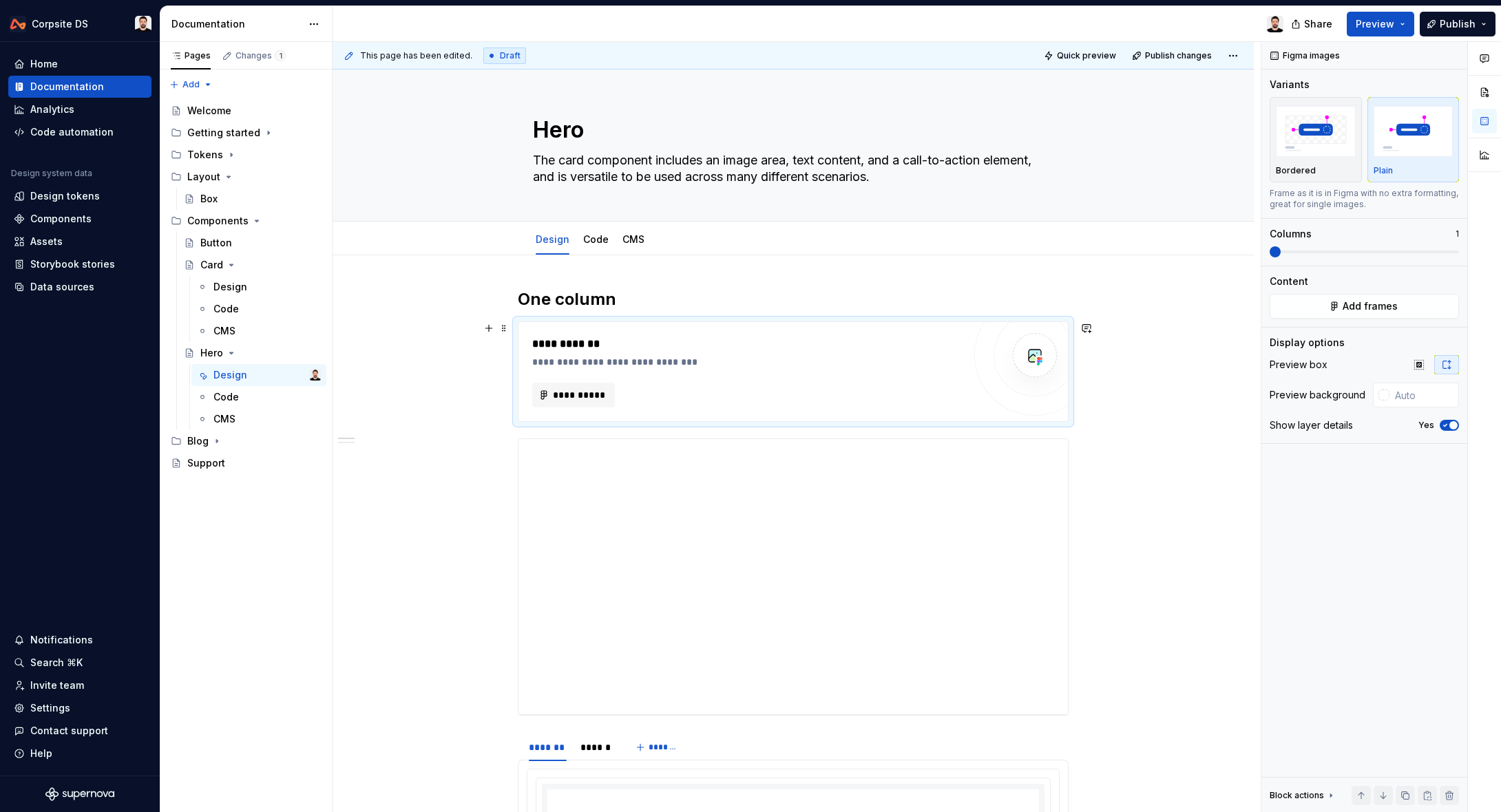
scroll to position [50, 0]
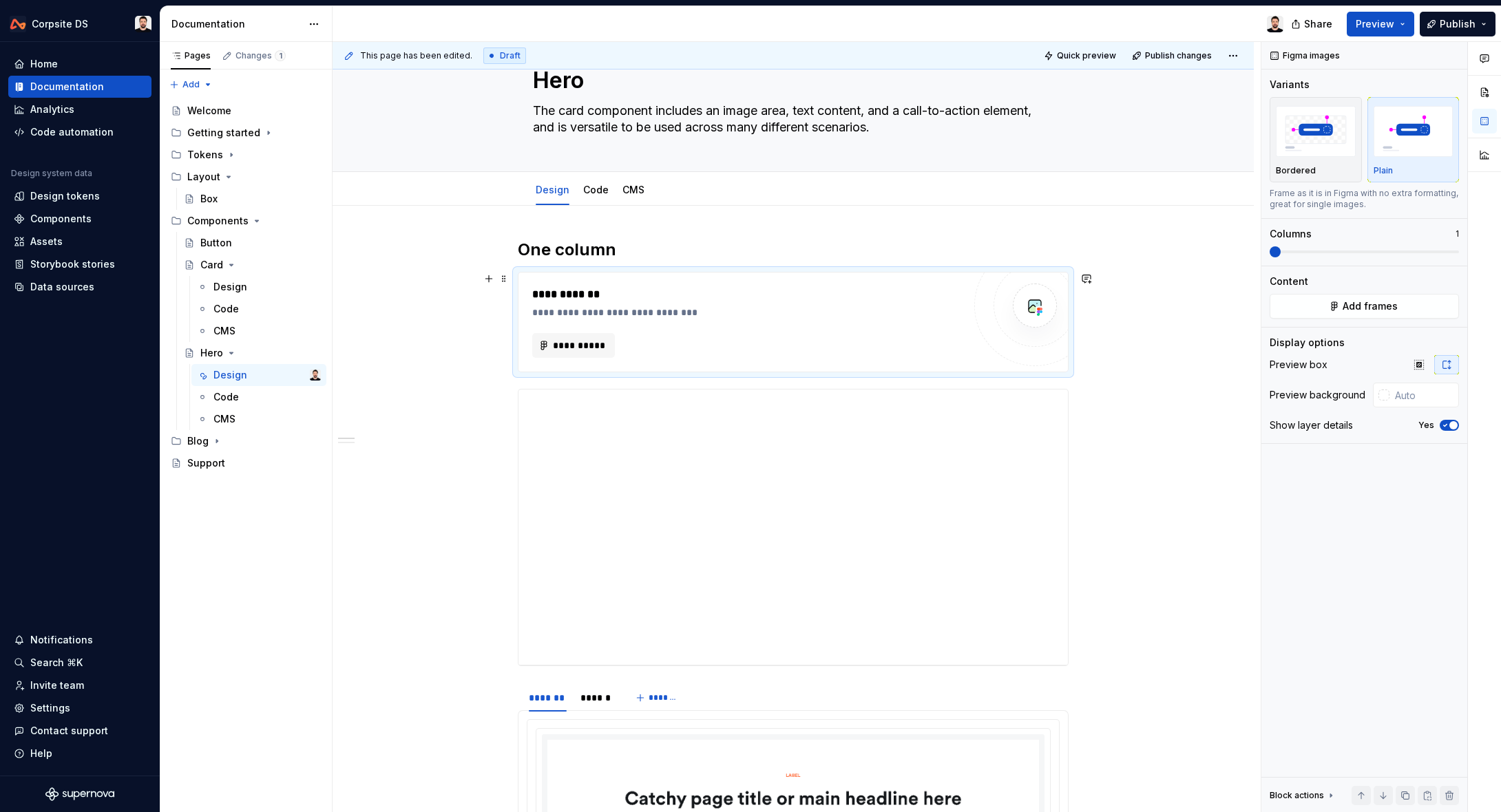
click at [875, 330] on div "**********" at bounding box center [748, 322] width 431 height 71
click at [1419, 393] on input "text" at bounding box center [1424, 396] width 70 height 25
paste input "#F5F6F7"
type input "#F5F6F7"
type button "on"
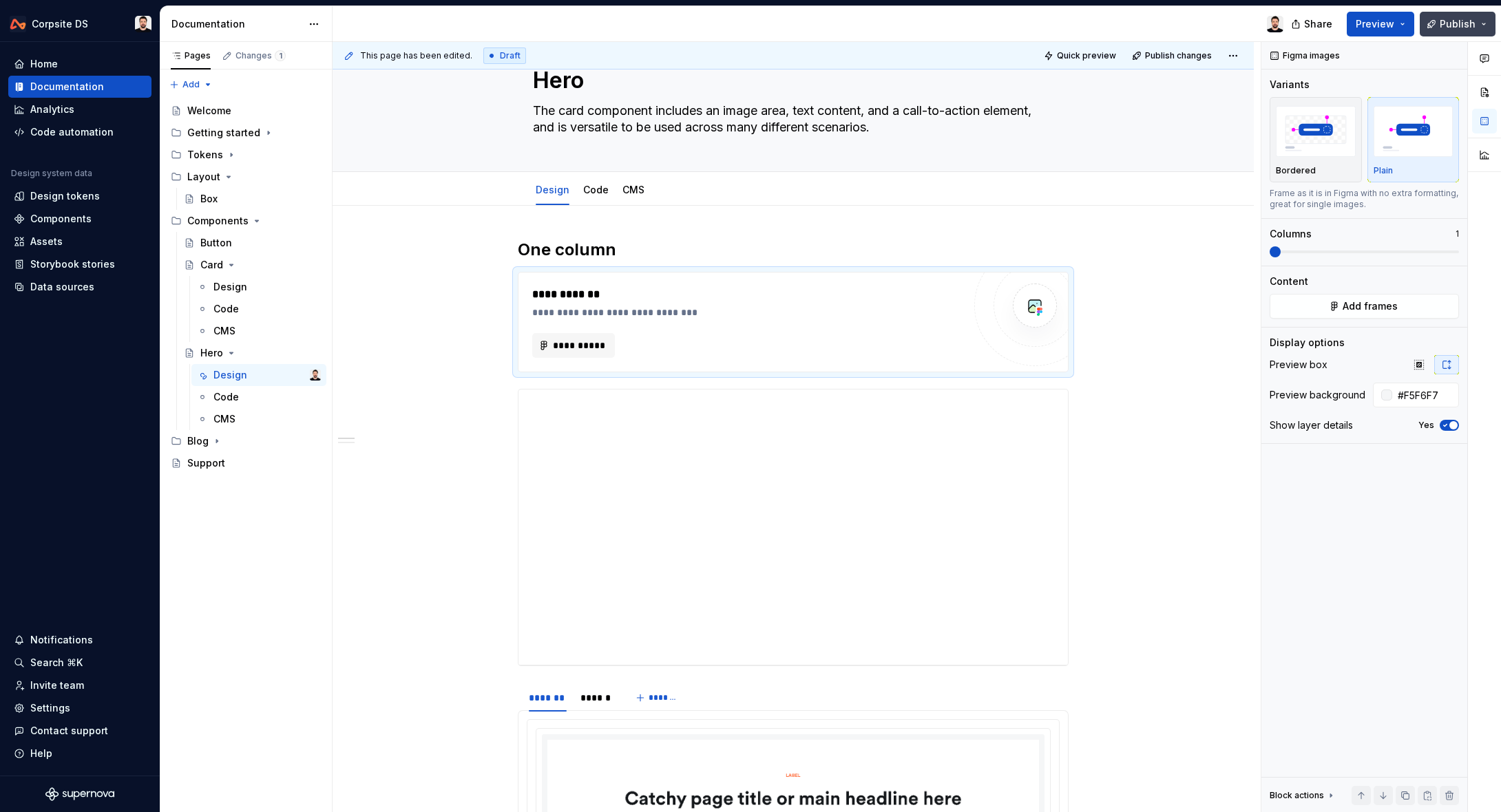
click at [1445, 23] on span "Publish" at bounding box center [1457, 24] width 36 height 13
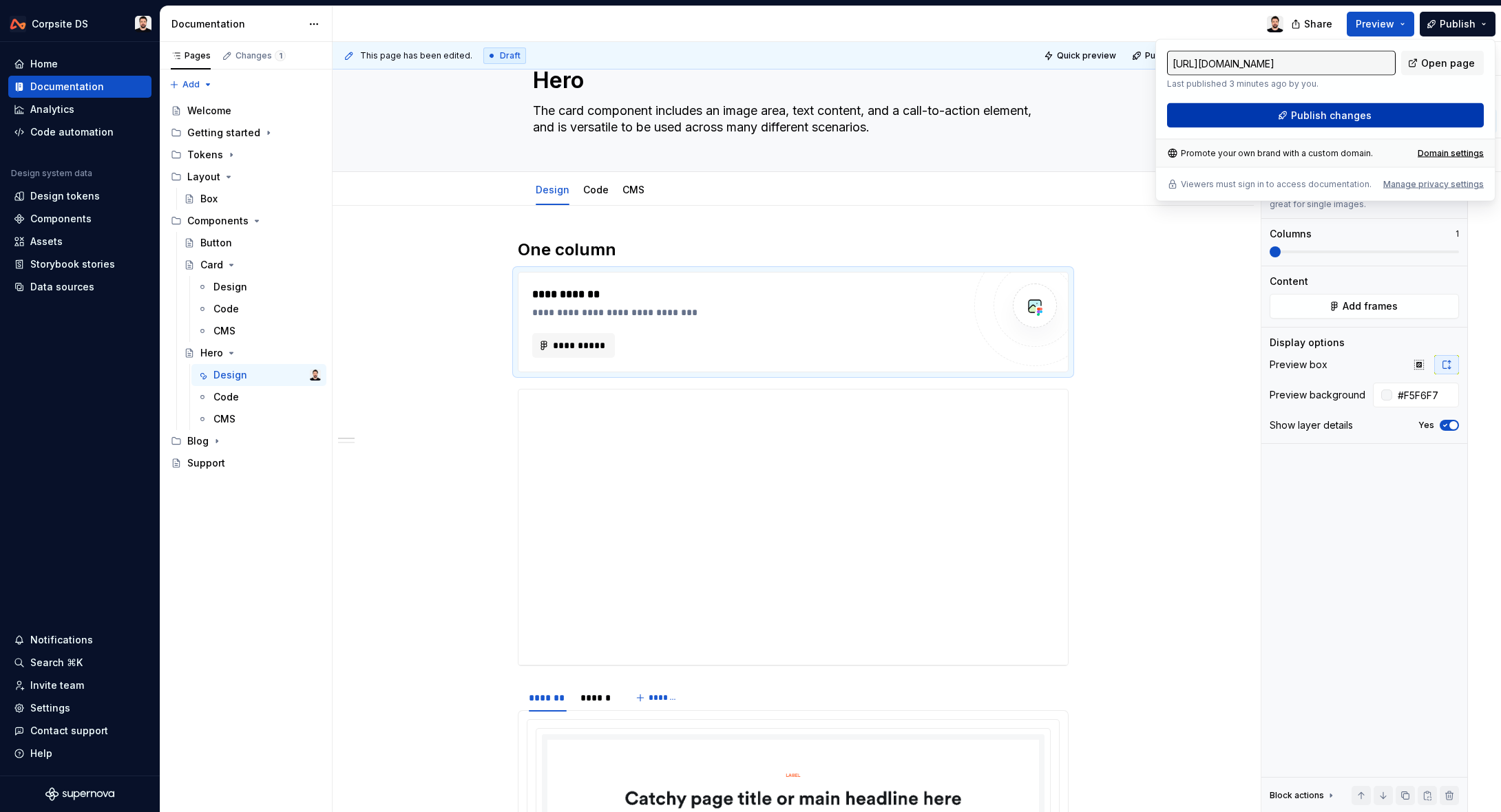
click at [1339, 119] on span "Publish changes" at bounding box center [1331, 115] width 81 height 13
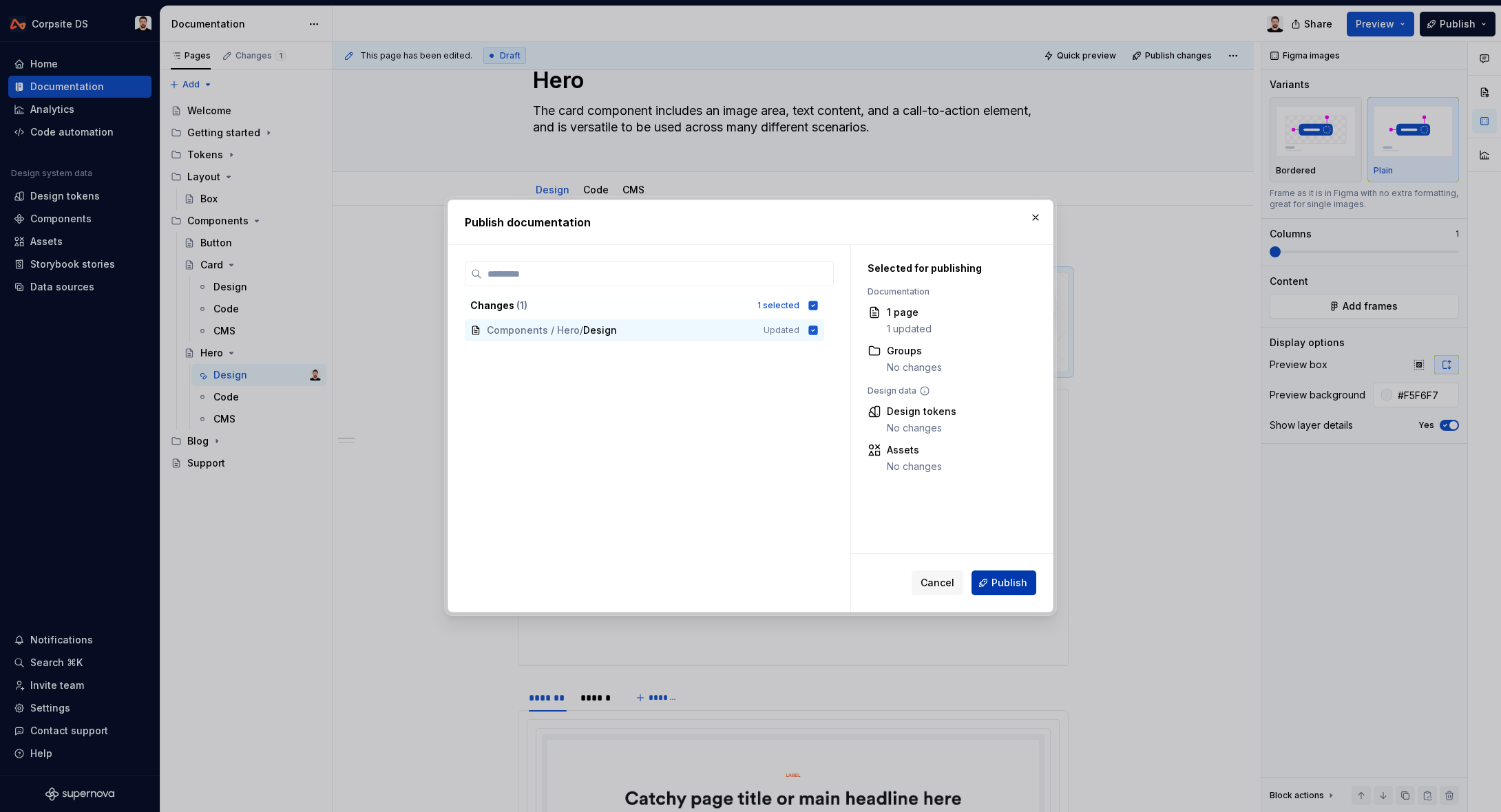
click at [1012, 579] on span "Publish" at bounding box center [1009, 583] width 36 height 13
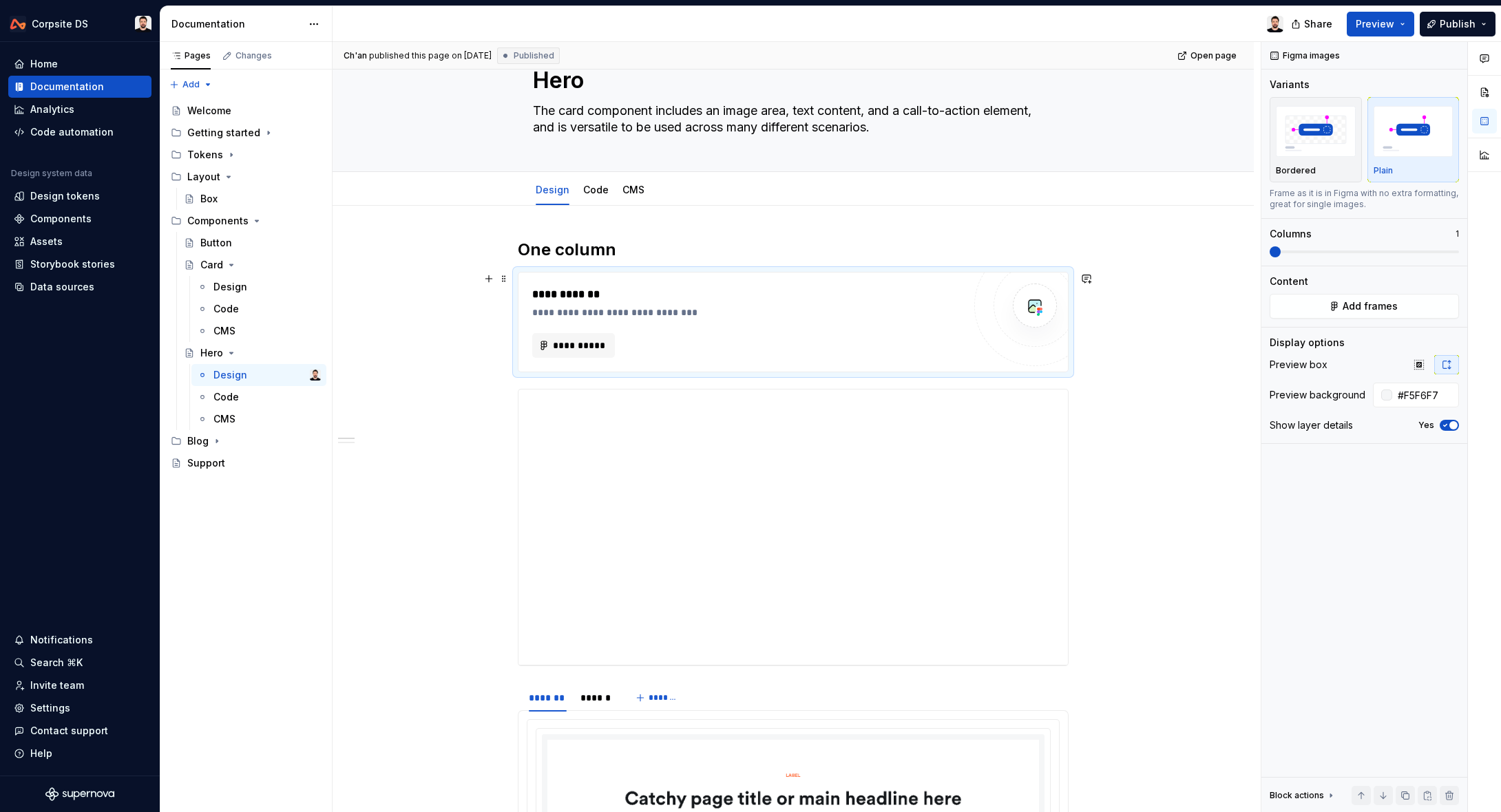
click at [881, 350] on div "**********" at bounding box center [748, 346] width 431 height 25
click at [610, 348] on button "**********" at bounding box center [574, 346] width 82 height 25
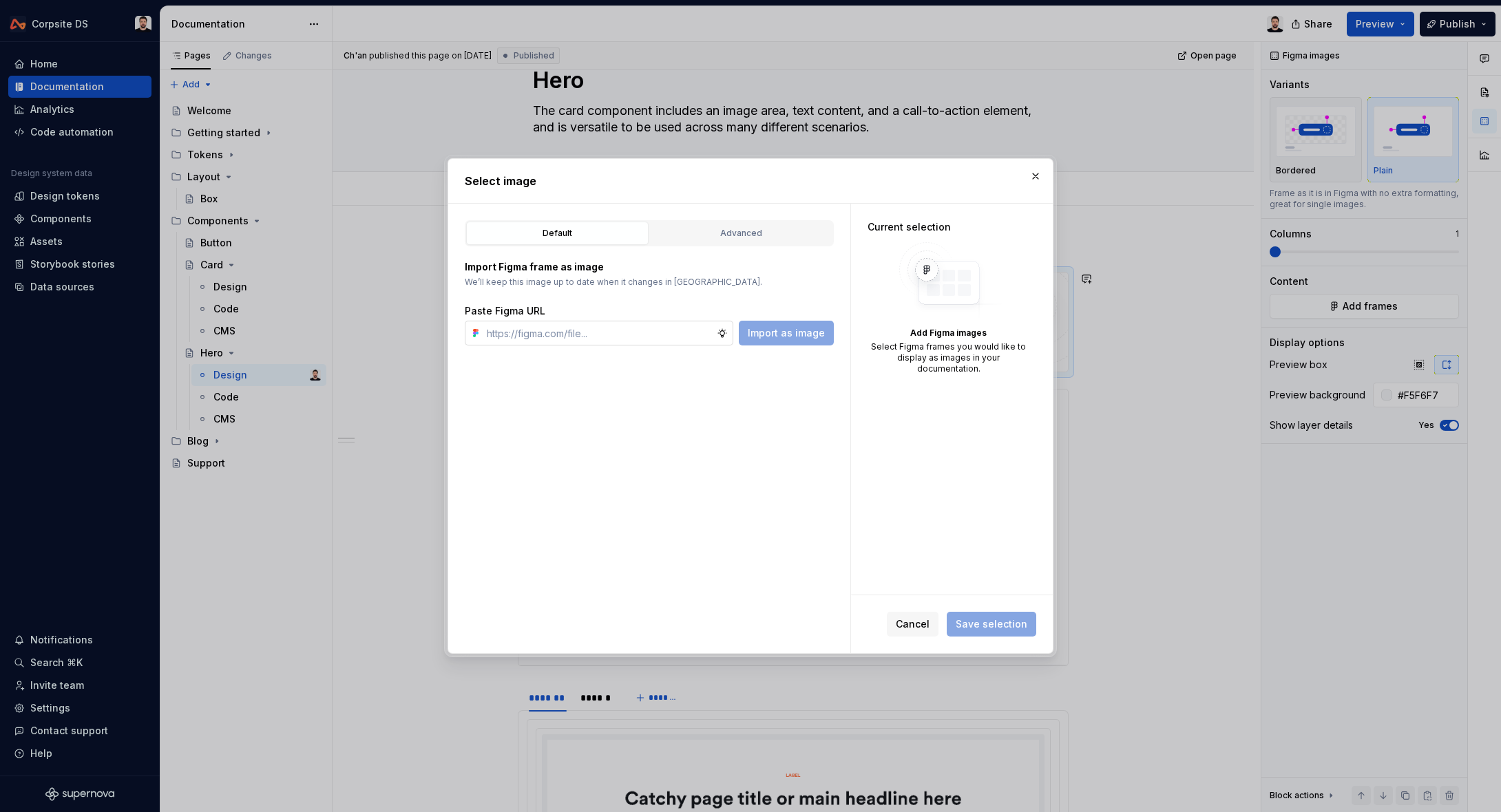
type textarea "*"
click at [610, 335] on input "text" at bounding box center [599, 333] width 235 height 25
click at [595, 334] on input "text" at bounding box center [599, 333] width 235 height 25
type input "[URL][DOMAIN_NAME]"
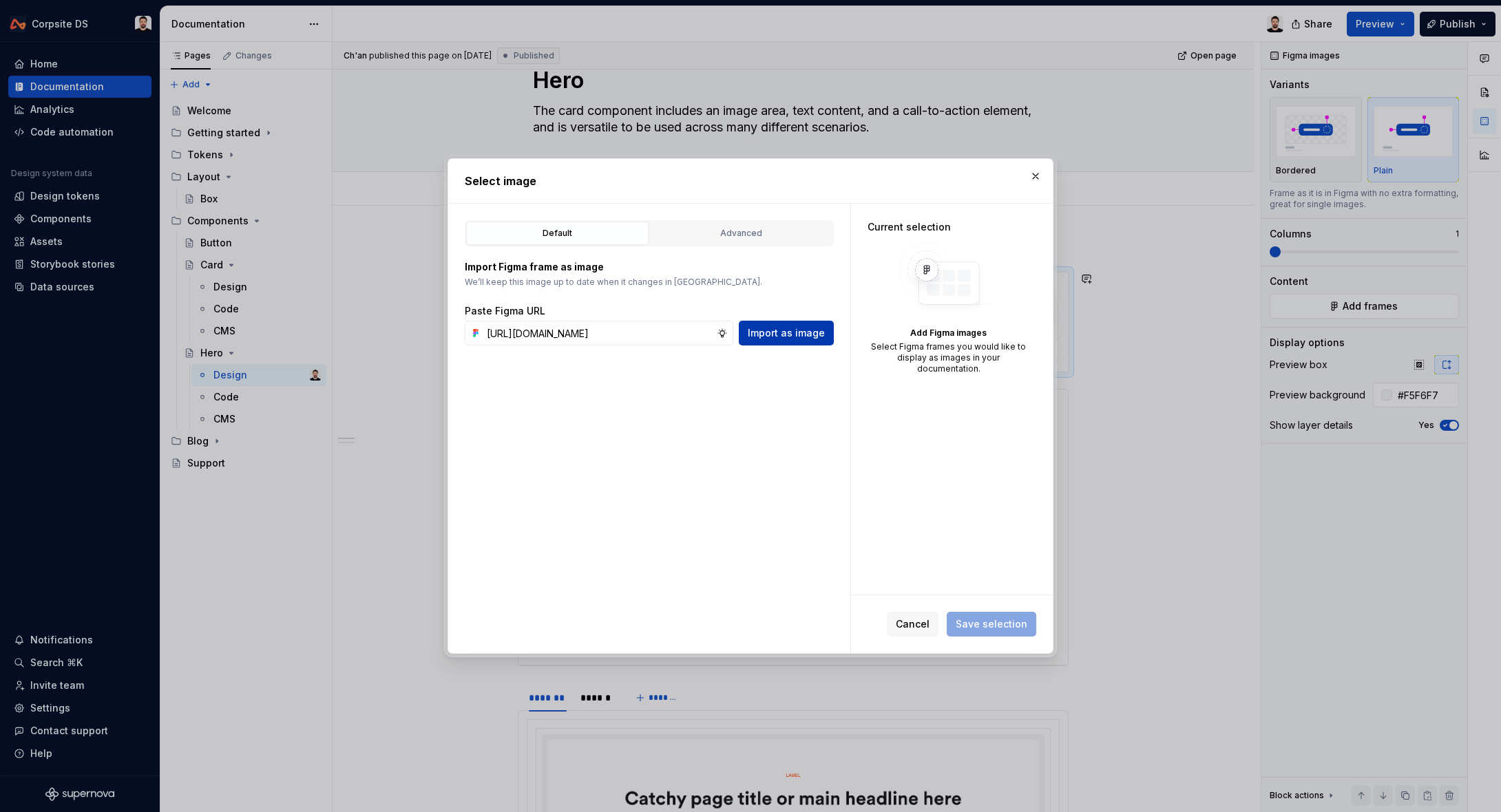
click at [777, 330] on span "Import as image" at bounding box center [786, 333] width 77 height 13
click at [791, 233] on div "Advanced" at bounding box center [741, 233] width 173 height 13
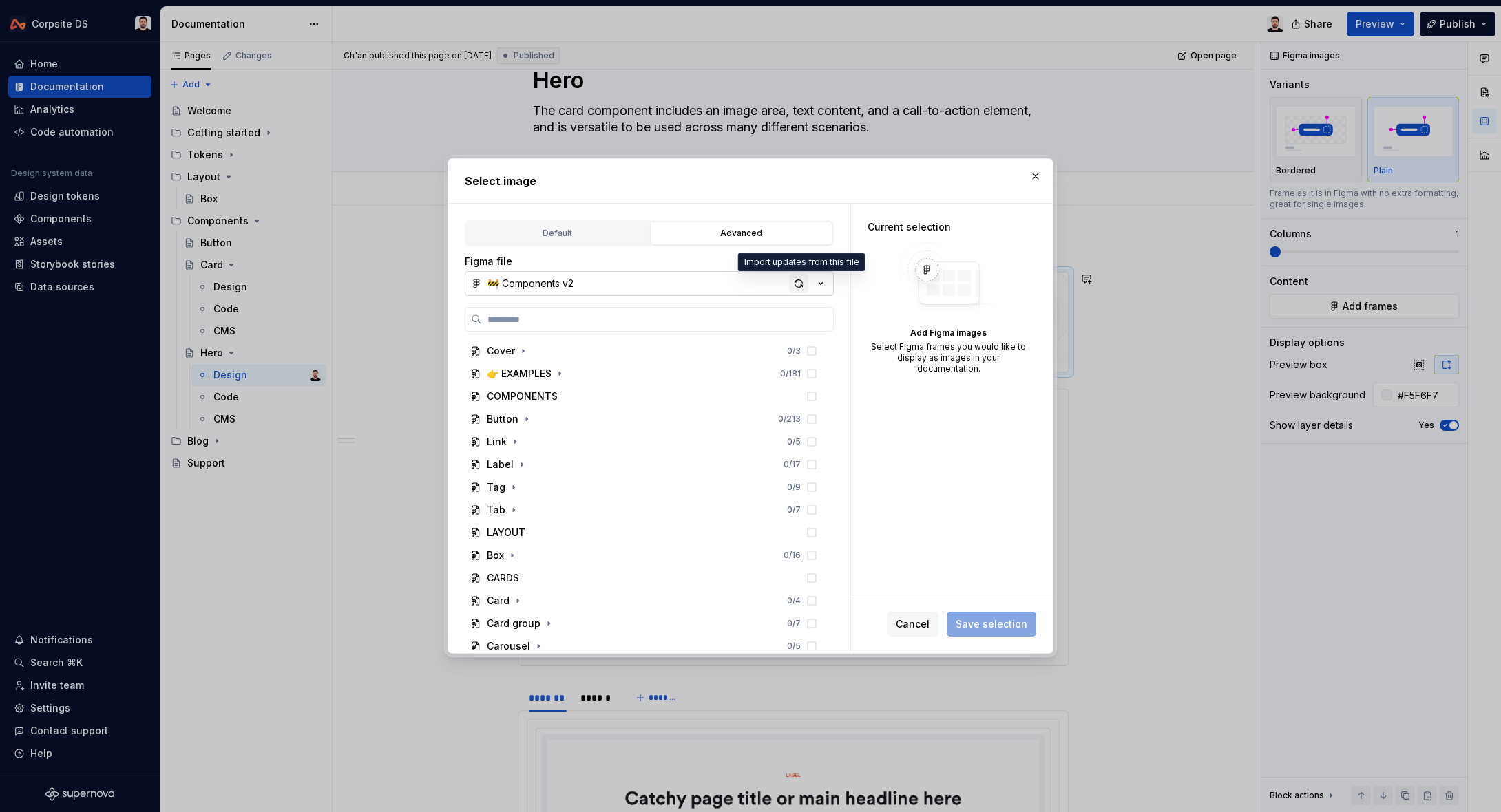
click at [797, 280] on div "button" at bounding box center [798, 283] width 19 height 19
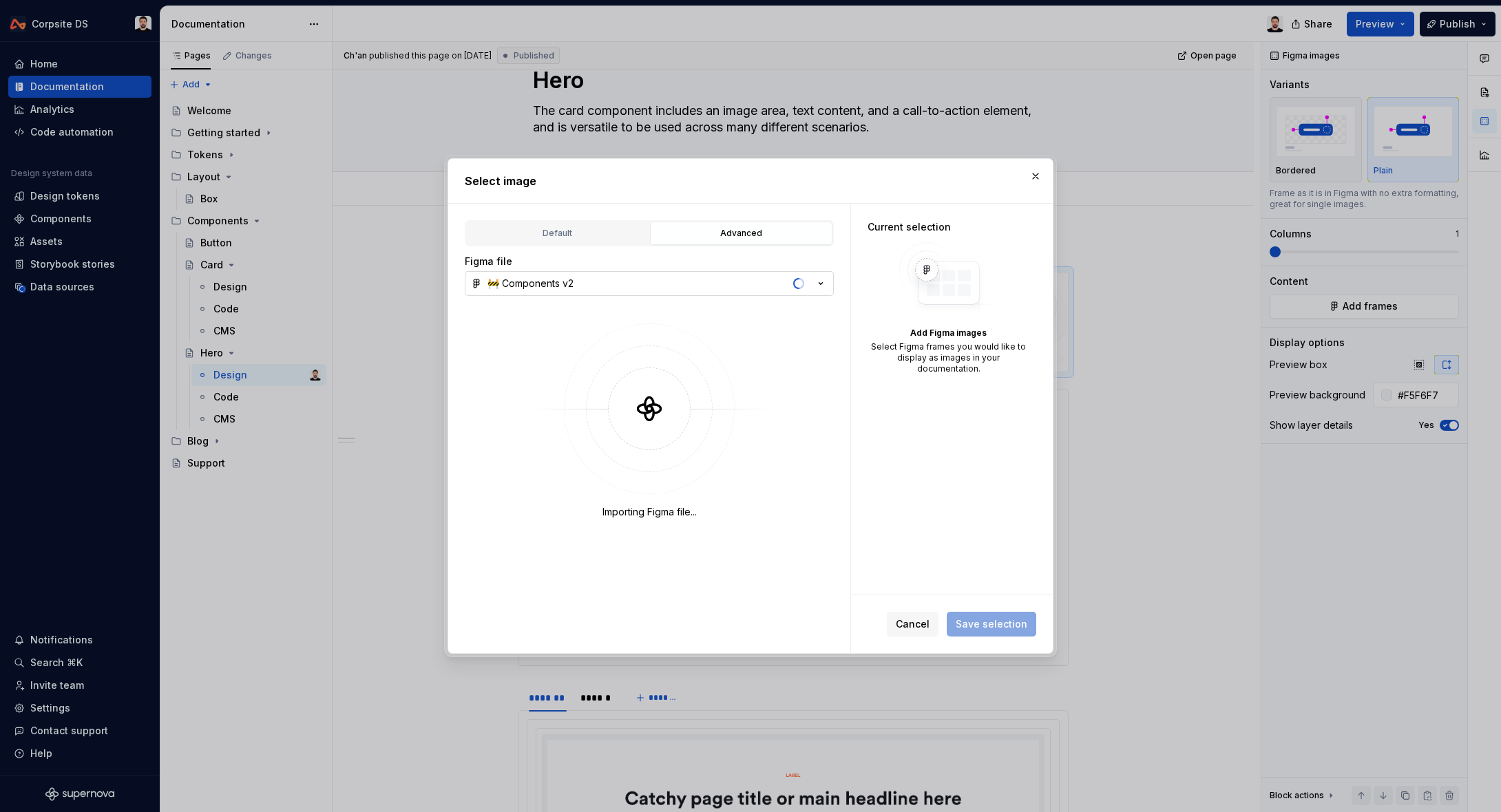
type textarea "*"
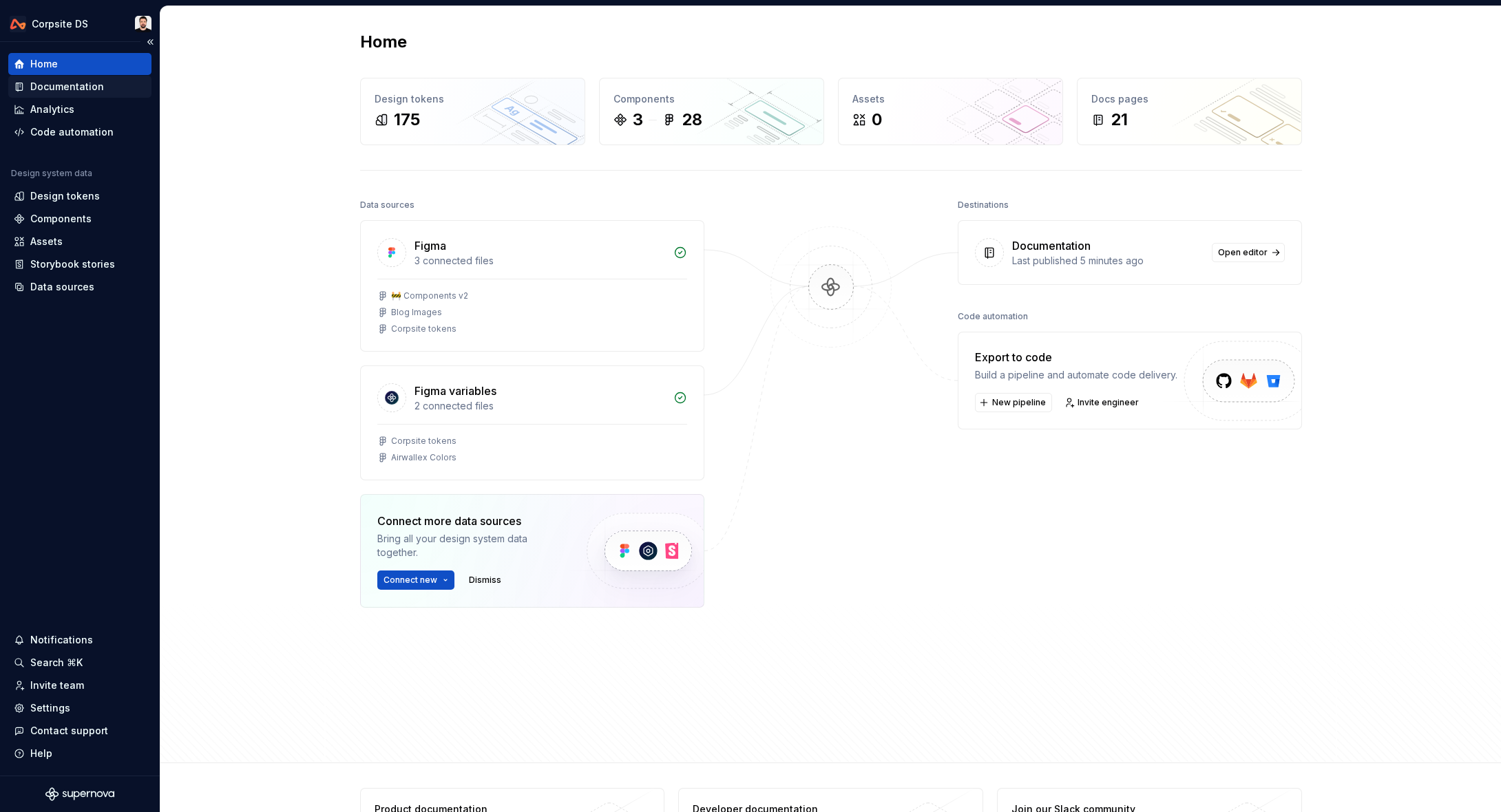
click at [73, 92] on div "Documentation" at bounding box center [67, 86] width 74 height 13
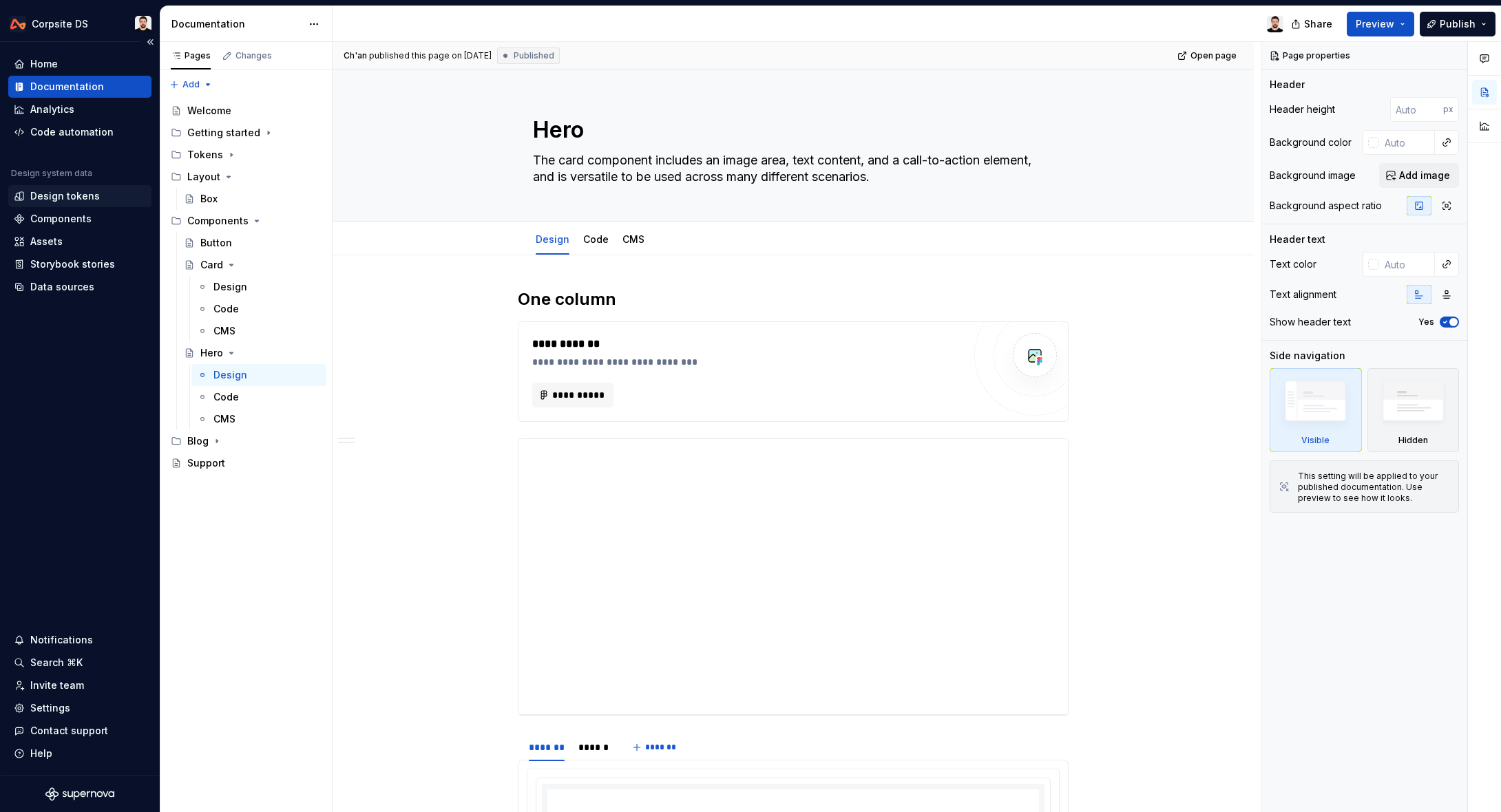
type textarea "*"
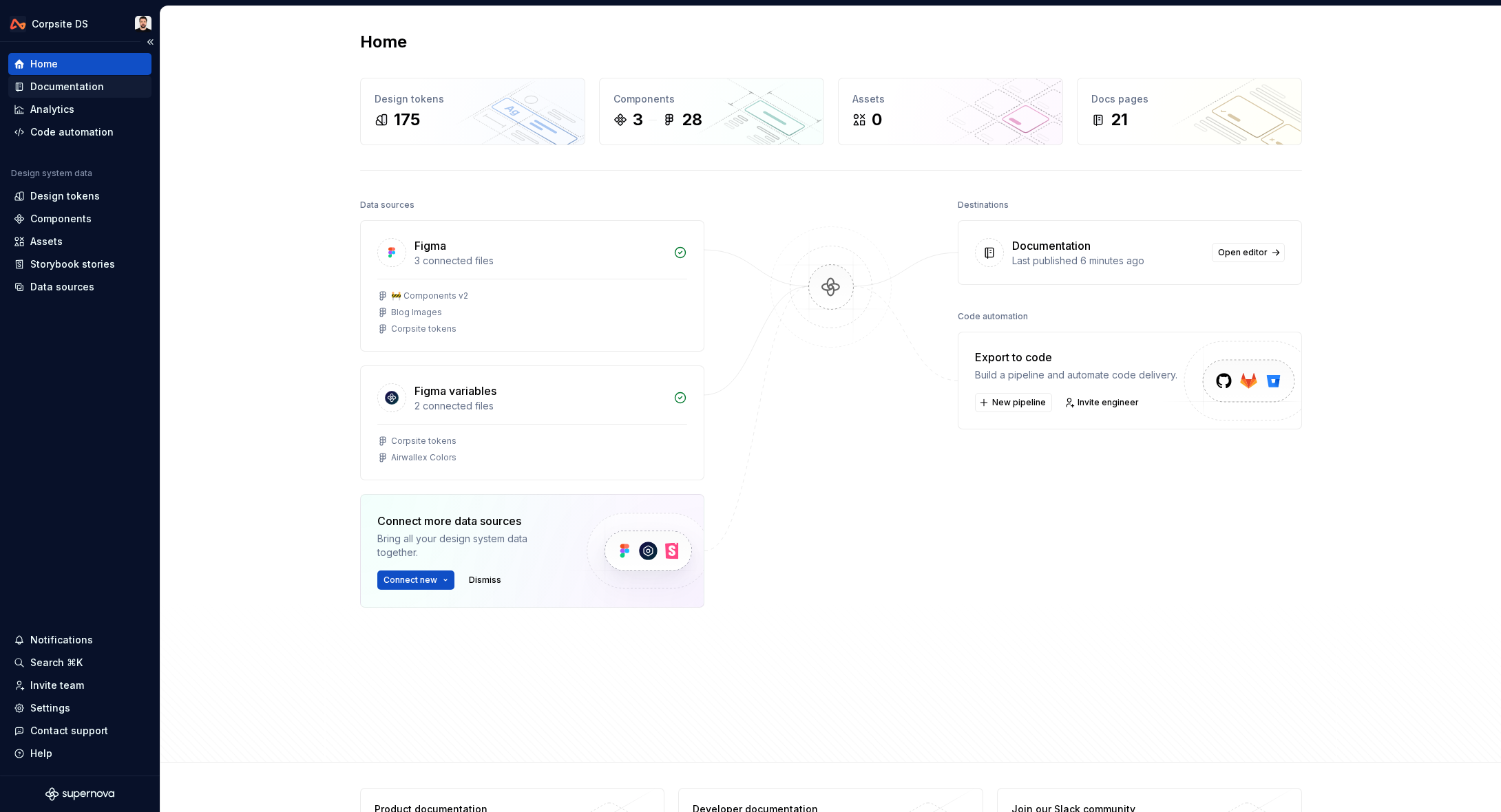
click at [84, 91] on div "Documentation" at bounding box center [67, 86] width 74 height 13
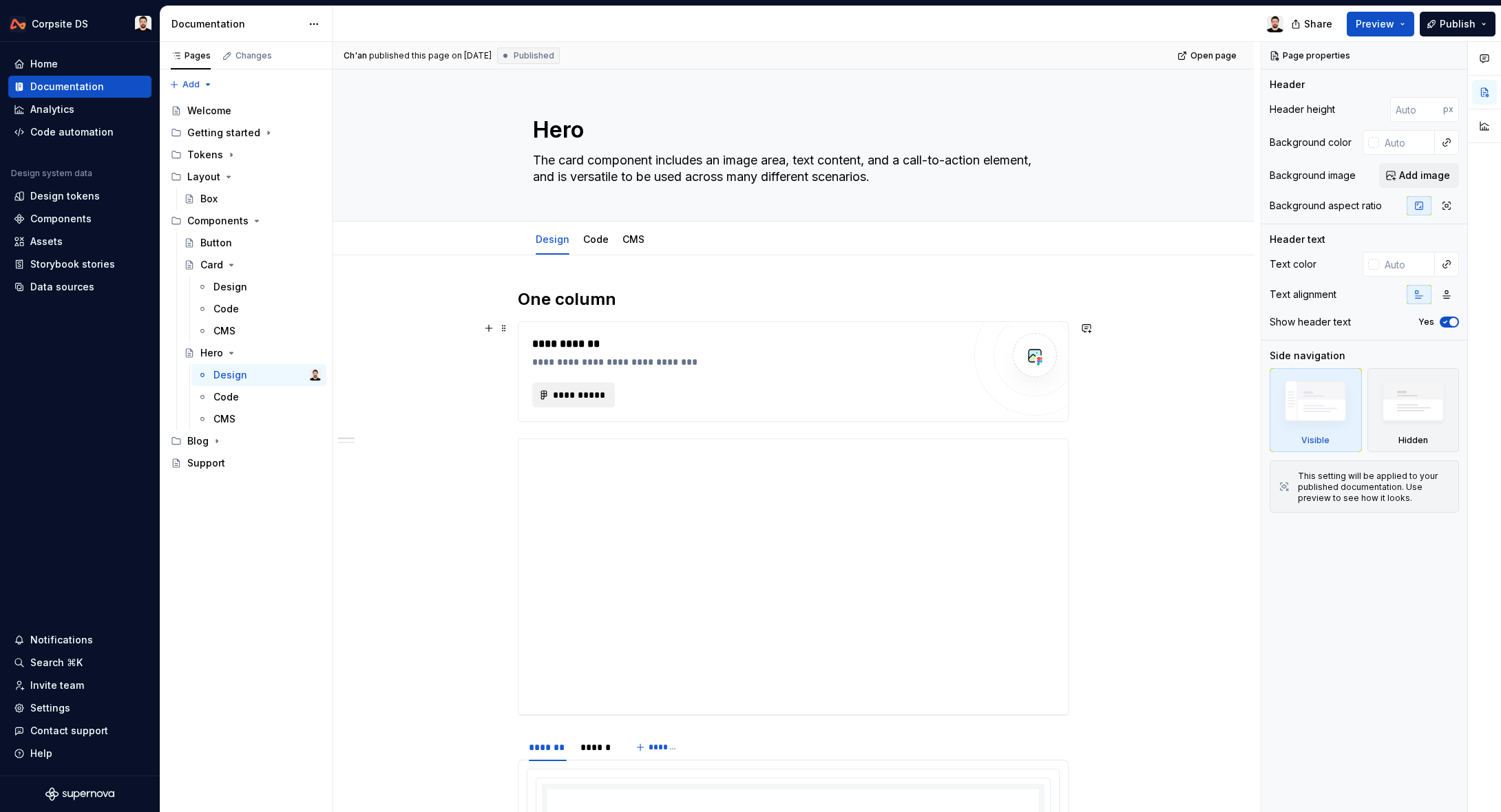
click at [581, 400] on span "**********" at bounding box center [579, 395] width 54 height 13
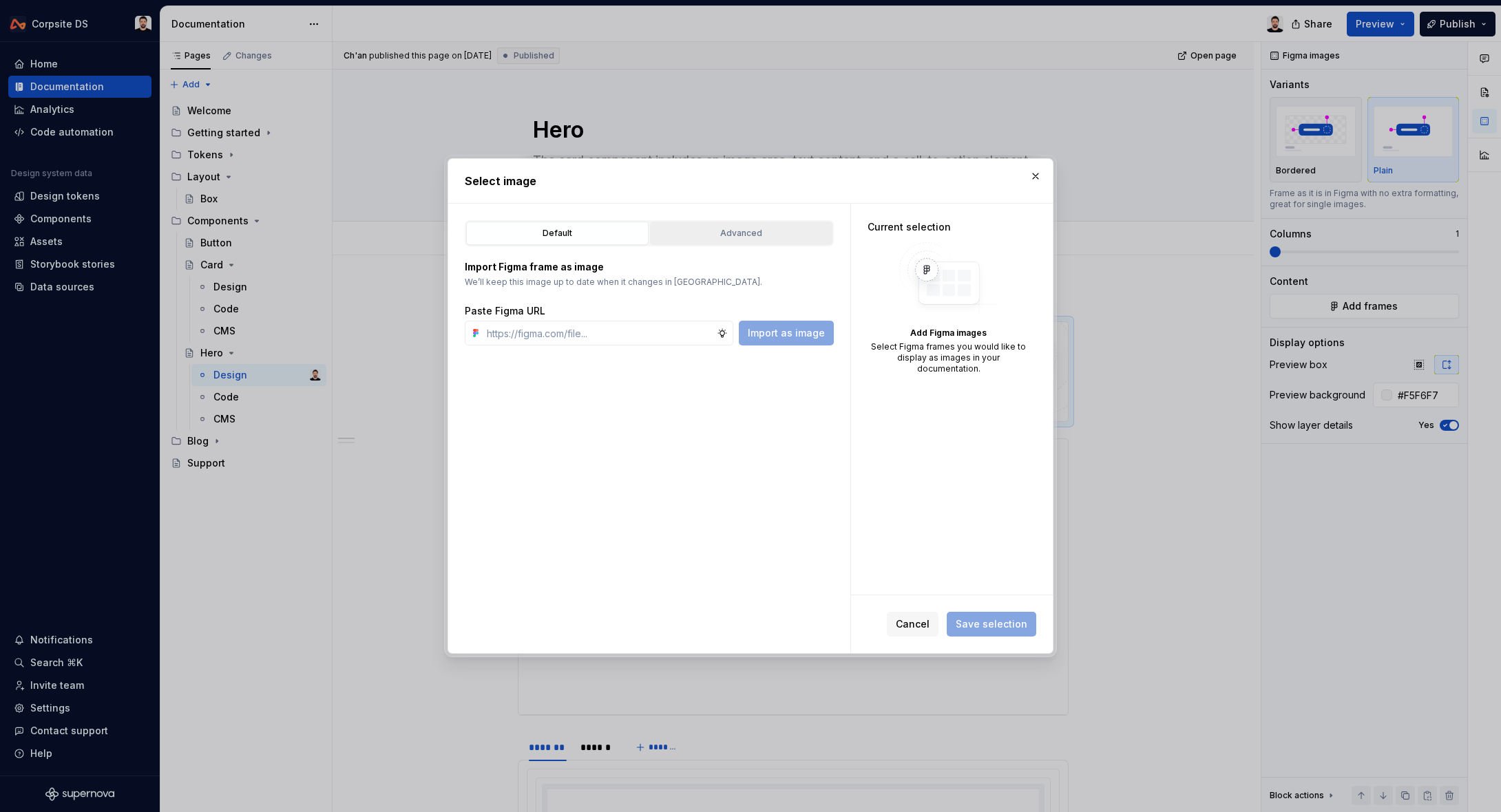
click at [722, 229] on div "Advanced" at bounding box center [741, 233] width 173 height 13
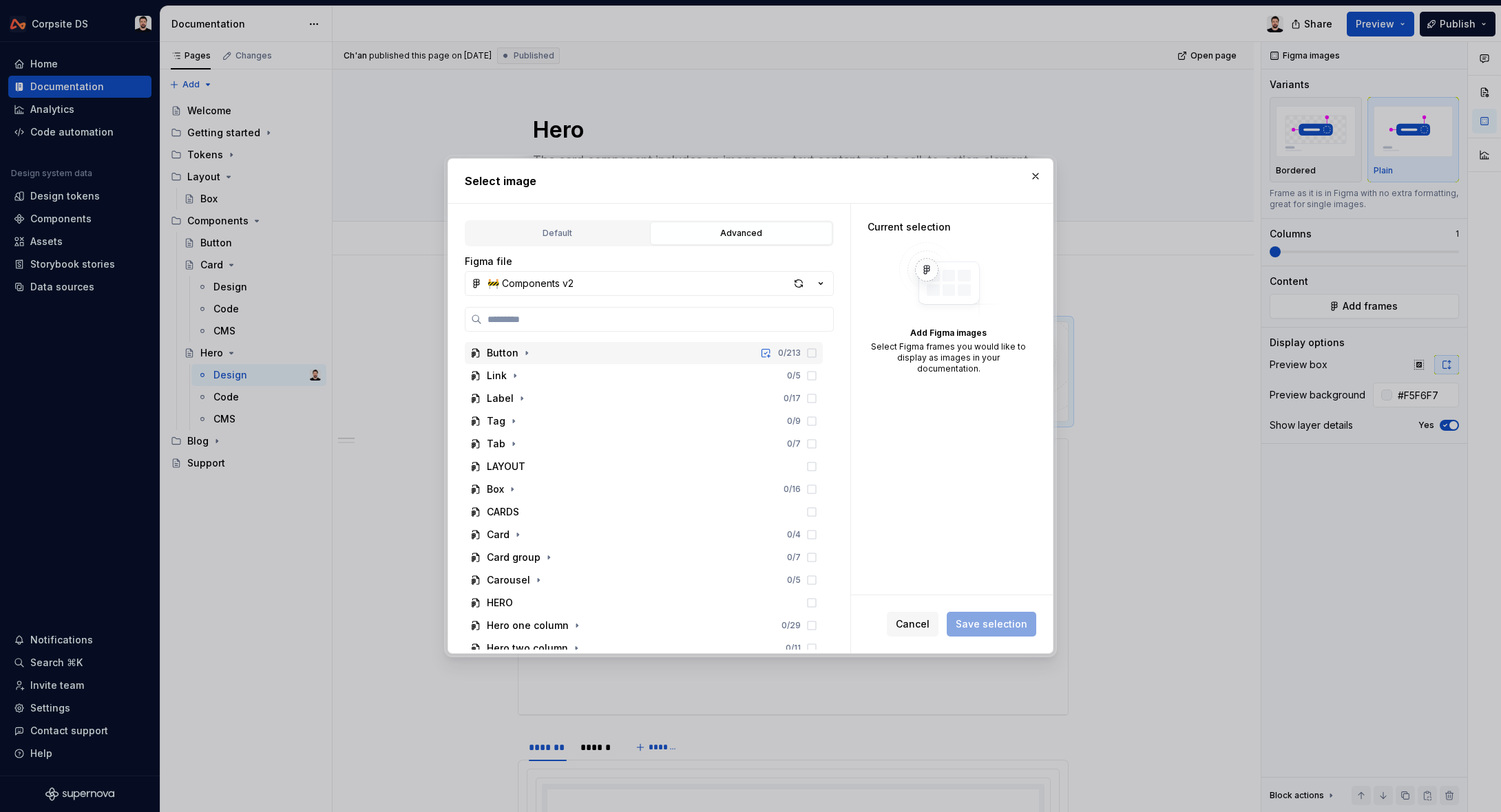
scroll to position [150, 0]
click at [576, 541] on icon "button" at bounding box center [577, 542] width 2 height 3
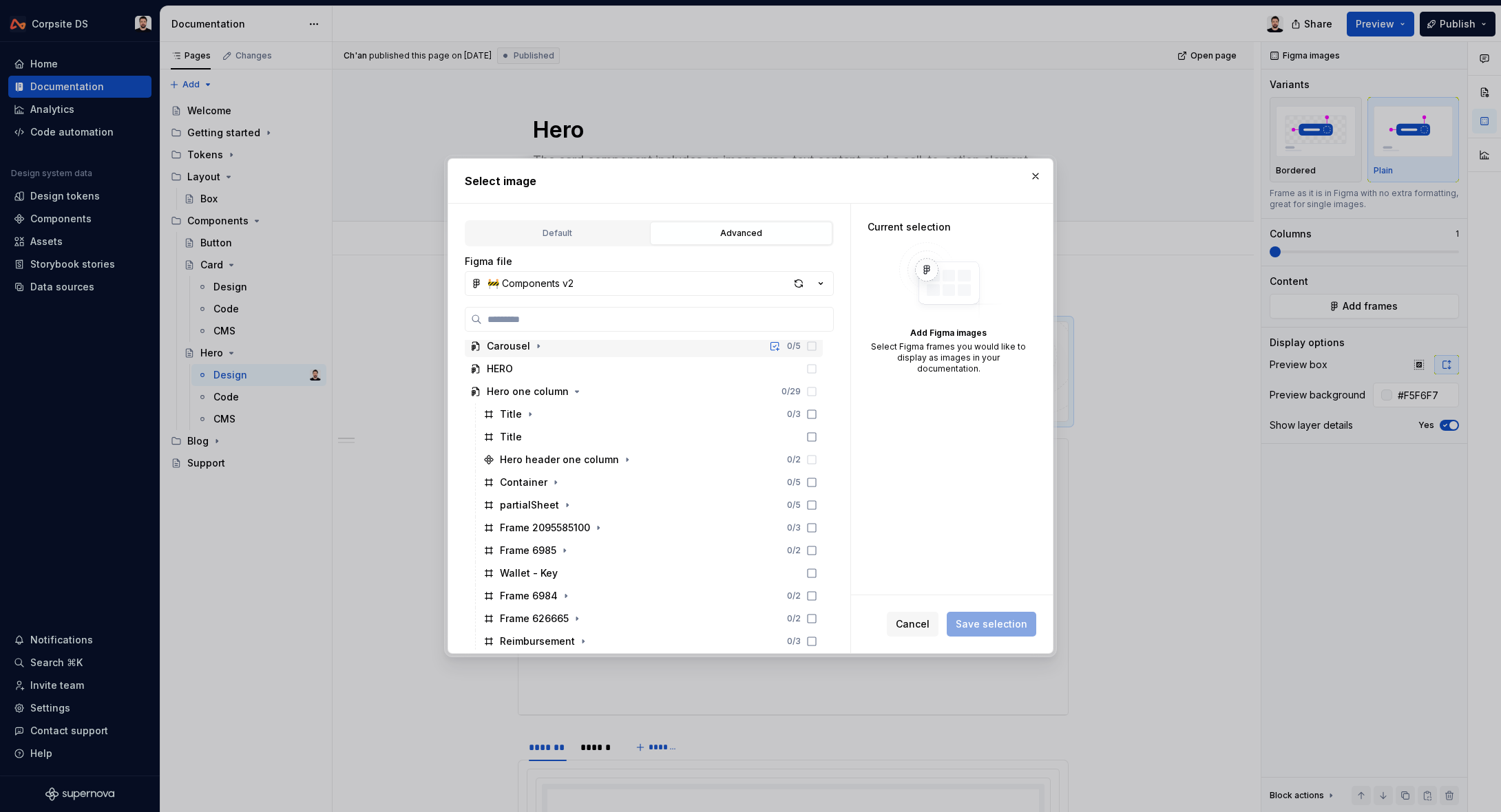
scroll to position [306, 0]
click at [622, 455] on icon "button" at bounding box center [627, 453] width 11 height 11
click at [555, 483] on icon "button" at bounding box center [555, 483] width 11 height 11
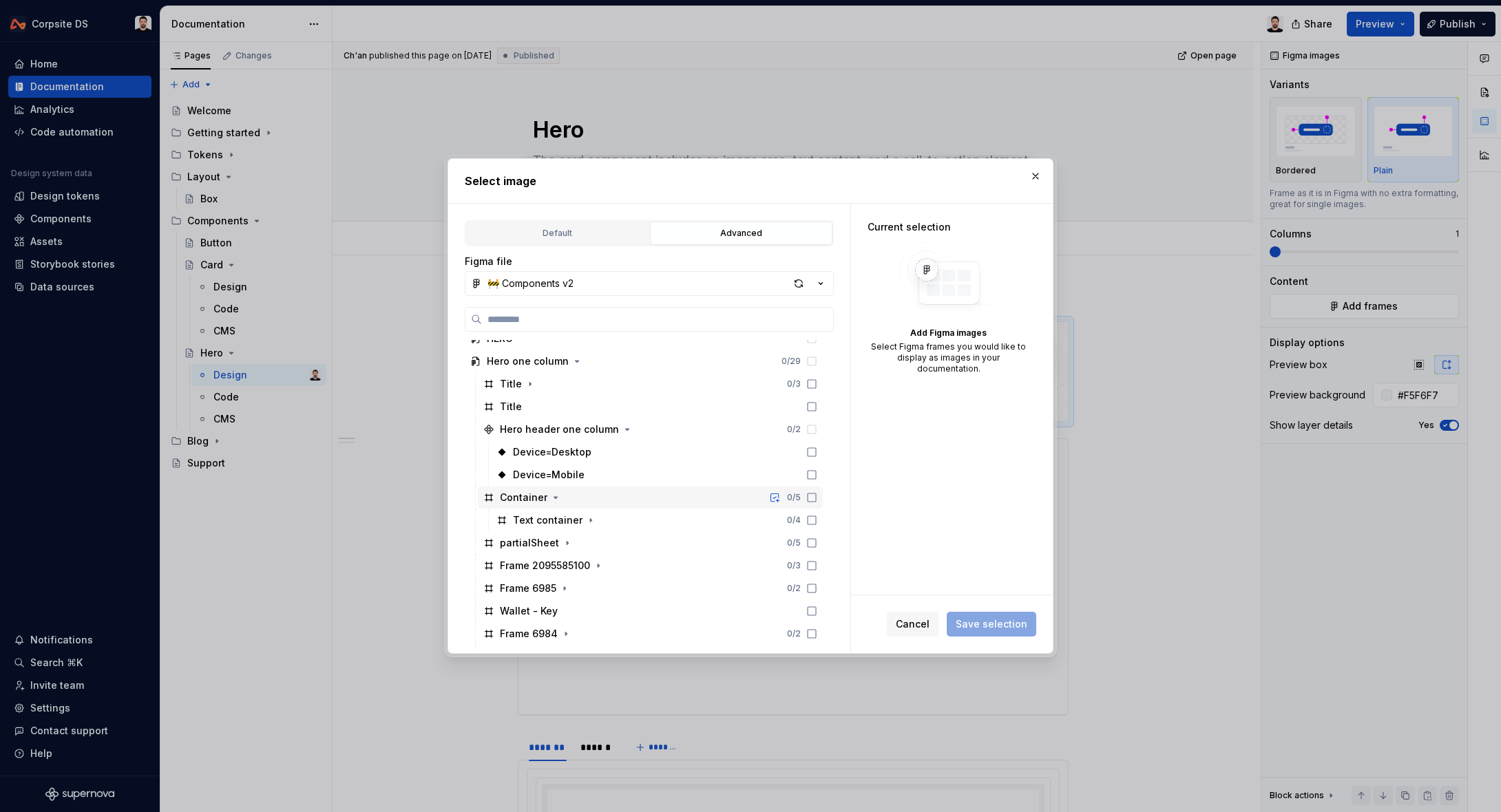
scroll to position [330, 0]
type textarea "*"
paste input "**********"
type input "**********"
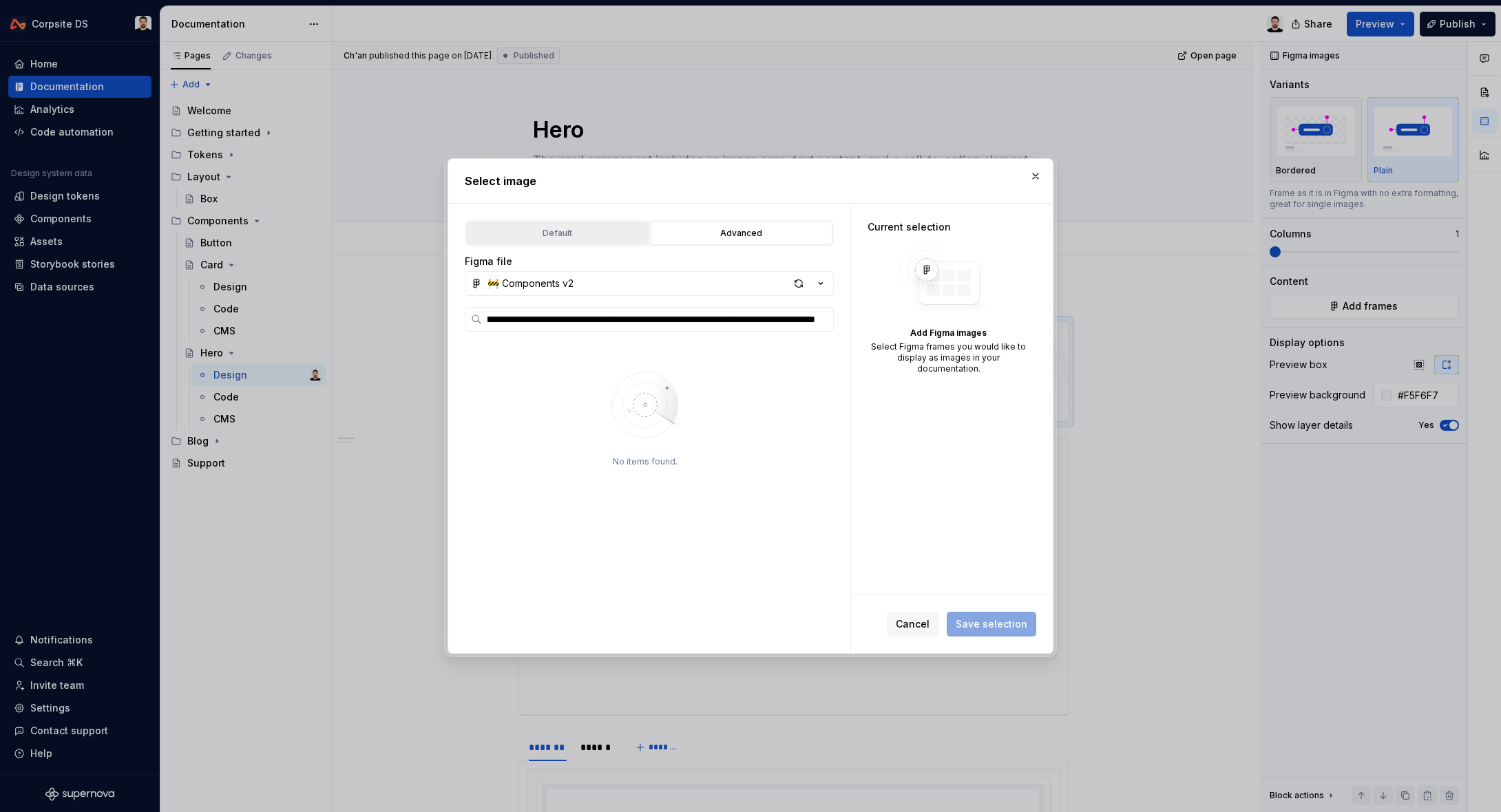
scroll to position [0, 0]
click at [627, 232] on div "Default" at bounding box center [558, 233] width 173 height 13
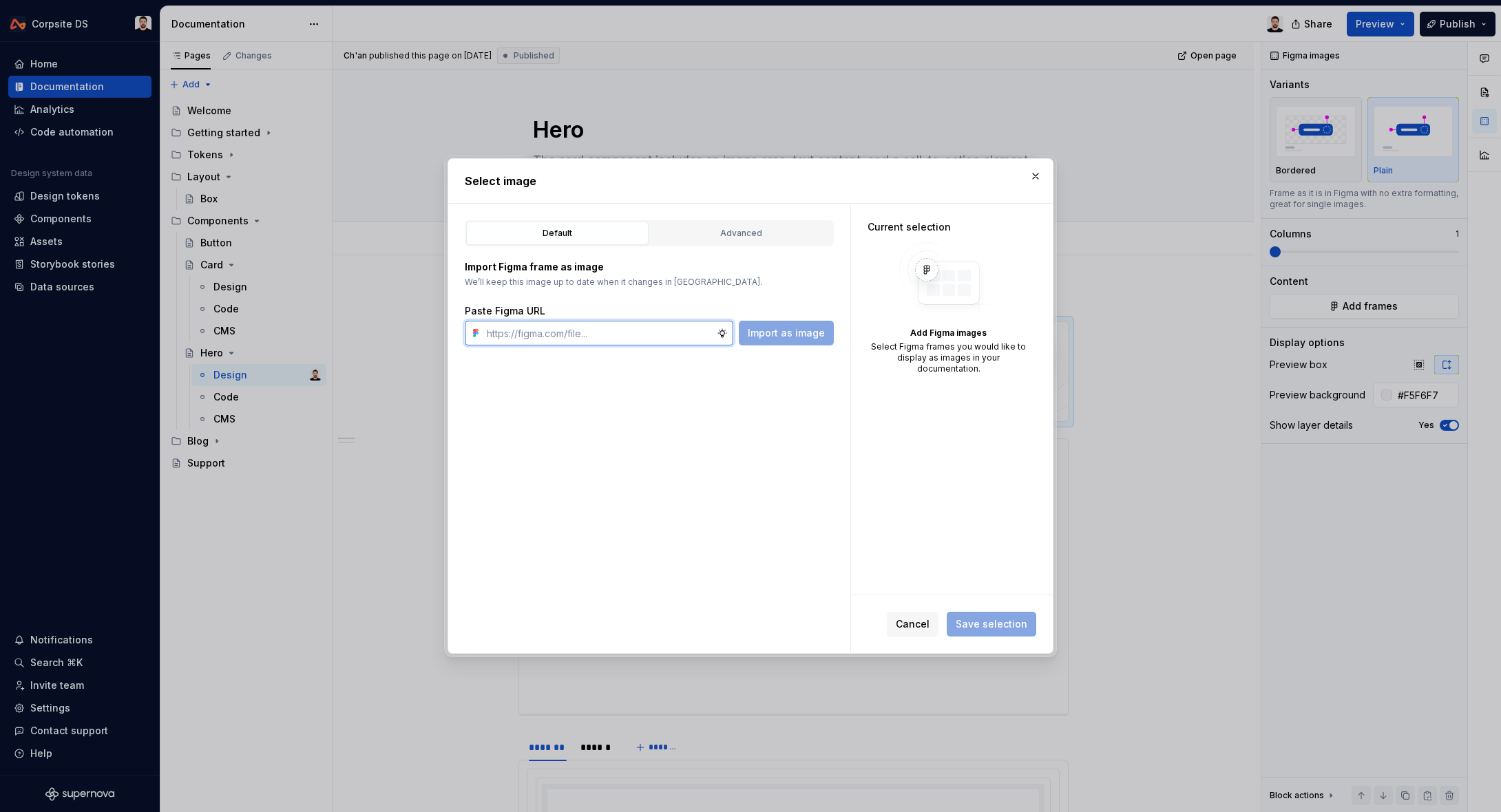
click at [601, 326] on input "text" at bounding box center [599, 333] width 235 height 25
paste input "[URL][DOMAIN_NAME]"
type input "[URL][DOMAIN_NAME]"
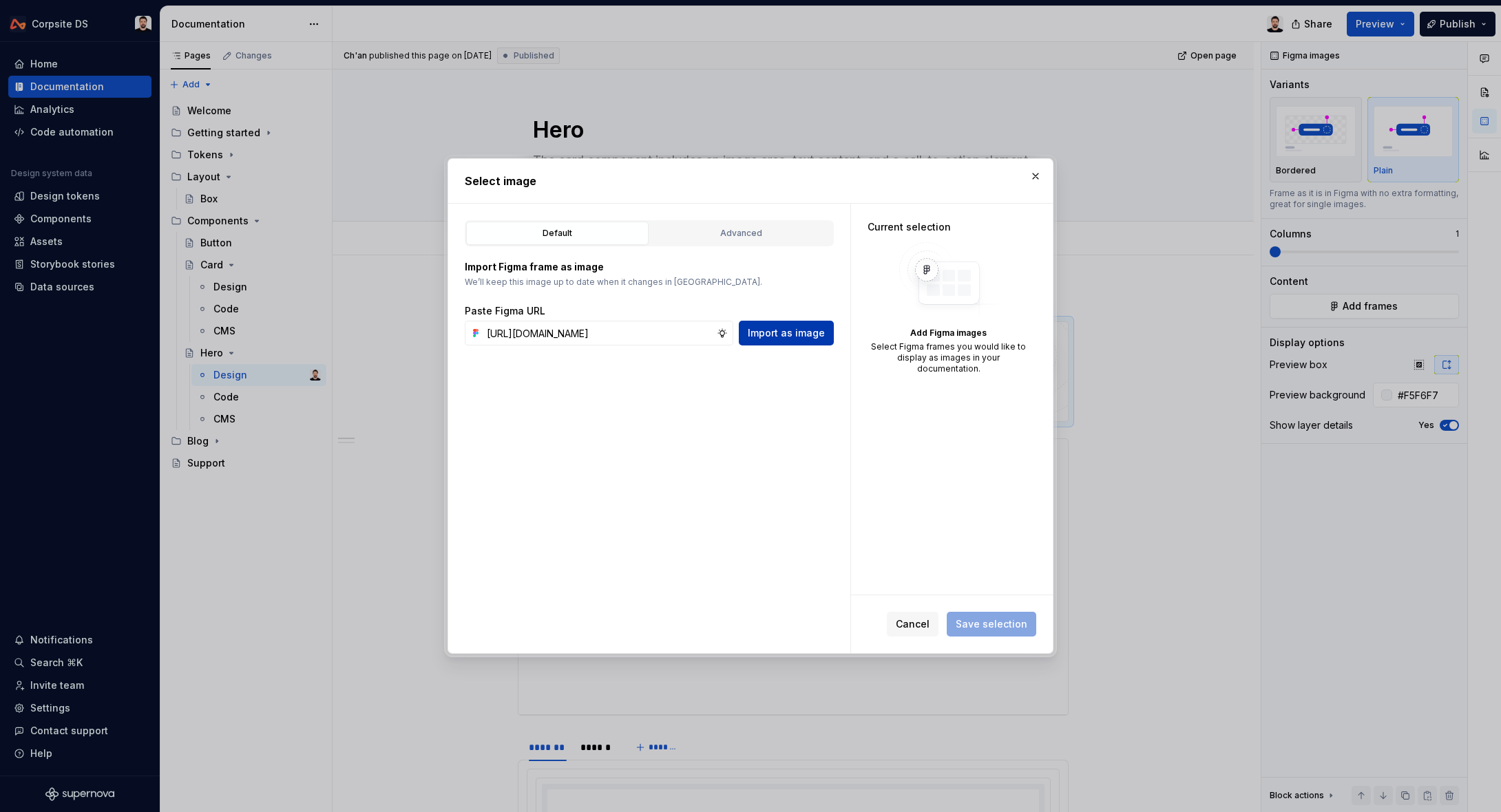
click at [808, 336] on span "Import as image" at bounding box center [786, 333] width 77 height 13
click at [1046, 208] on div "Current selection Add Figma images Select Figma frames you would like to displa…" at bounding box center [948, 297] width 195 height 187
click at [1034, 180] on button "button" at bounding box center [1035, 175] width 19 height 19
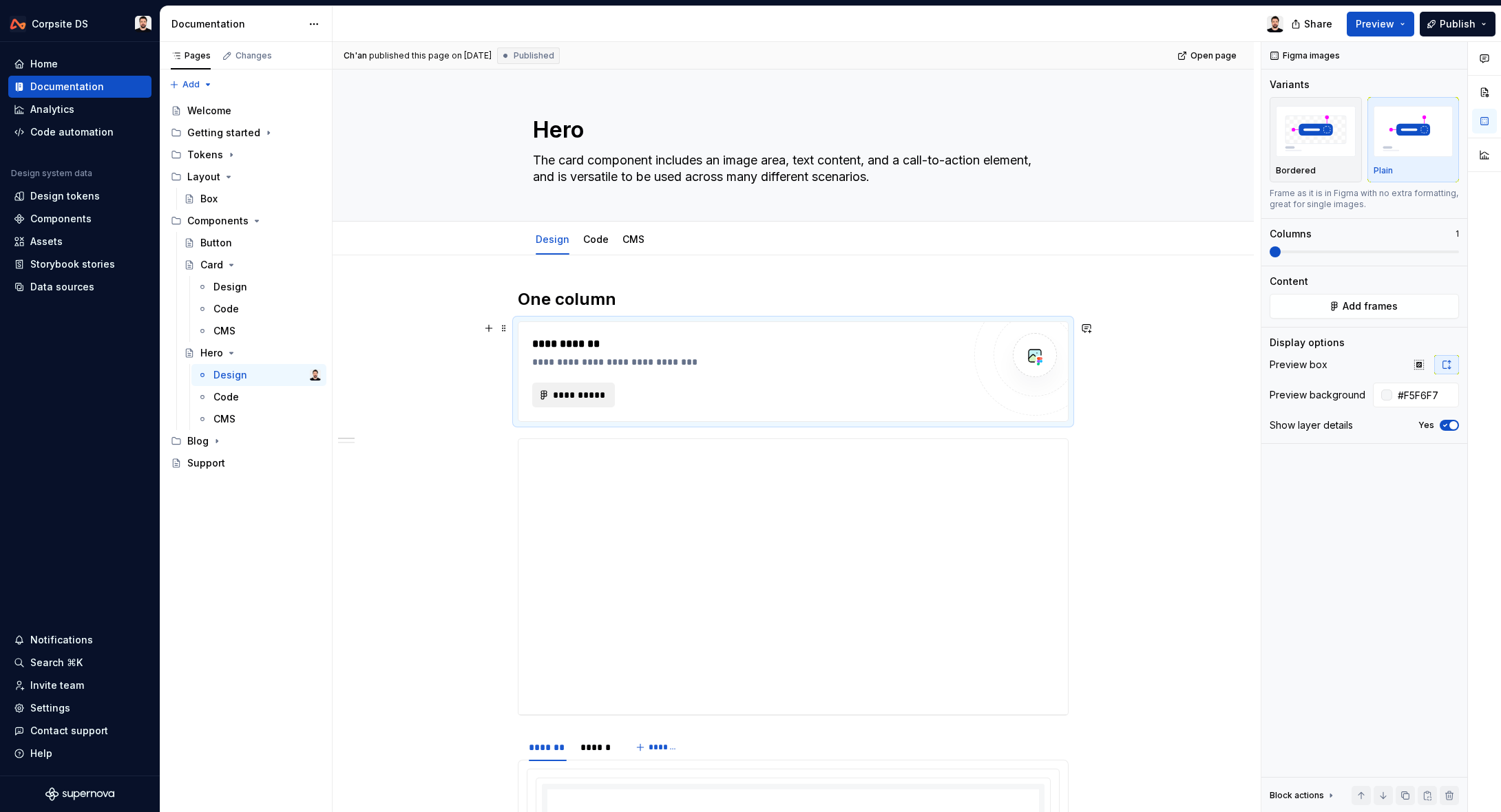
click at [599, 392] on span "**********" at bounding box center [579, 395] width 54 height 13
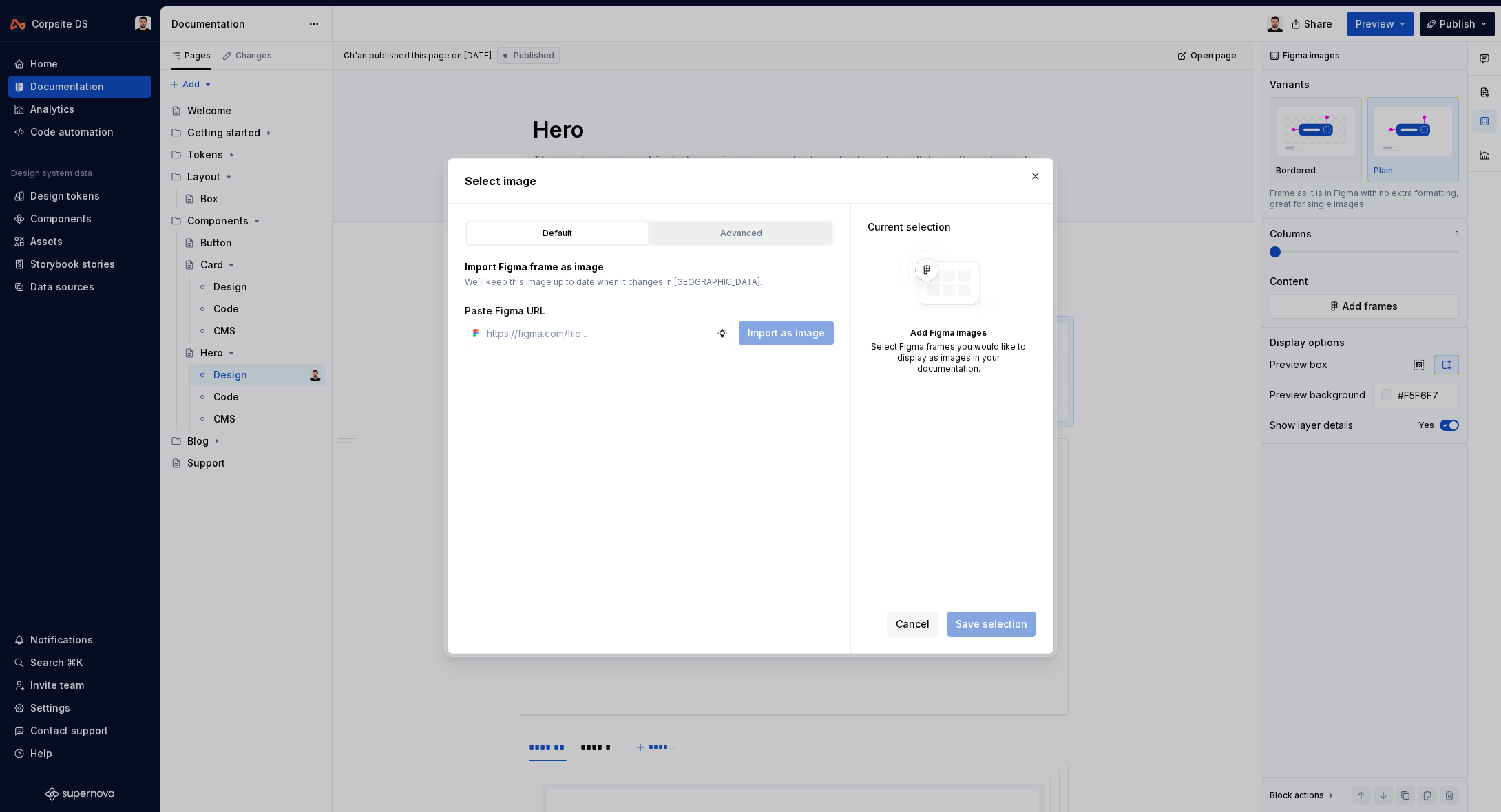
click at [690, 238] on div "Advanced" at bounding box center [741, 233] width 173 height 13
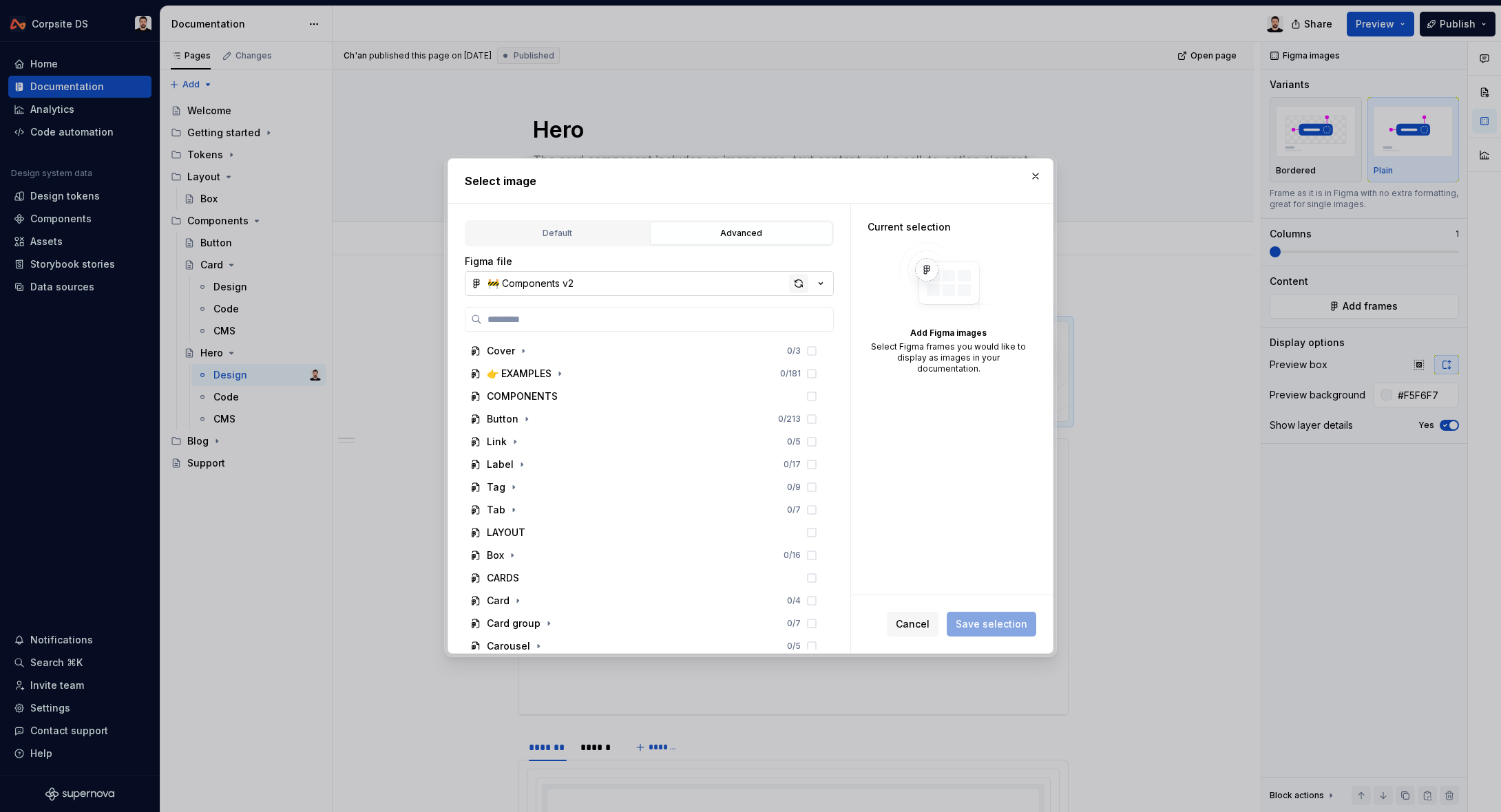
click at [794, 281] on div "button" at bounding box center [798, 283] width 19 height 19
type textarea "*"
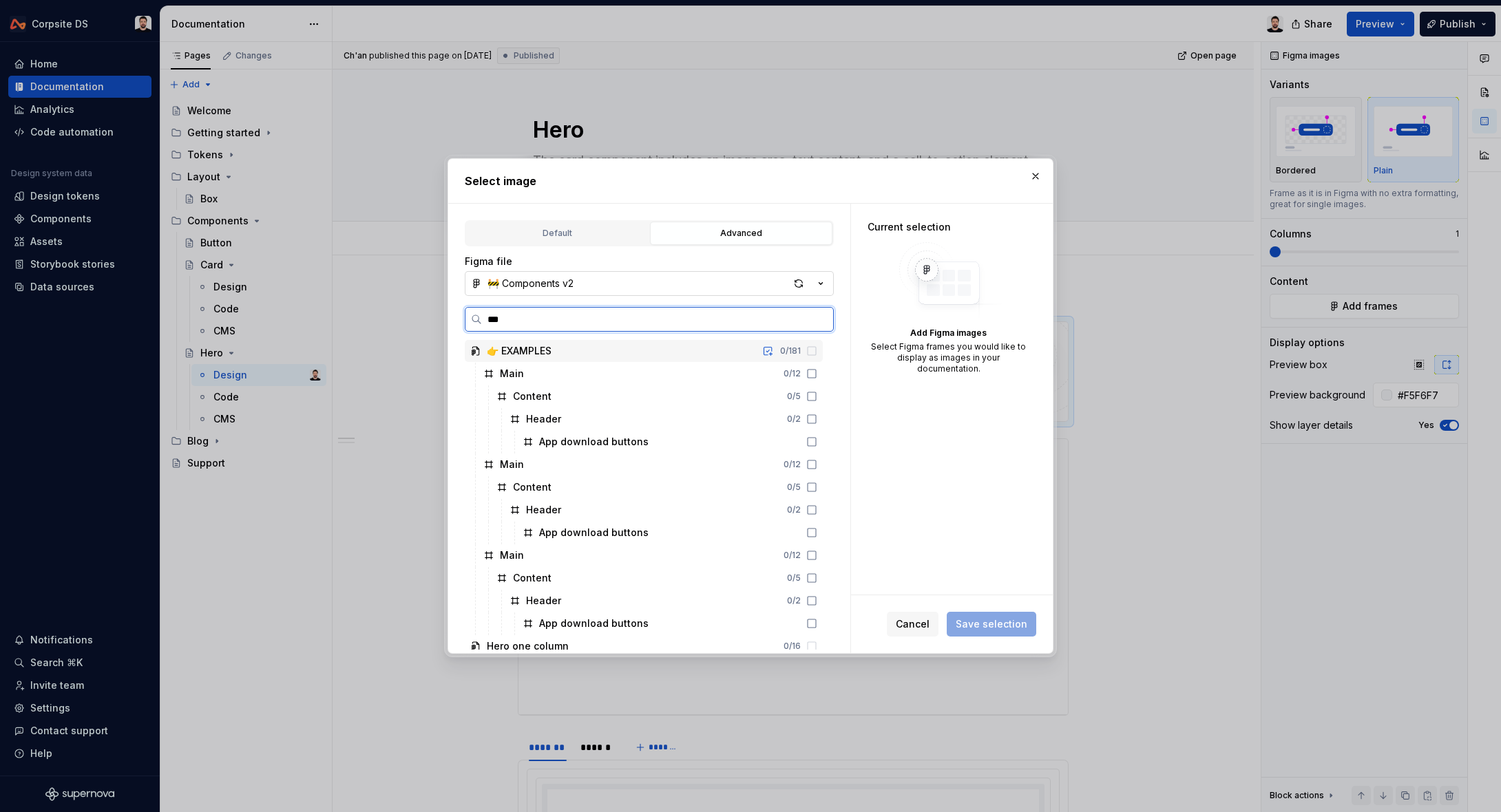
type input "****"
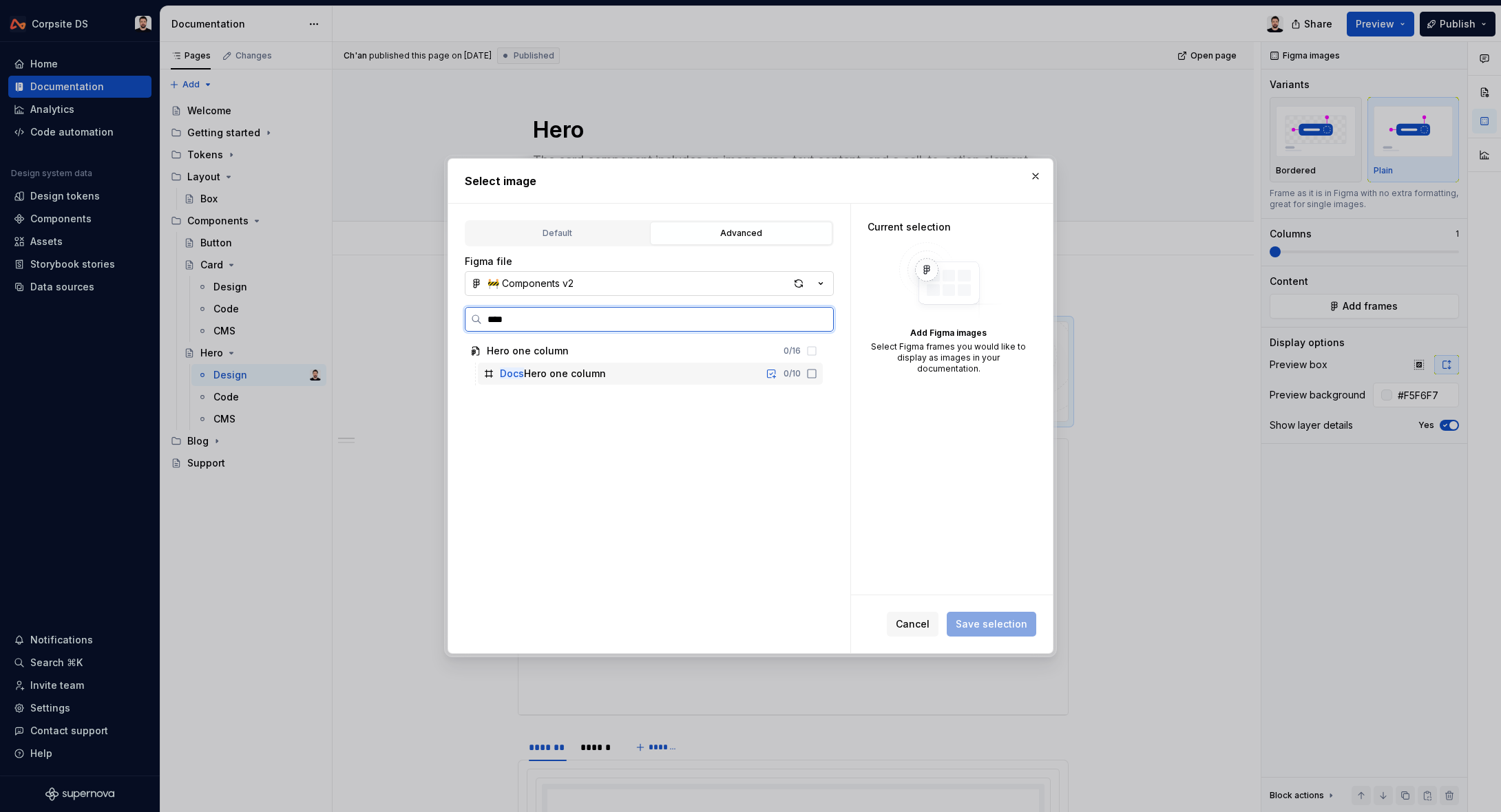
click at [637, 375] on div "Docs Hero one column 0 / 10" at bounding box center [650, 374] width 345 height 22
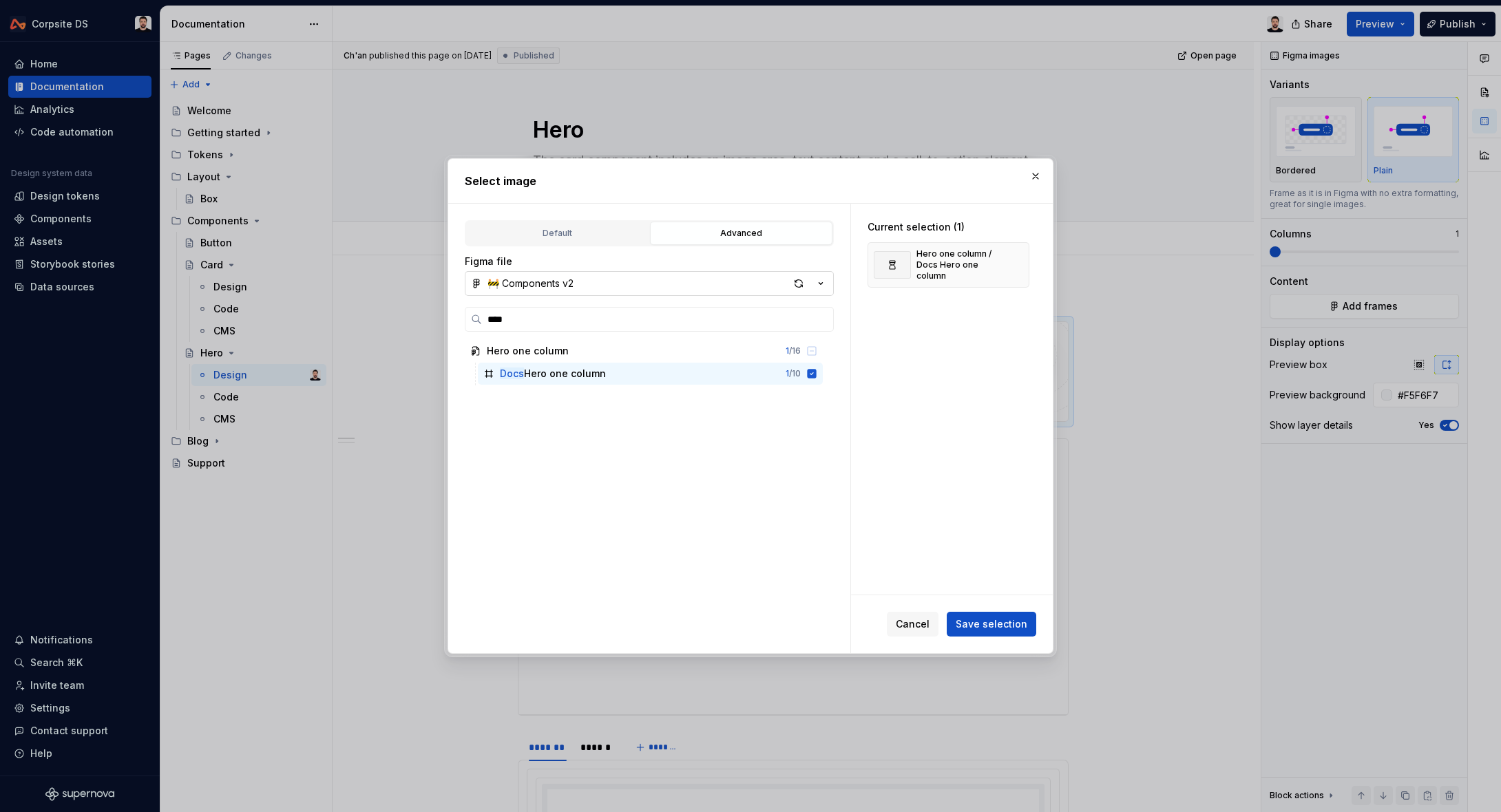
click at [984, 616] on button "Save selection" at bounding box center [991, 625] width 90 height 25
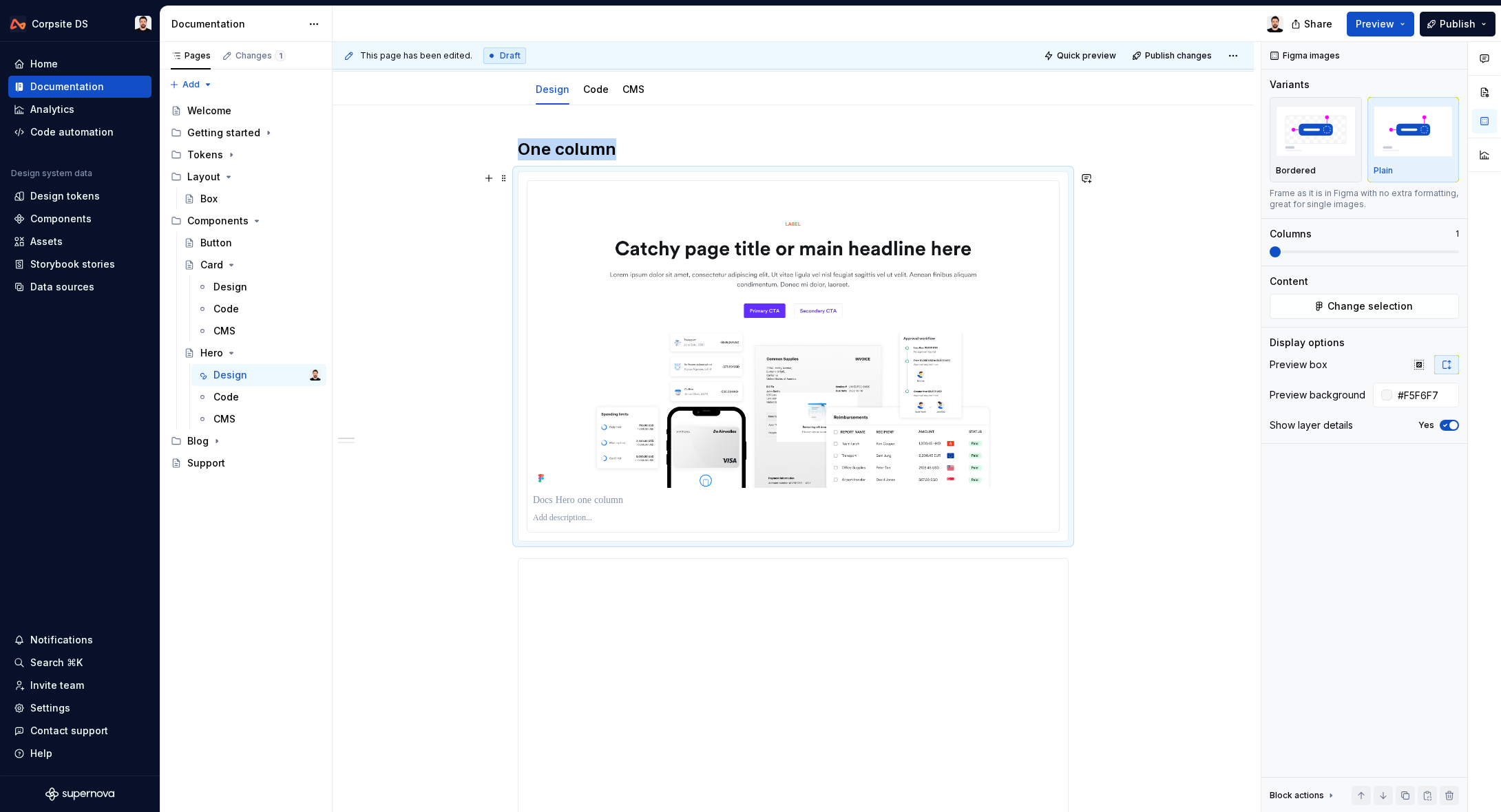
scroll to position [143, 0]
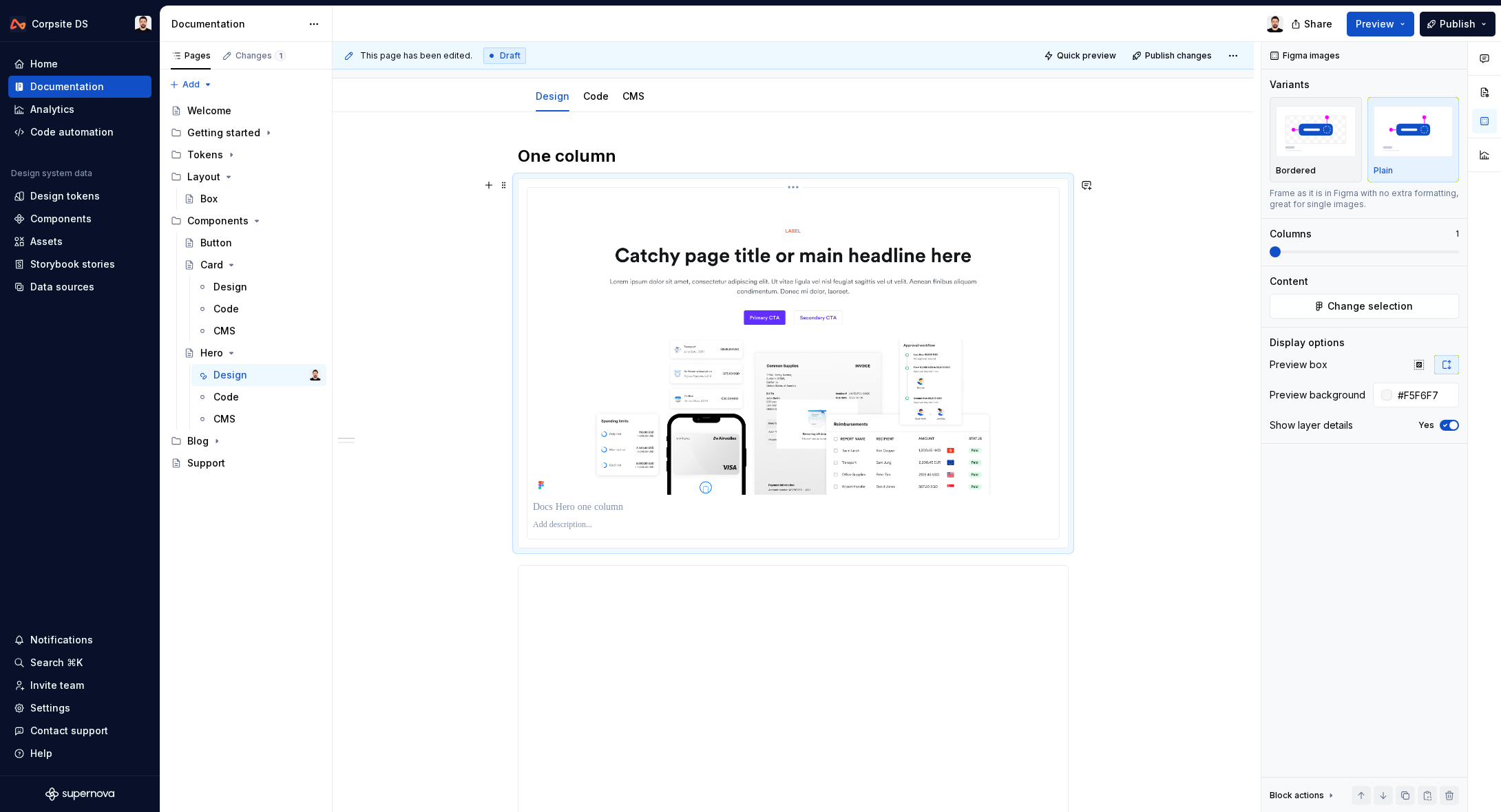
click at [604, 525] on p at bounding box center [793, 525] width 521 height 11
click at [651, 506] on p at bounding box center [793, 507] width 521 height 13
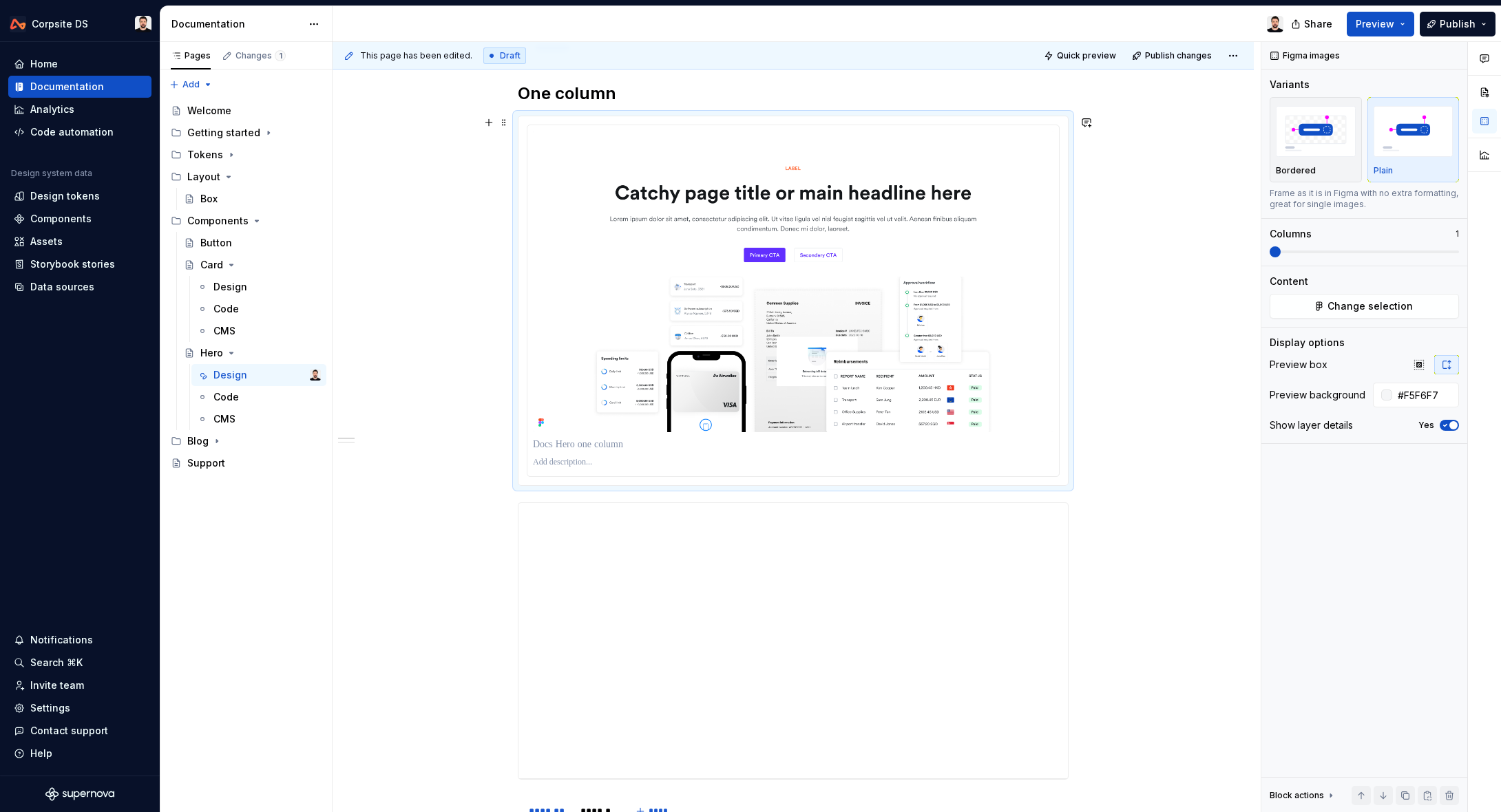
scroll to position [0, 0]
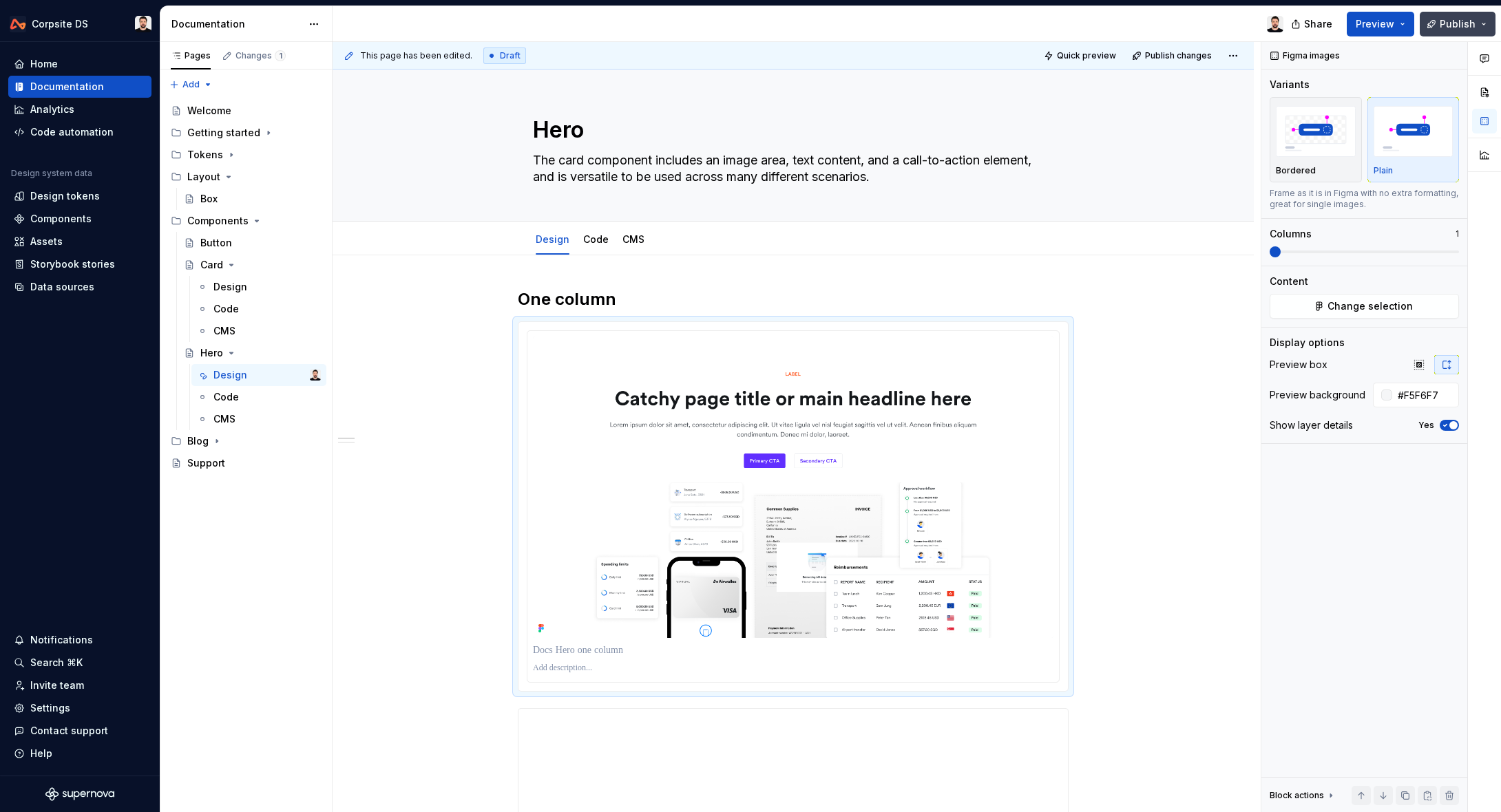
click at [1462, 21] on span "Publish" at bounding box center [1457, 24] width 36 height 13
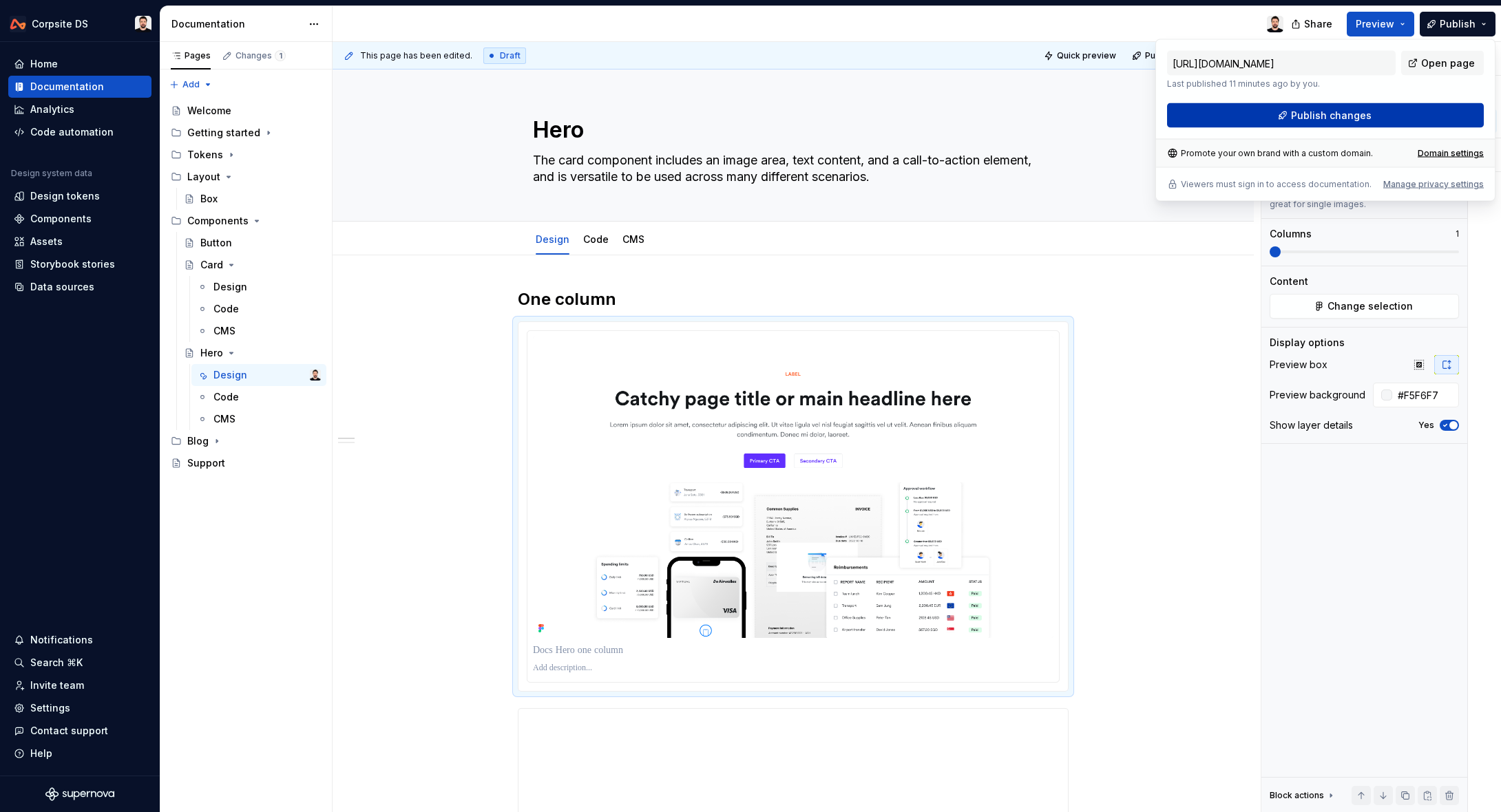
click at [1378, 116] on button "Publish changes" at bounding box center [1325, 116] width 317 height 25
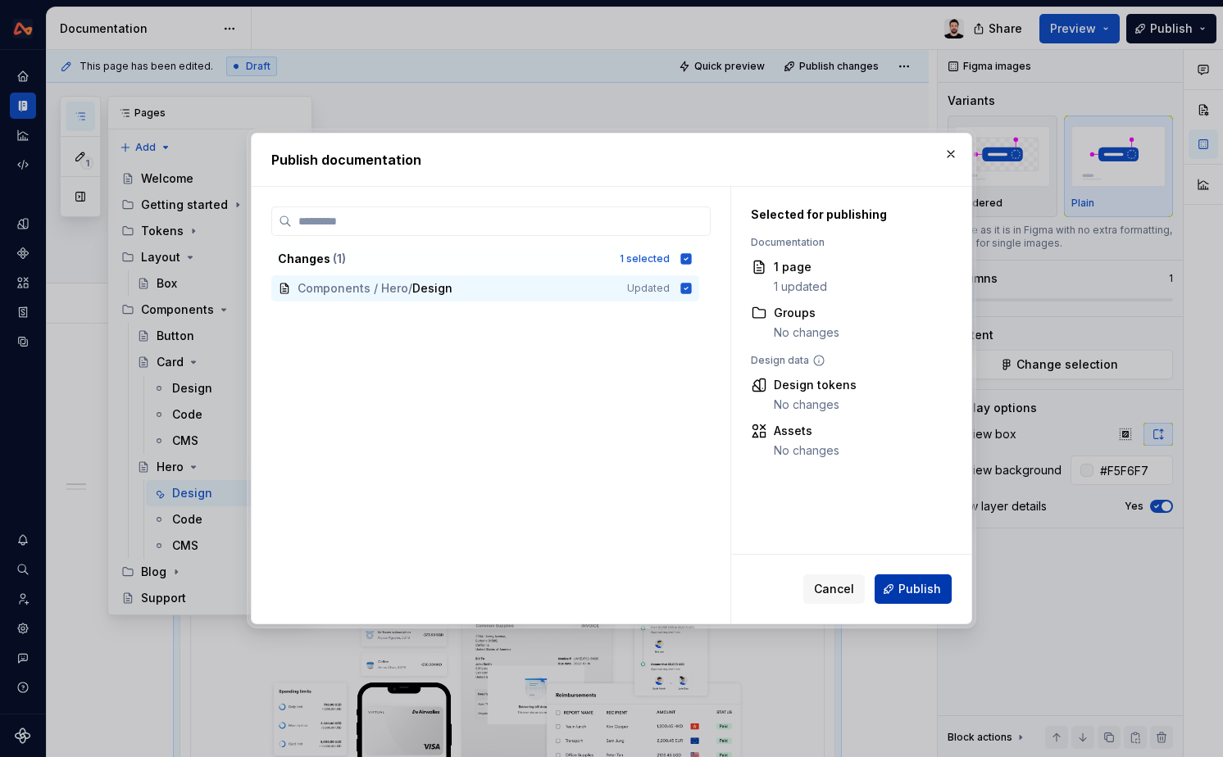
click at [905, 596] on span "Publish" at bounding box center [919, 589] width 43 height 16
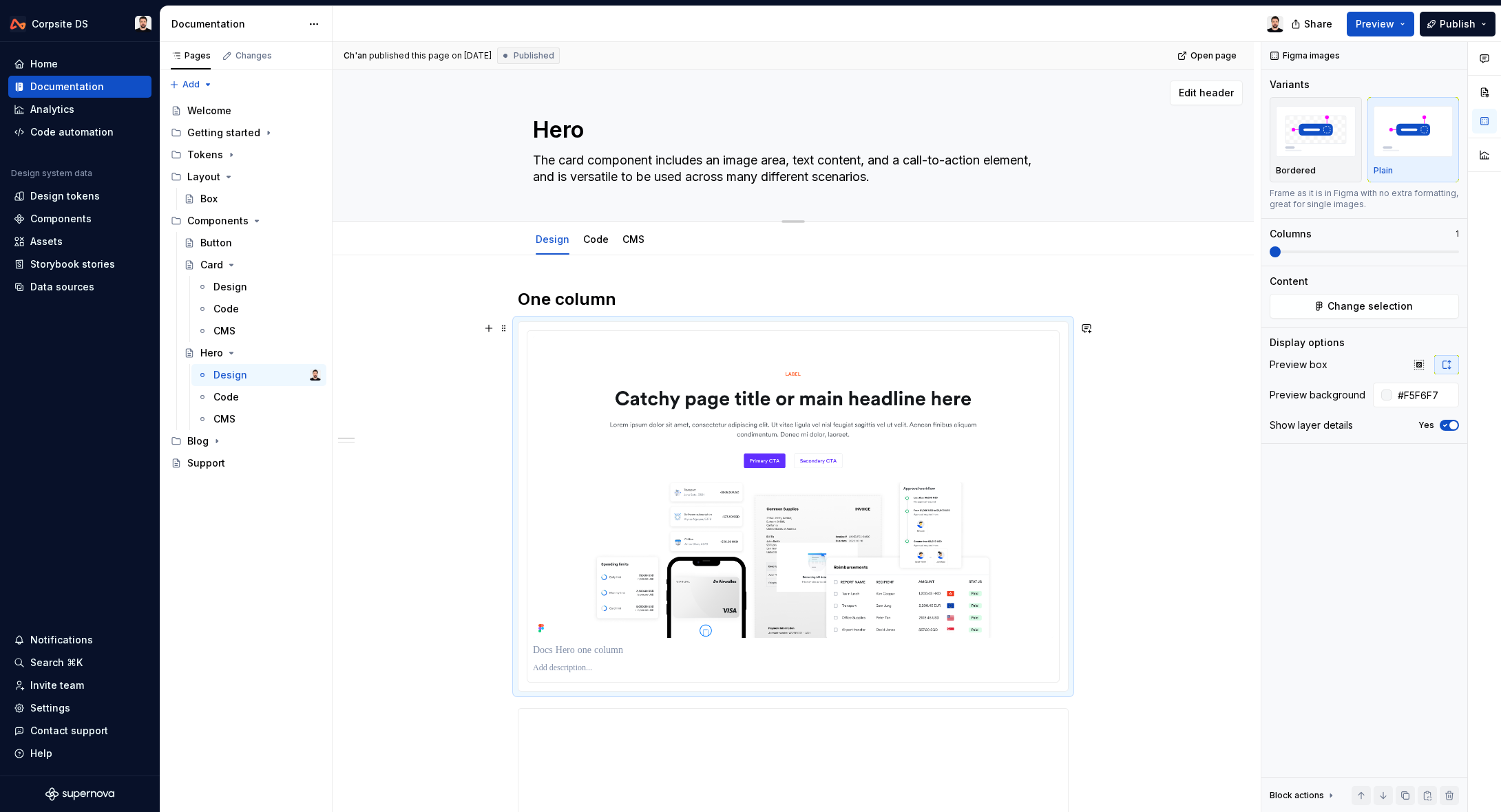
scroll to position [2, 0]
type textarea "*"
